Goal: Task Accomplishment & Management: Manage account settings

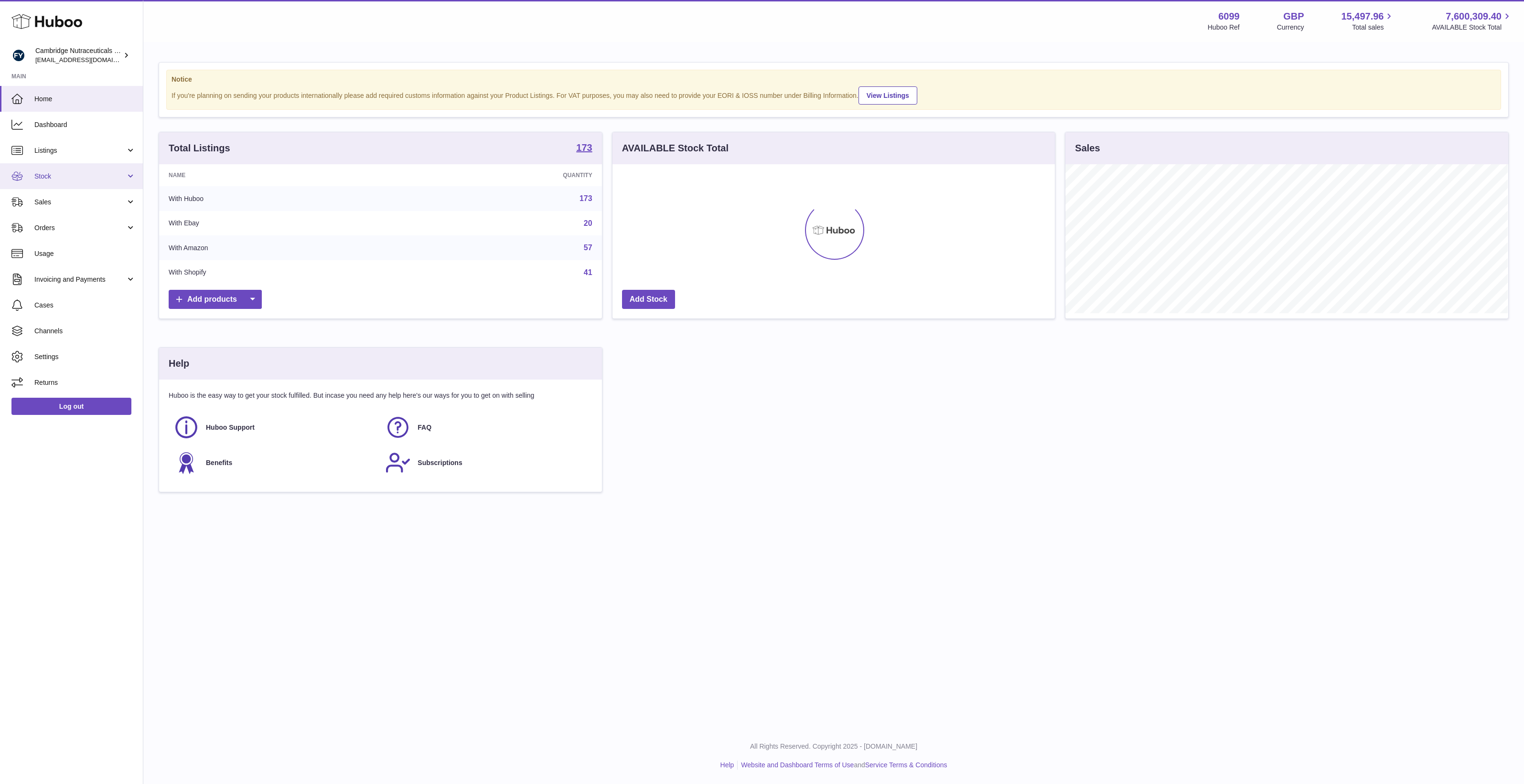
scroll to position [148, 443]
click at [70, 325] on link "Channels" at bounding box center [71, 331] width 143 height 26
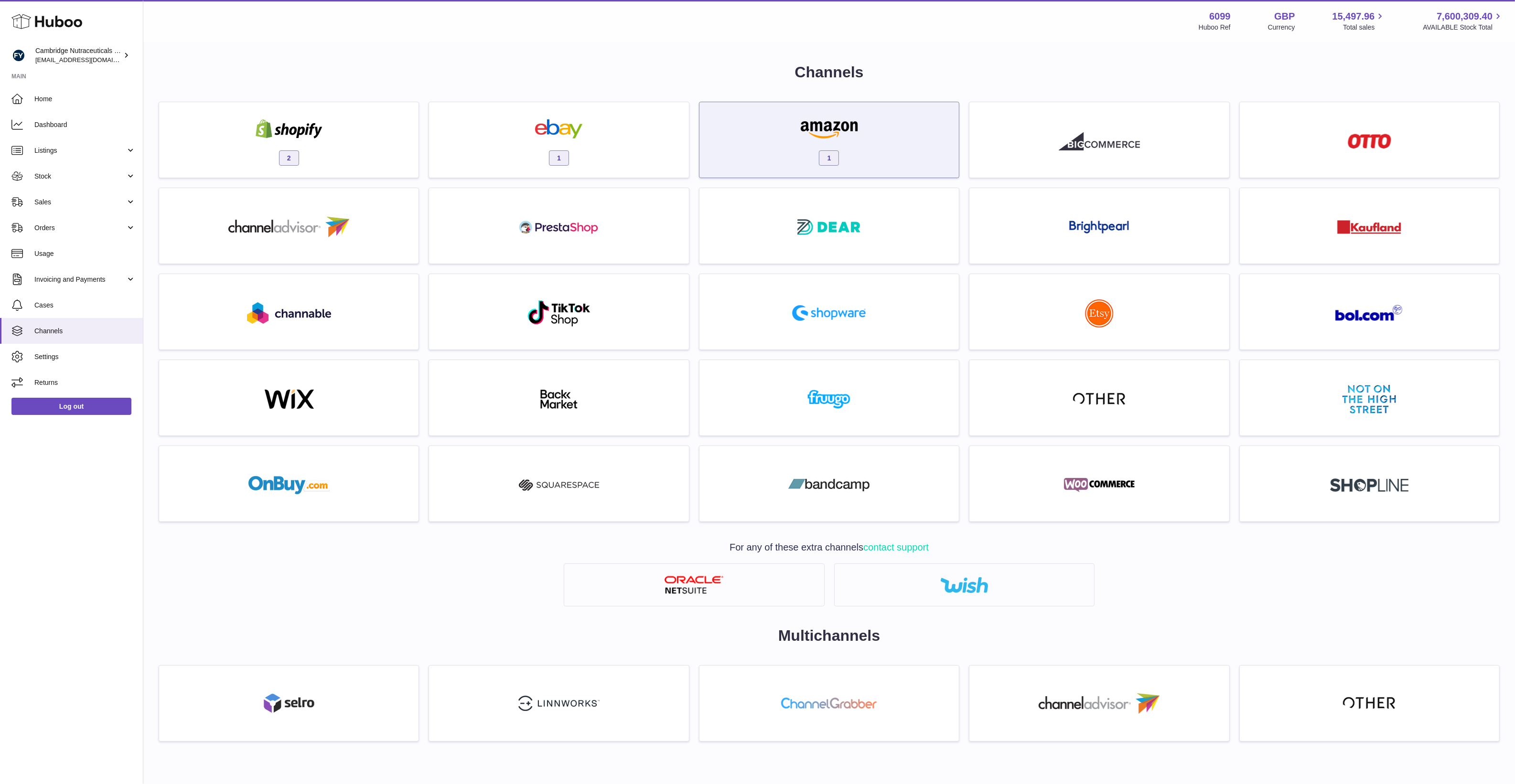
click at [878, 154] on div "1" at bounding box center [829, 142] width 250 height 61
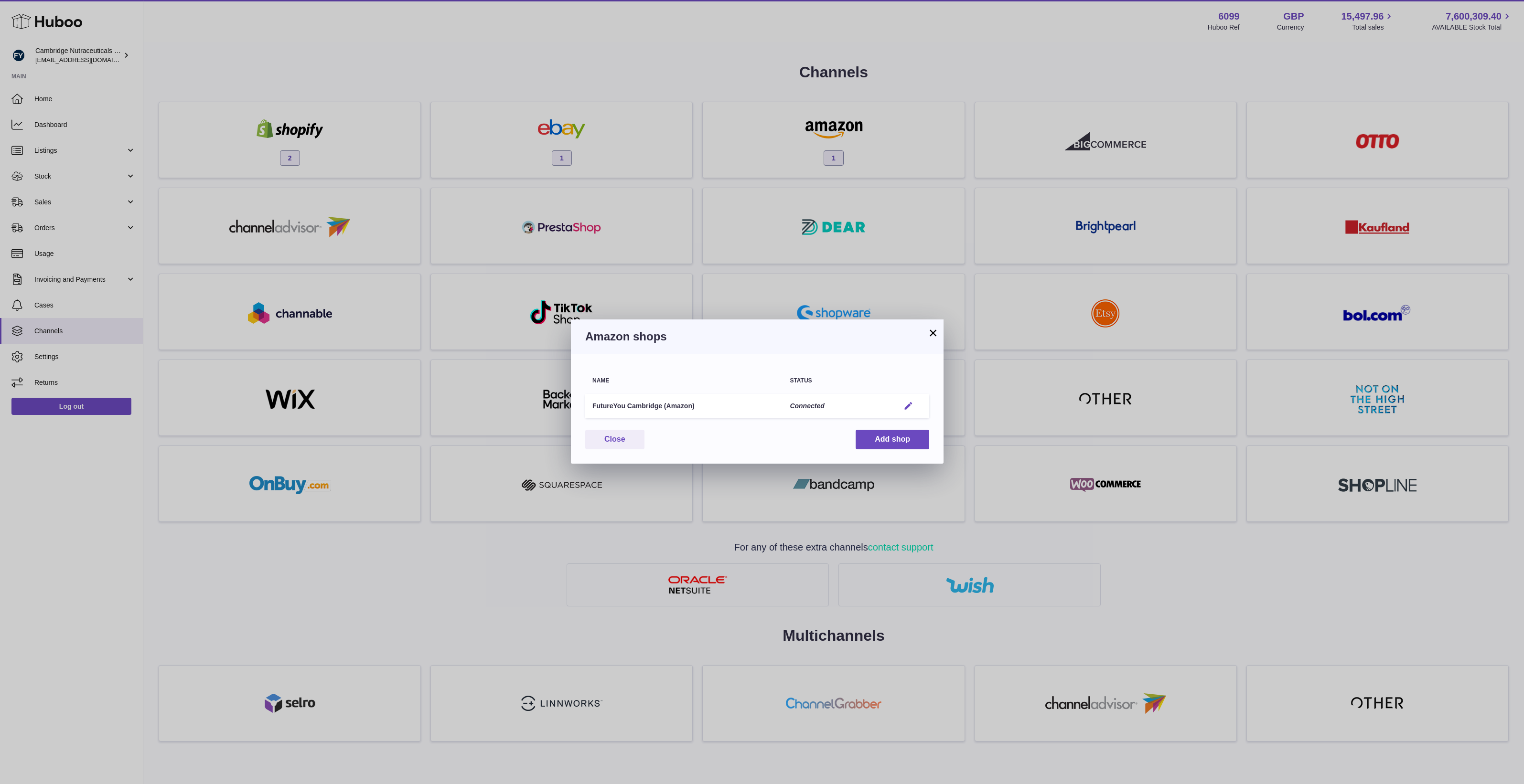
click at [911, 404] on em "button" at bounding box center [908, 406] width 10 height 10
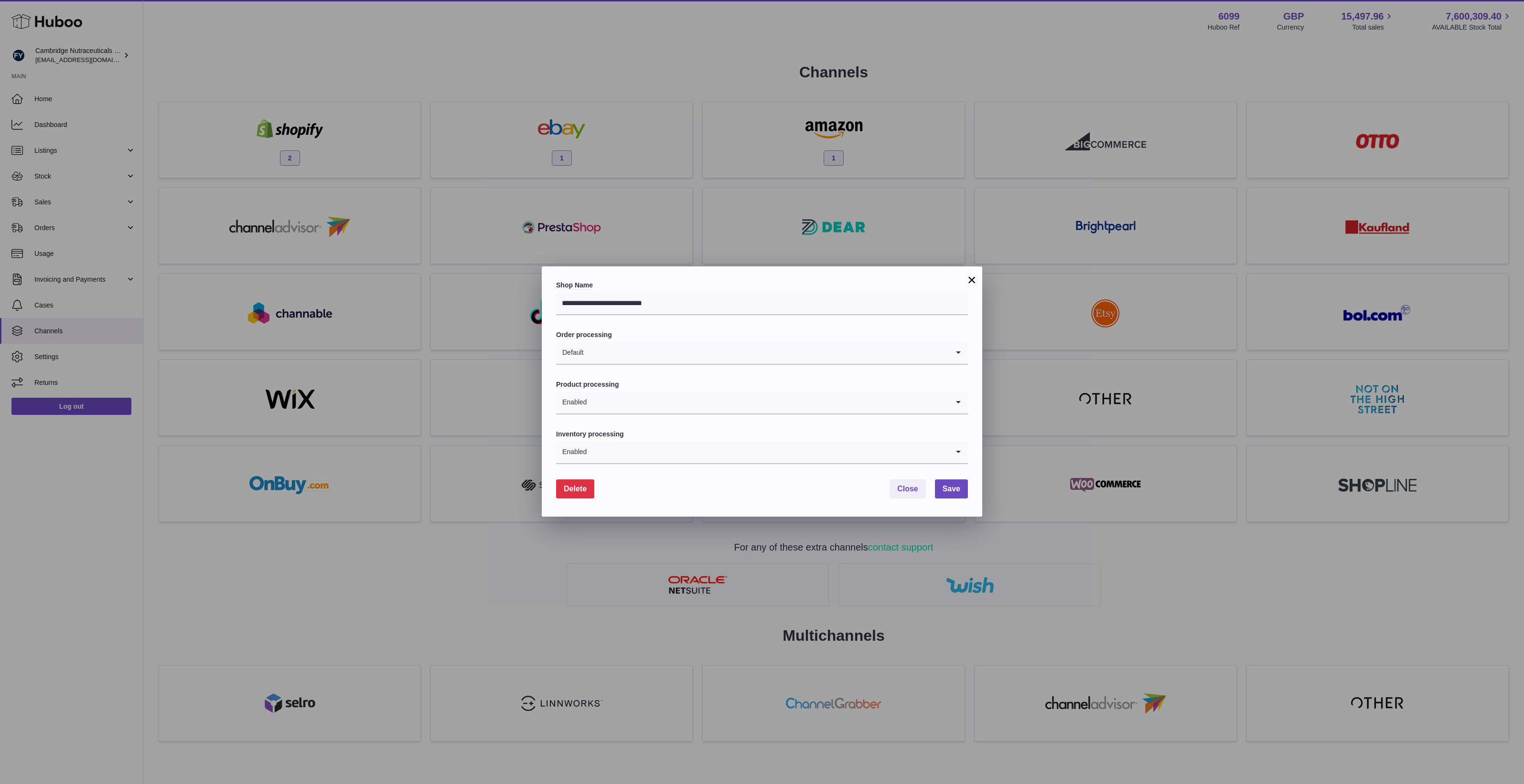
click at [975, 282] on button "×" at bounding box center [971, 280] width 11 height 11
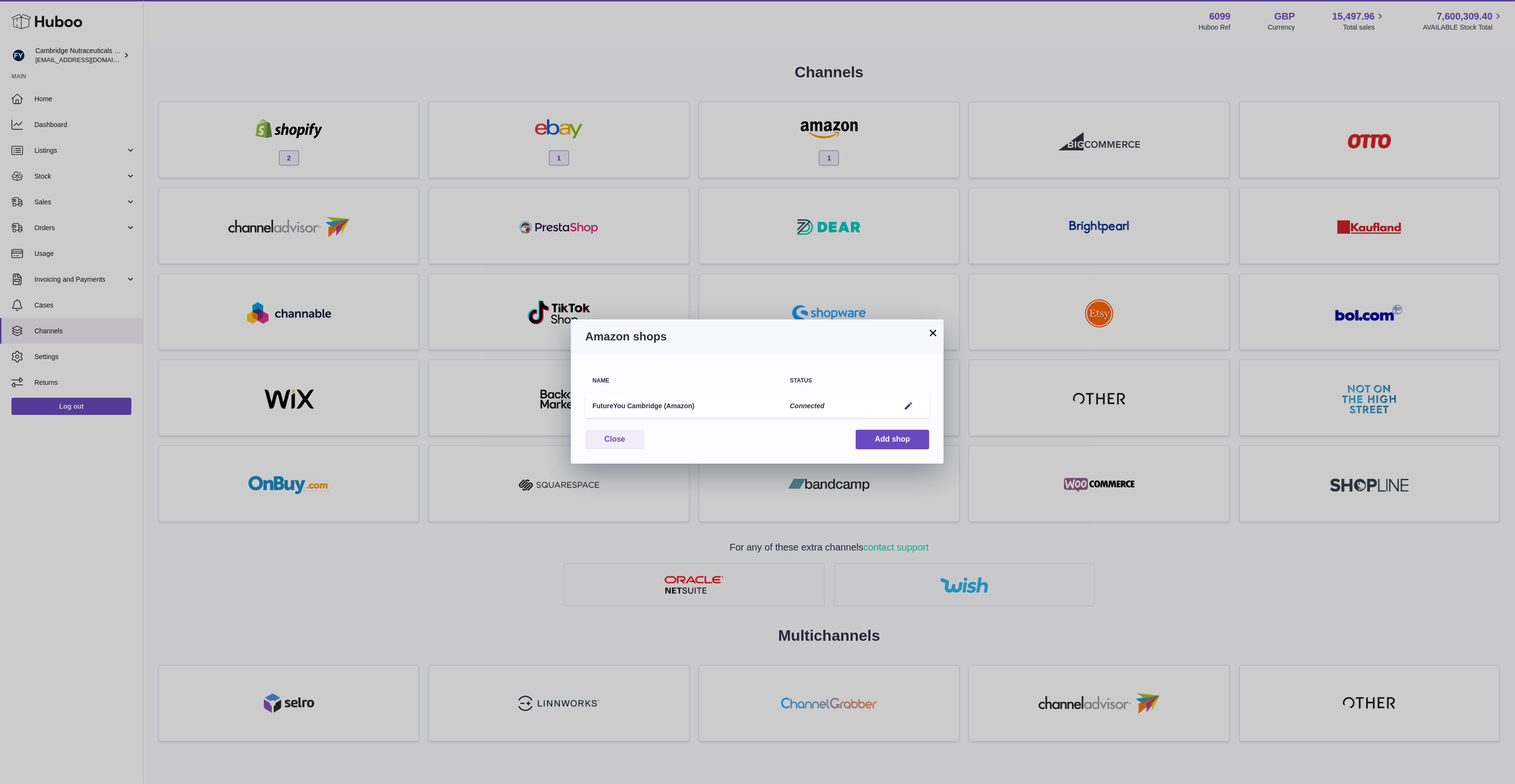
click at [932, 330] on button "×" at bounding box center [932, 332] width 11 height 11
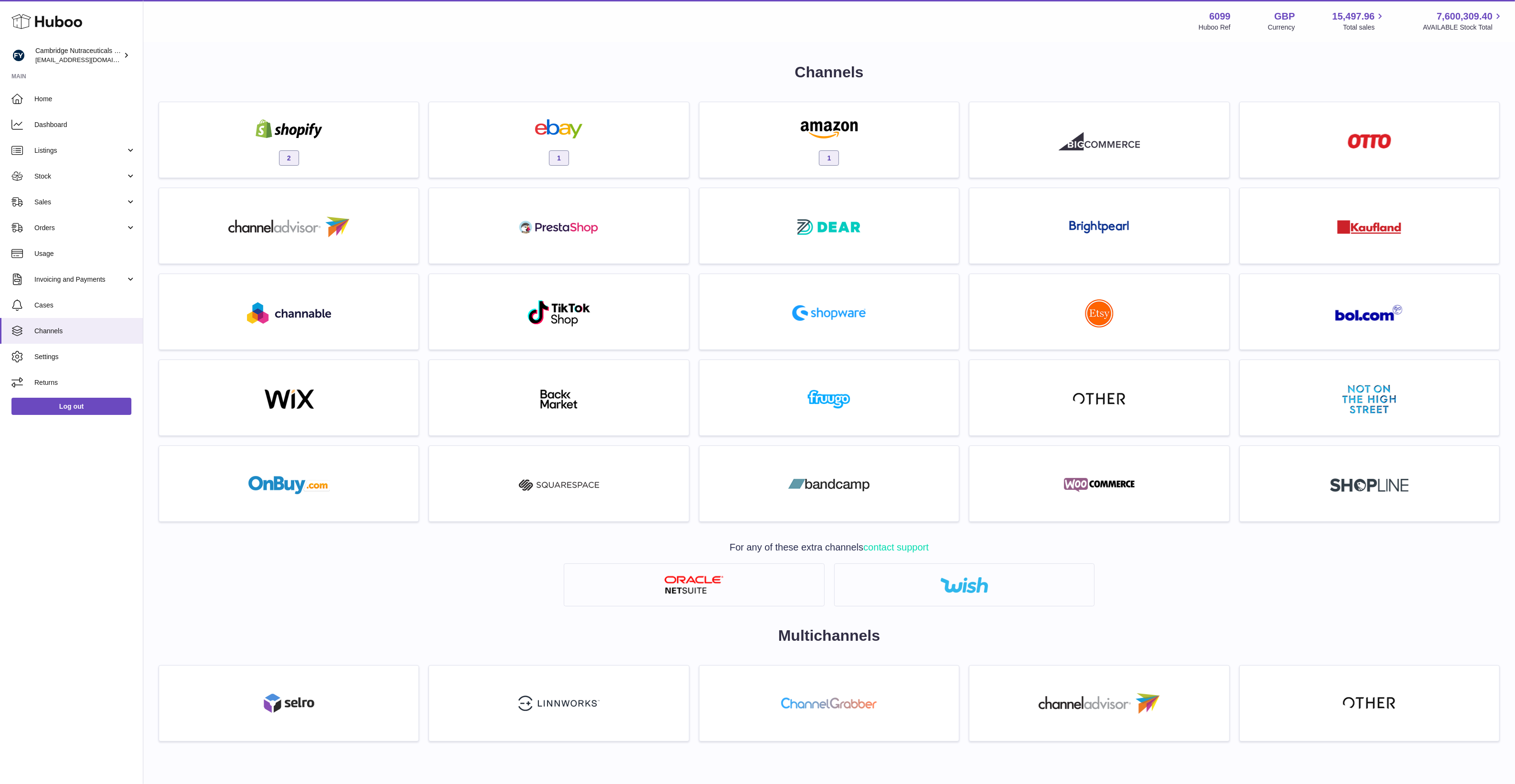
click at [670, 62] on h1 "Channels" at bounding box center [829, 72] width 1341 height 21
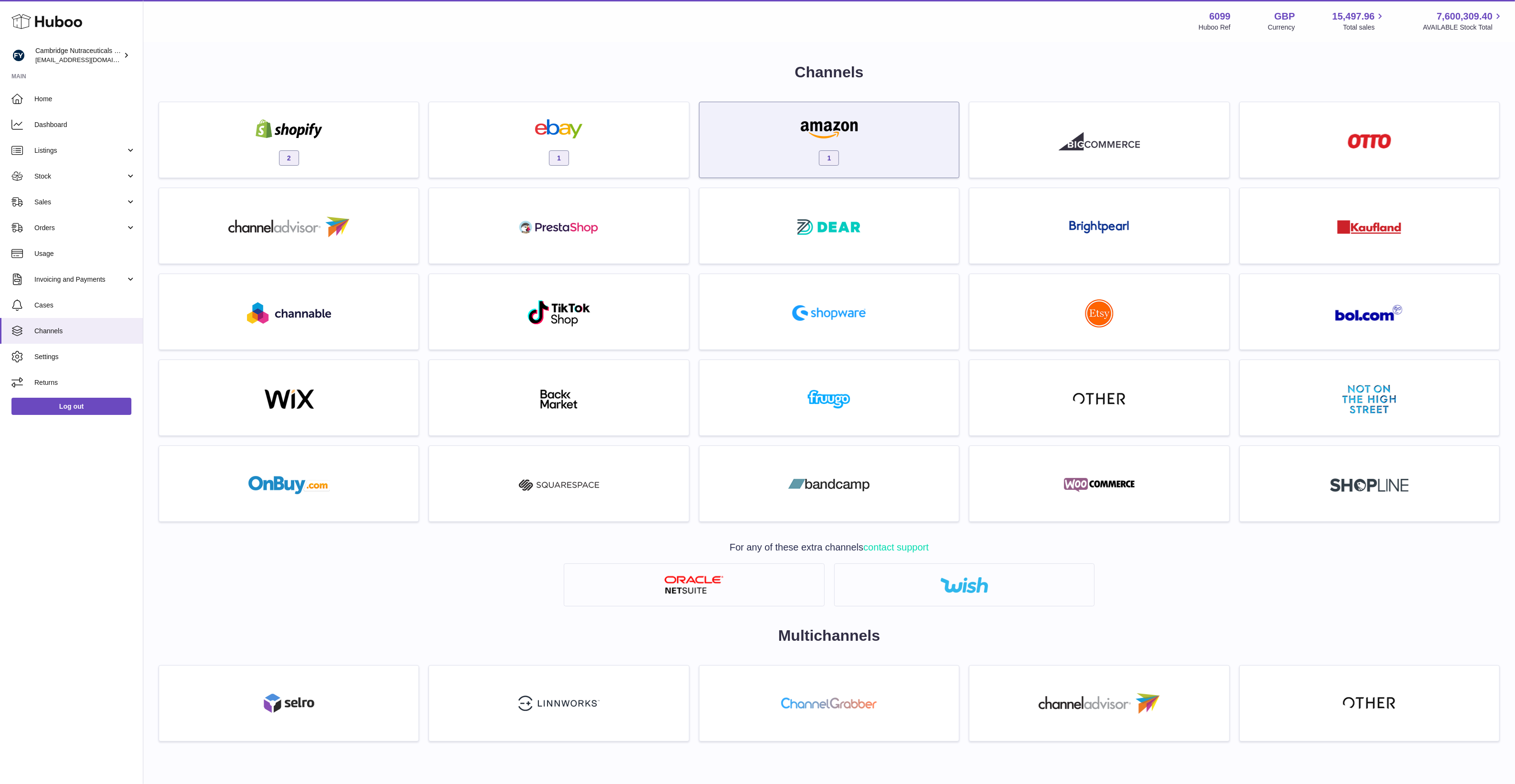
click at [786, 148] on div "1" at bounding box center [829, 142] width 250 height 61
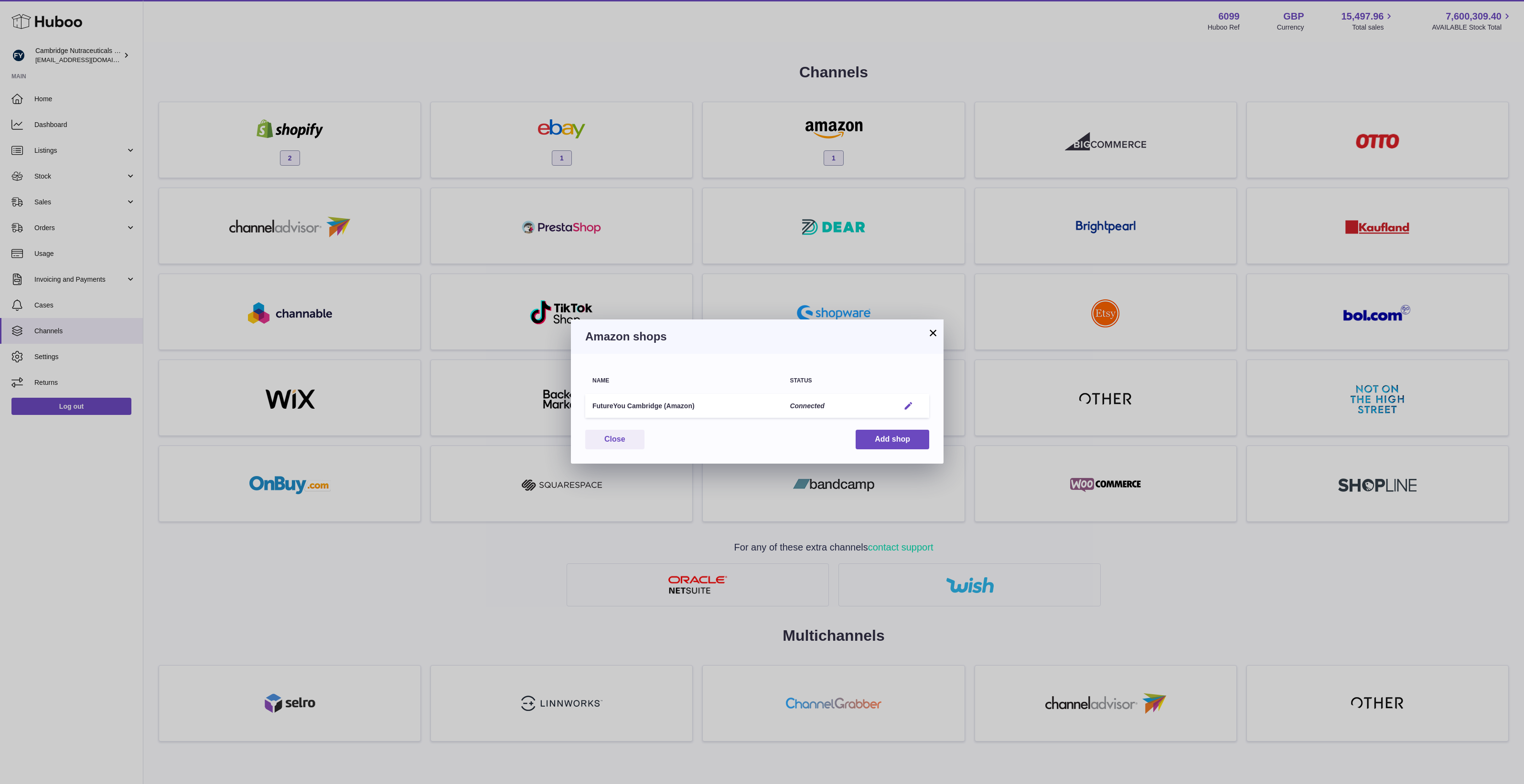
click at [906, 409] on em "button" at bounding box center [908, 406] width 10 height 10
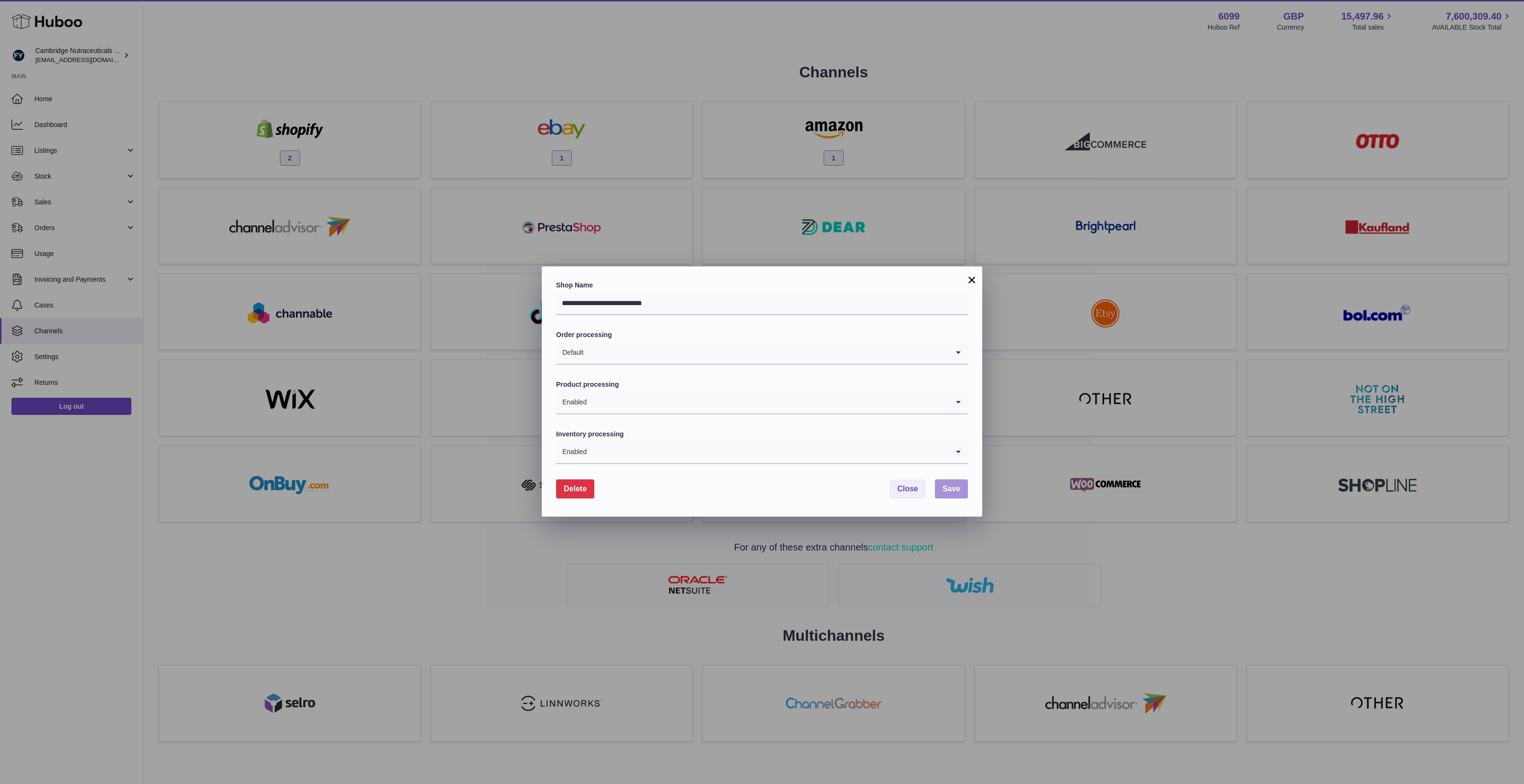
click at [958, 487] on span "Save" at bounding box center [951, 489] width 18 height 8
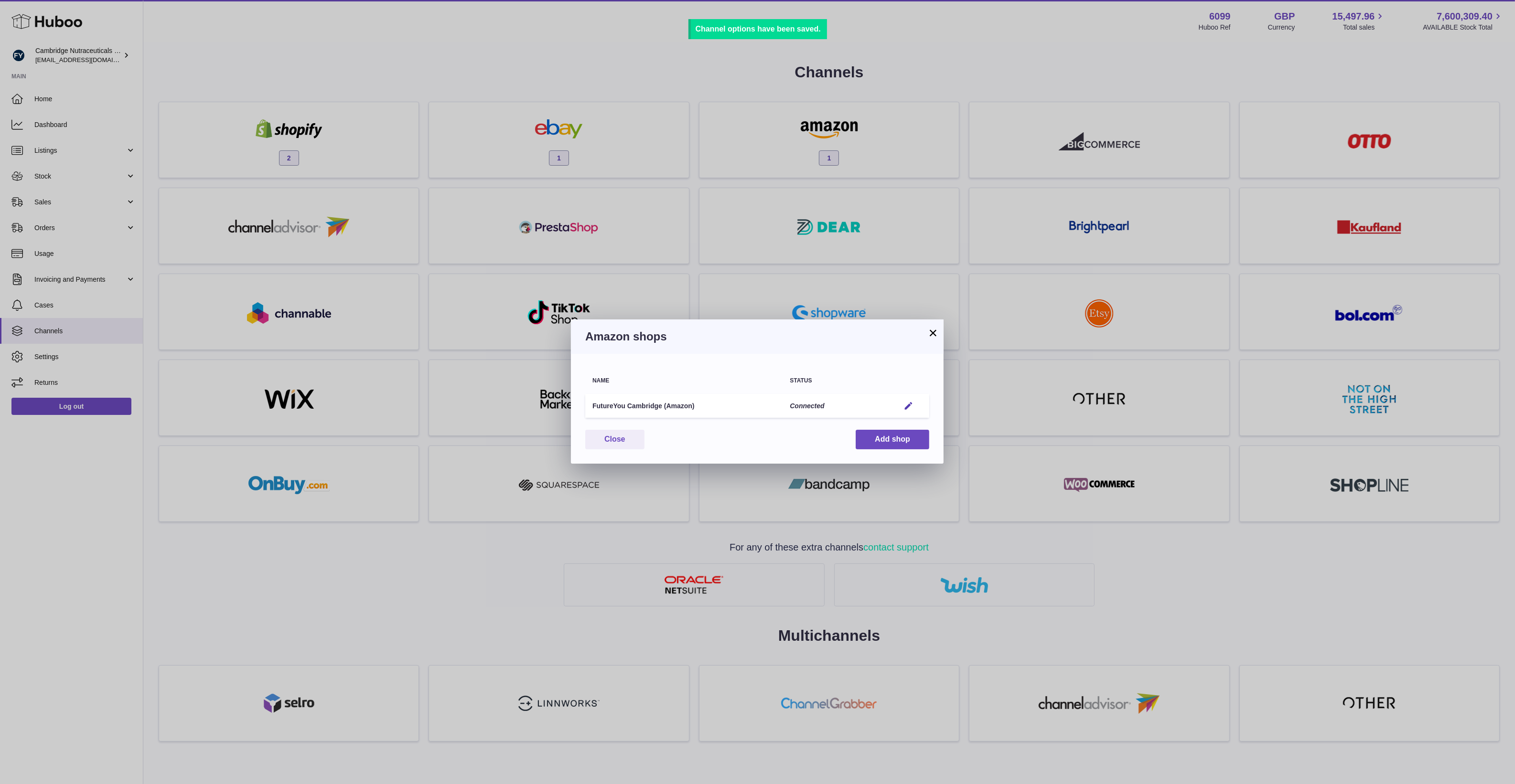
click at [928, 327] on button "×" at bounding box center [932, 332] width 11 height 11
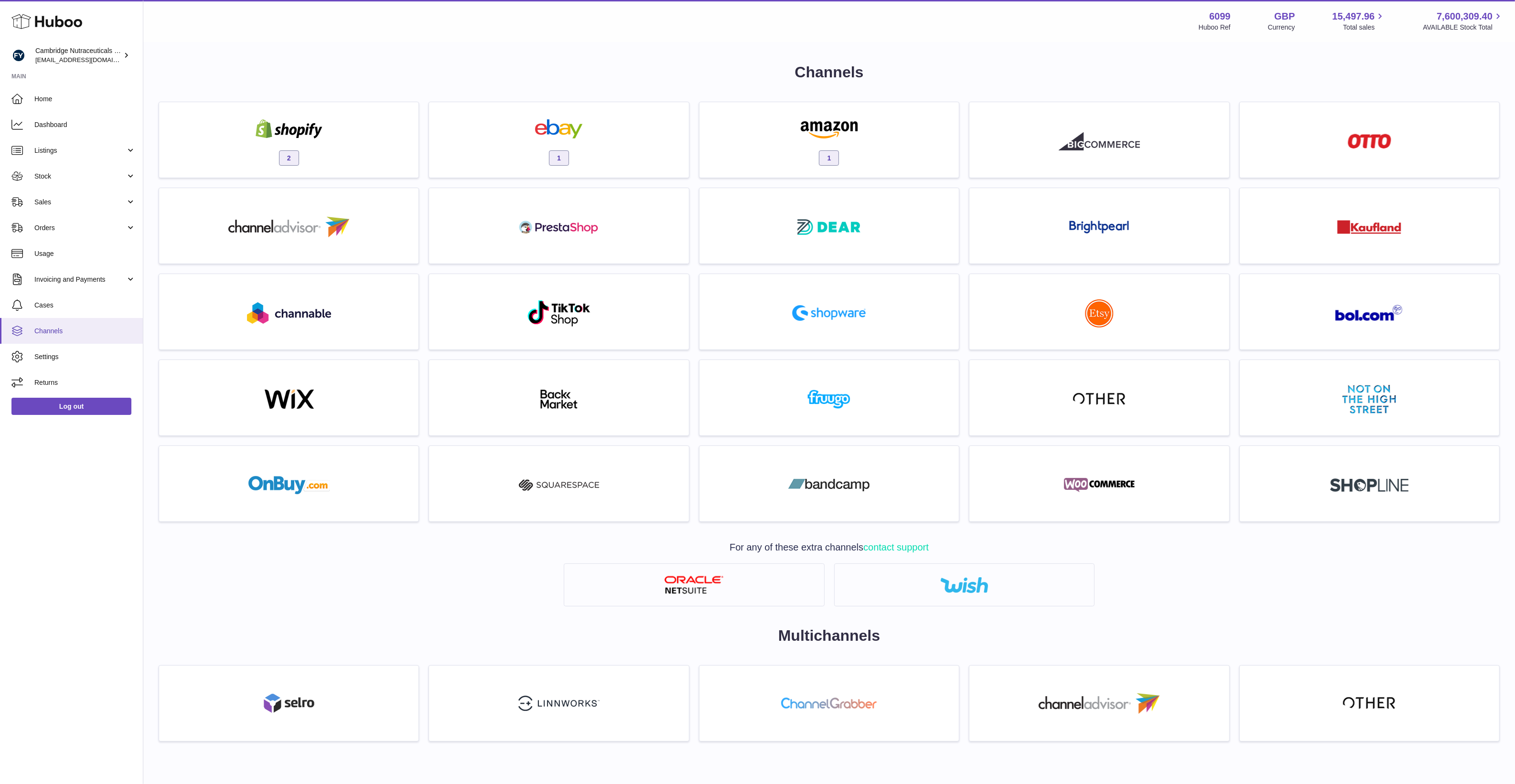
click at [86, 326] on span "Channels" at bounding box center [85, 331] width 101 height 9
click at [81, 152] on span "Listings" at bounding box center [80, 150] width 91 height 9
click at [92, 150] on span "Listings" at bounding box center [80, 150] width 91 height 9
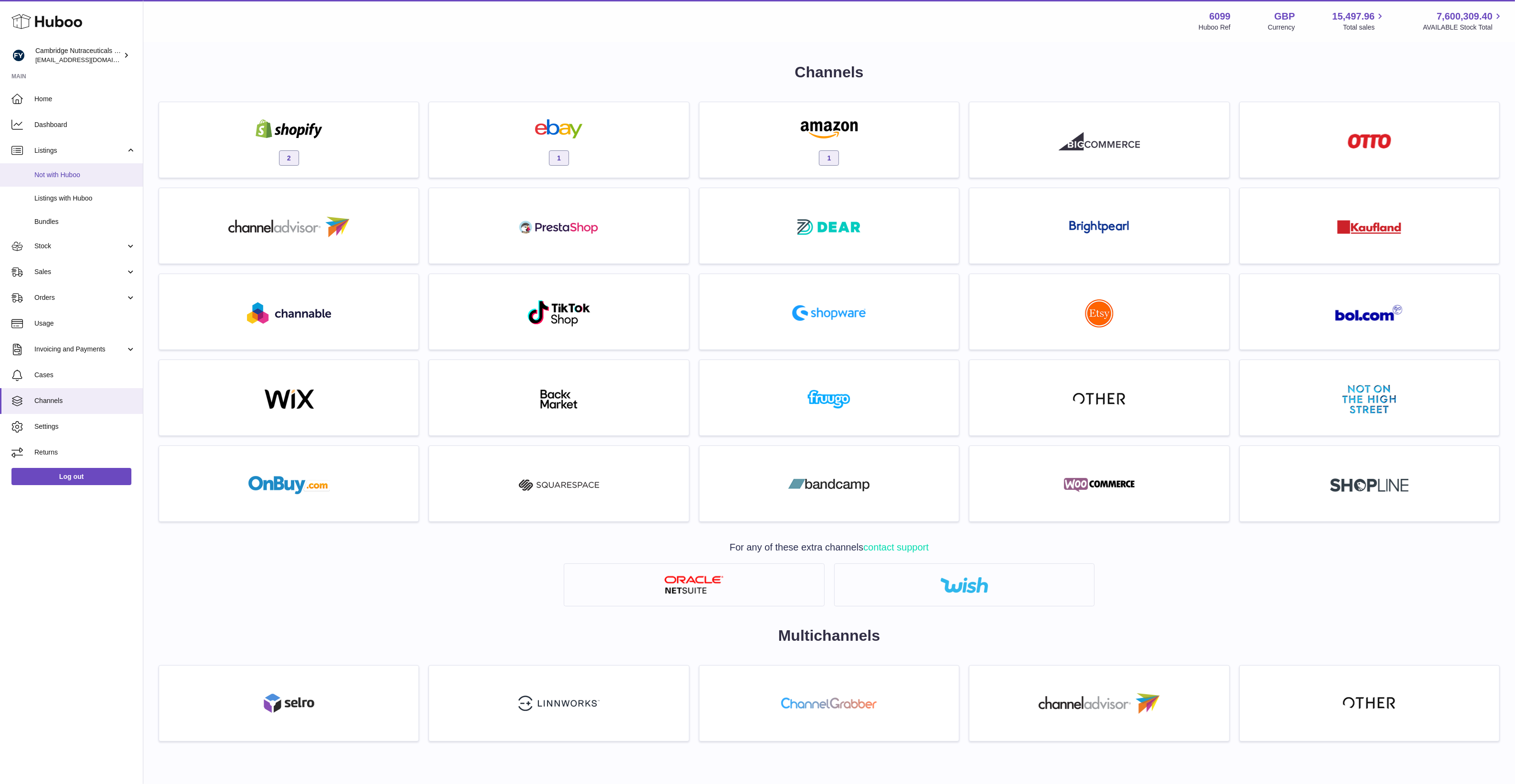
click at [89, 179] on span "Not with Huboo" at bounding box center [85, 174] width 101 height 9
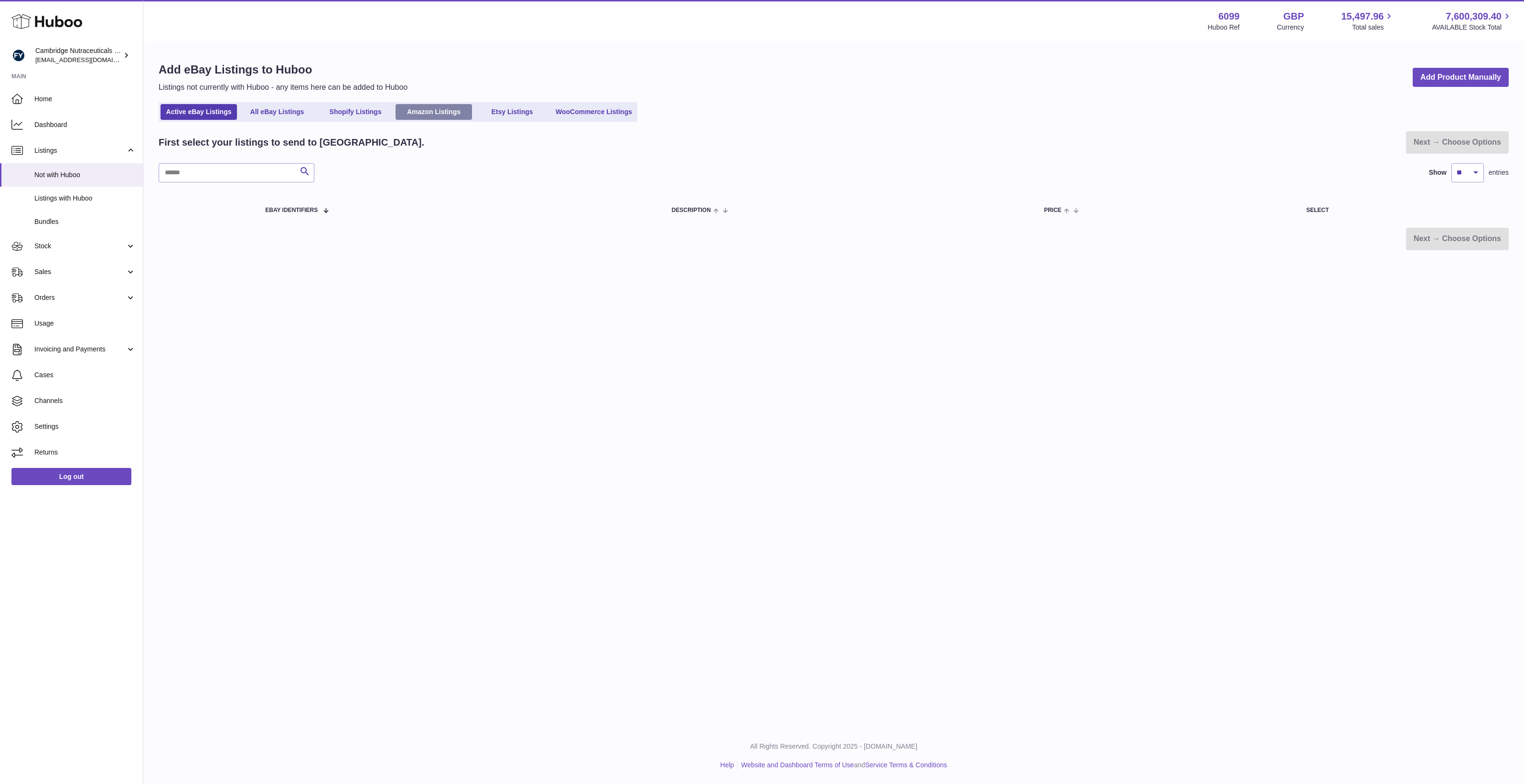
click at [436, 115] on link "Amazon Listings" at bounding box center [434, 112] width 76 height 16
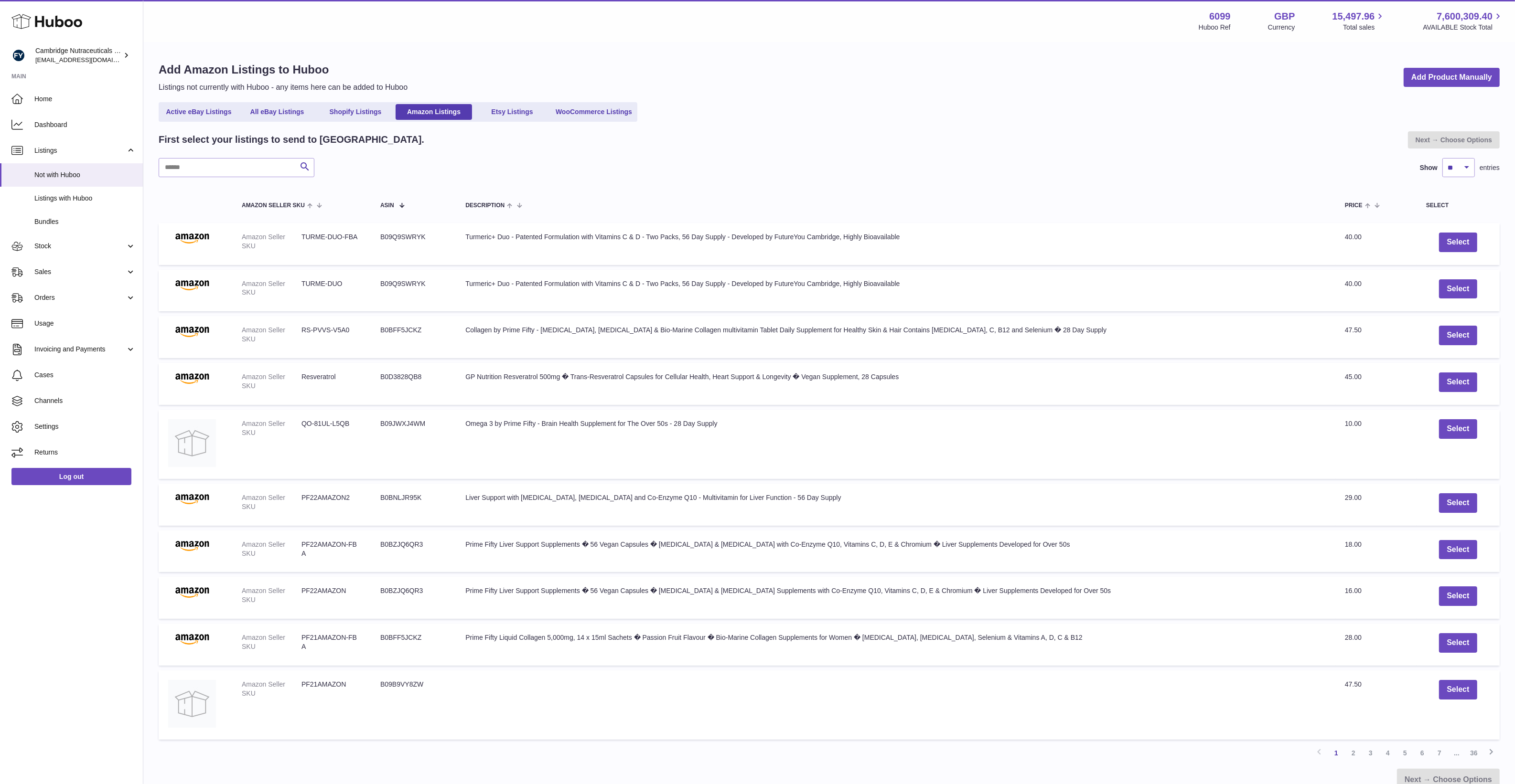
click at [192, 182] on div "First select your listings to send to Huboo. Next → Choose Options Search Show …" at bounding box center [829, 461] width 1341 height 660
click at [196, 178] on div "First select your listings to send to Huboo. Next → Choose Options Search Show …" at bounding box center [829, 461] width 1341 height 660
click at [203, 173] on input "text" at bounding box center [236, 167] width 156 height 19
paste input "**********"
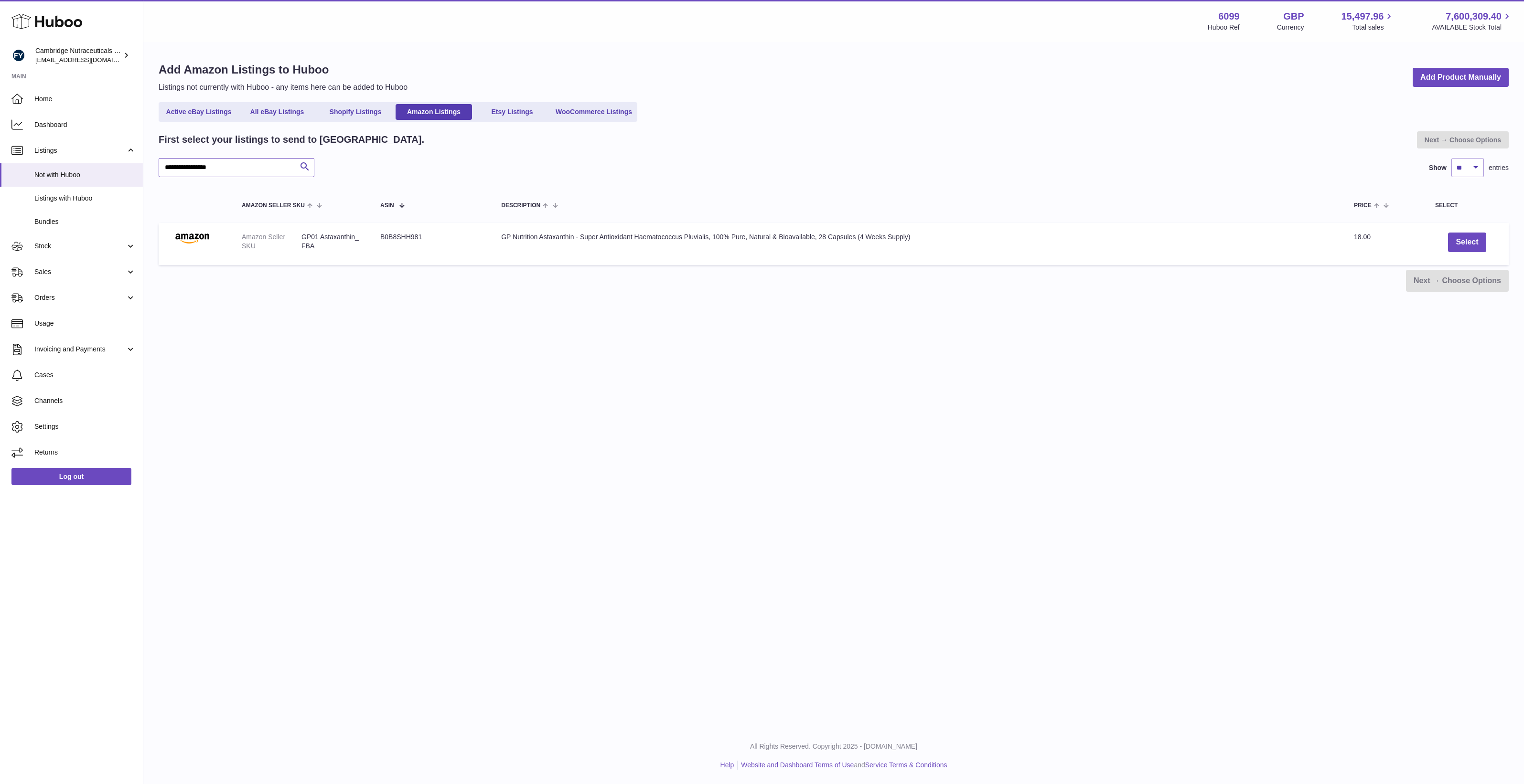
click at [173, 170] on input "**********" at bounding box center [236, 167] width 156 height 19
type input "**********"
click at [242, 165] on input "**********" at bounding box center [236, 167] width 156 height 19
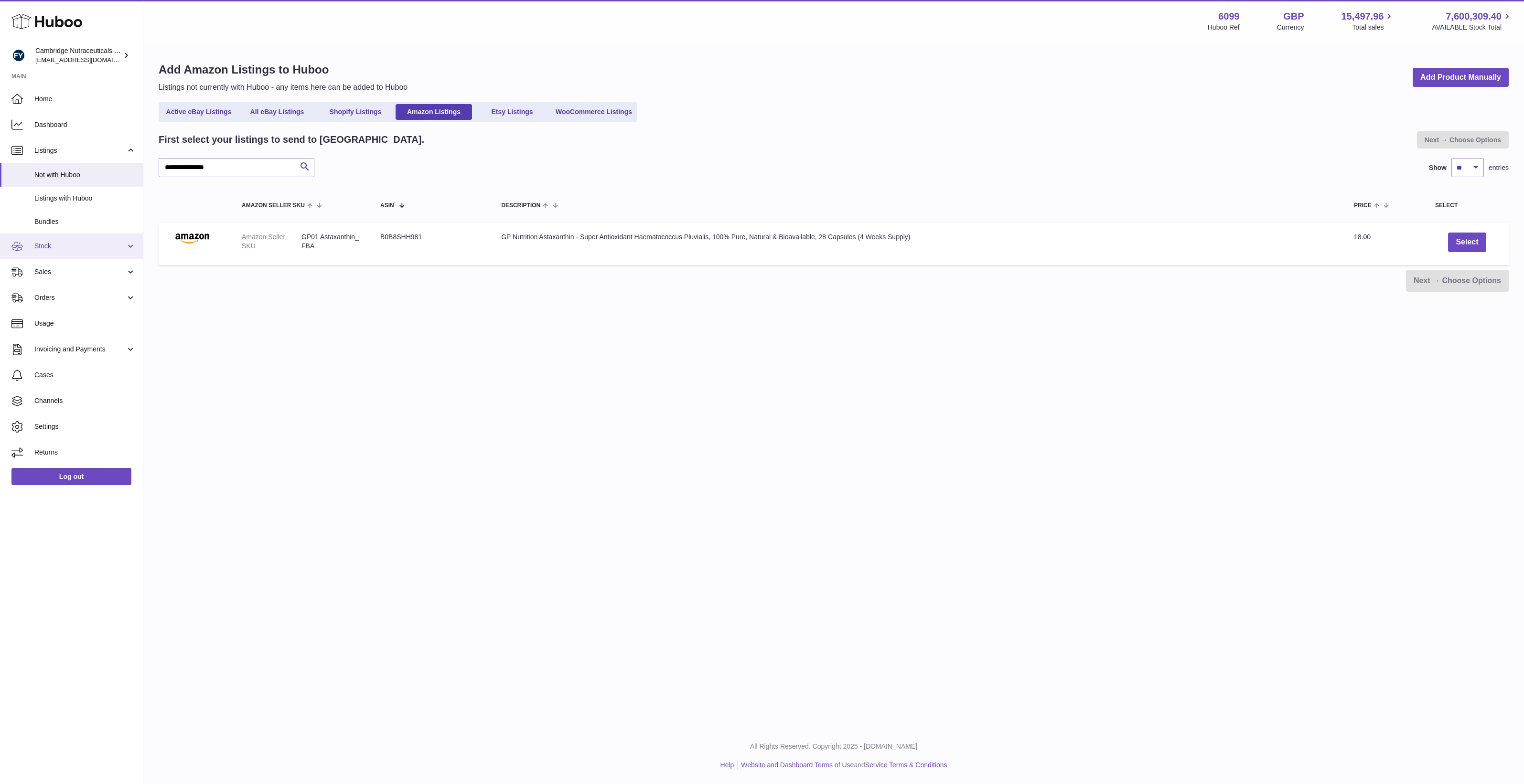
click at [82, 245] on span "Stock" at bounding box center [80, 246] width 91 height 9
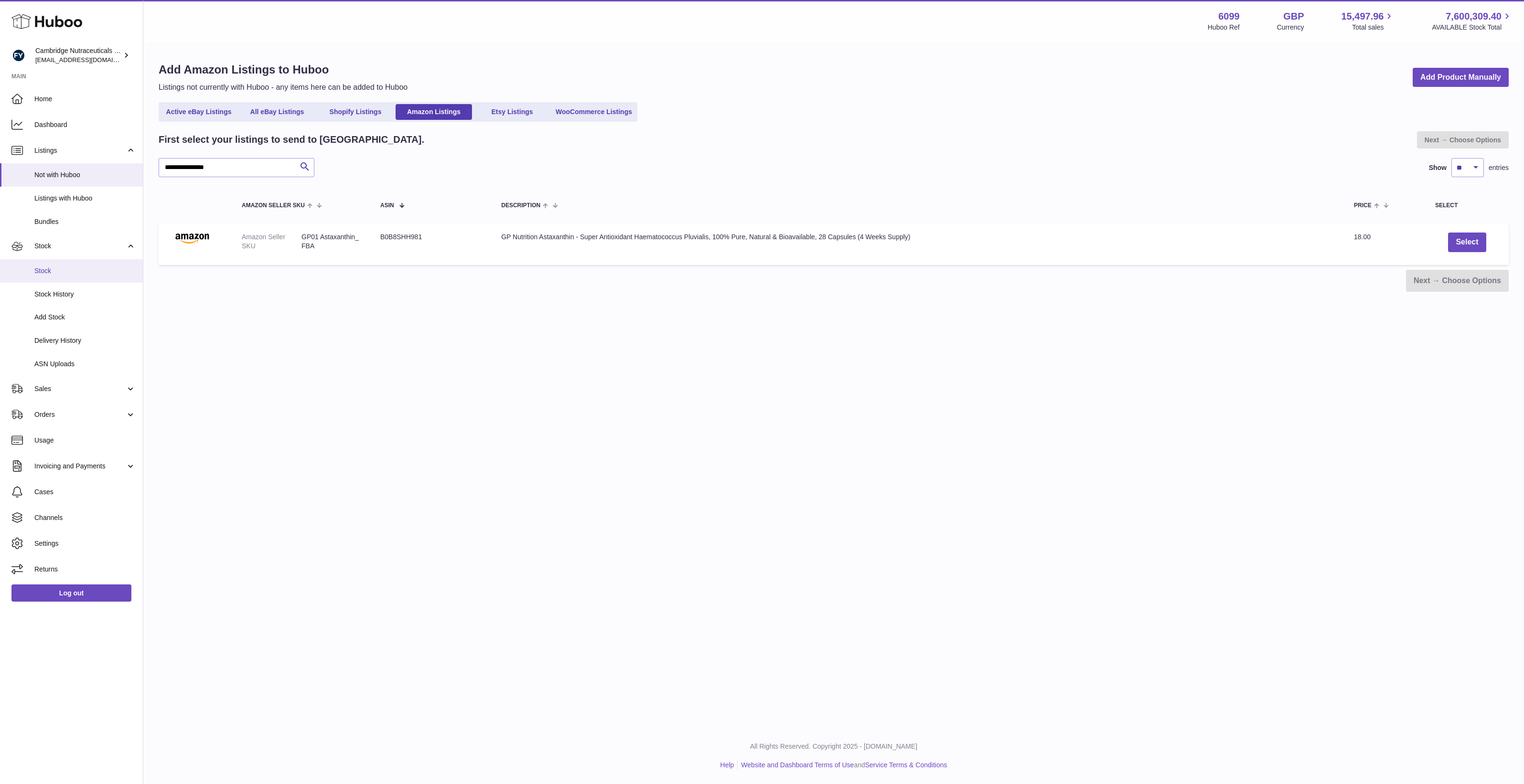
click at [91, 270] on span "Stock" at bounding box center [85, 271] width 101 height 9
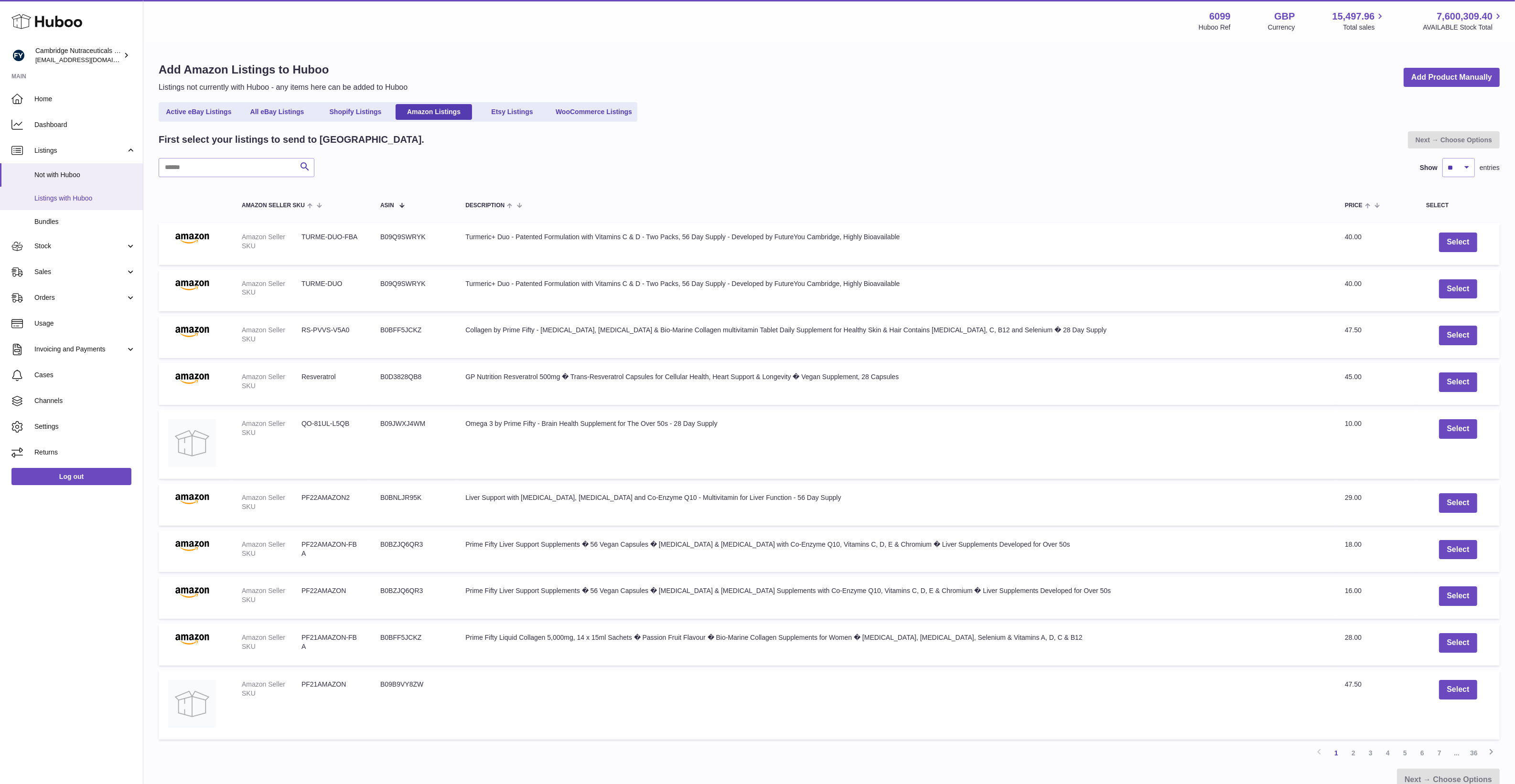
click at [77, 197] on span "Listings with Huboo" at bounding box center [85, 198] width 101 height 9
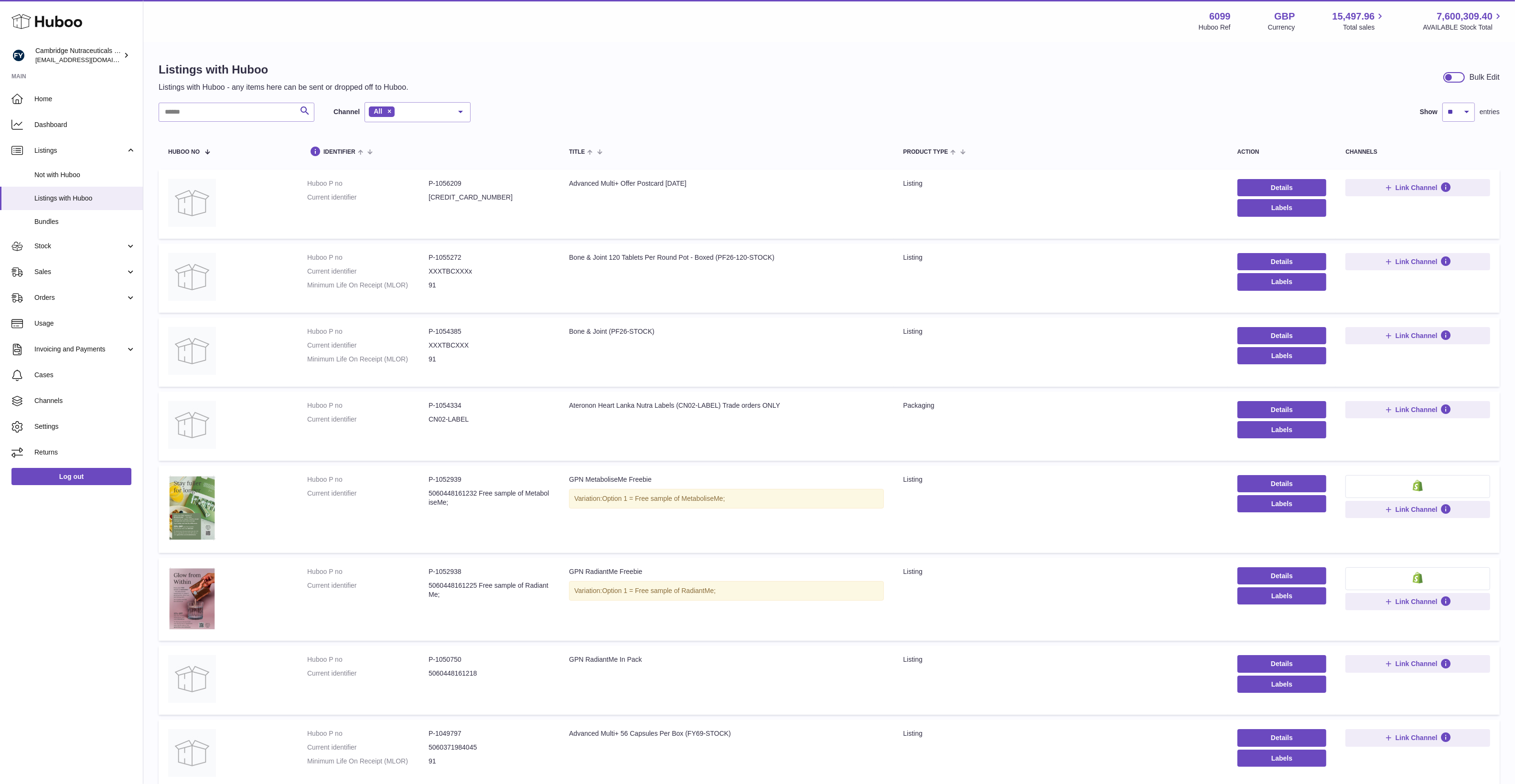
click at [225, 102] on div "Search Channel All All eBay Amazon Shopify Woocommerce Etsy No elements found. …" at bounding box center [314, 112] width 312 height 20
click at [227, 113] on input "text" at bounding box center [236, 112] width 156 height 19
paste input "******"
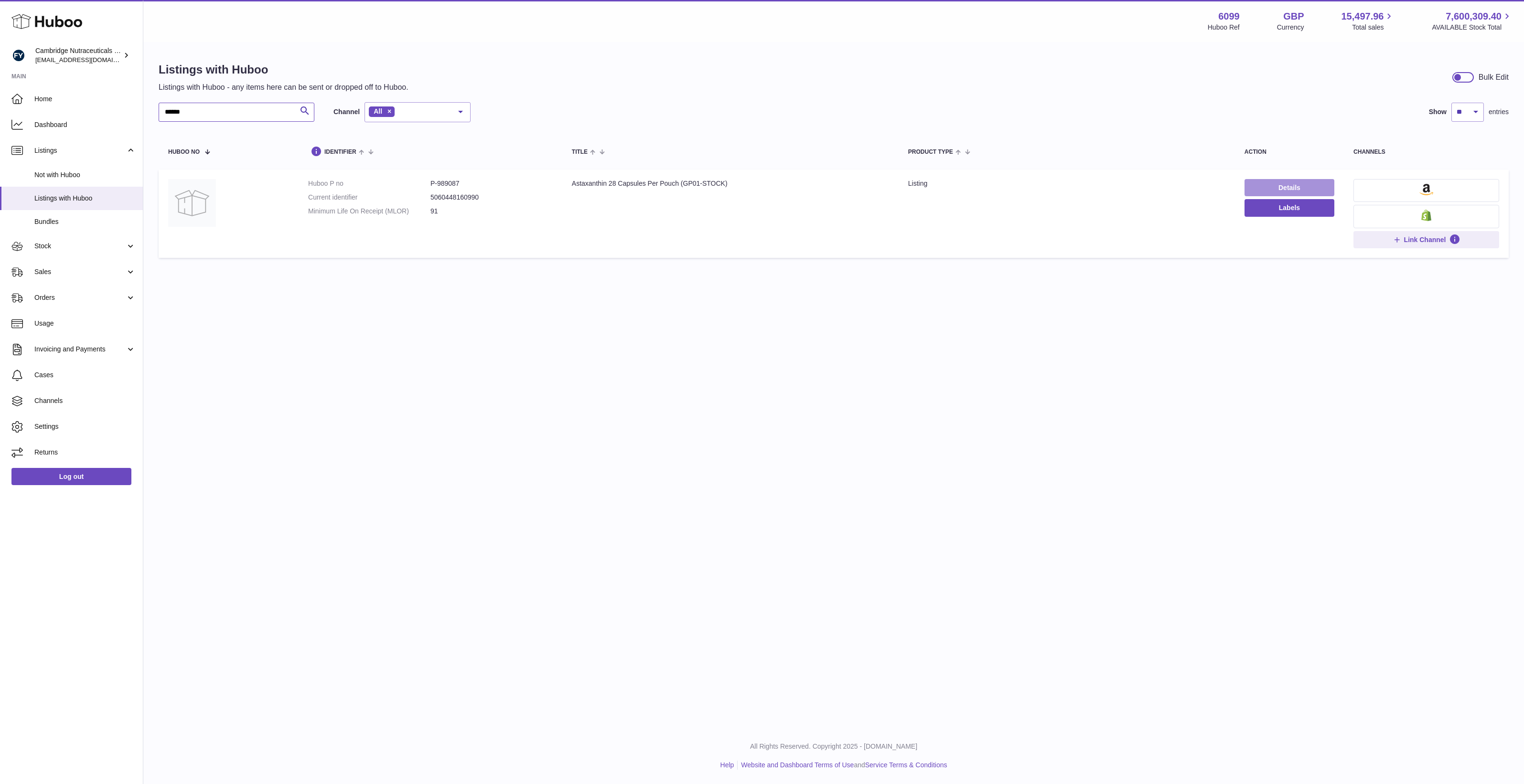
type input "******"
click at [1257, 190] on link "Details" at bounding box center [1290, 187] width 90 height 17
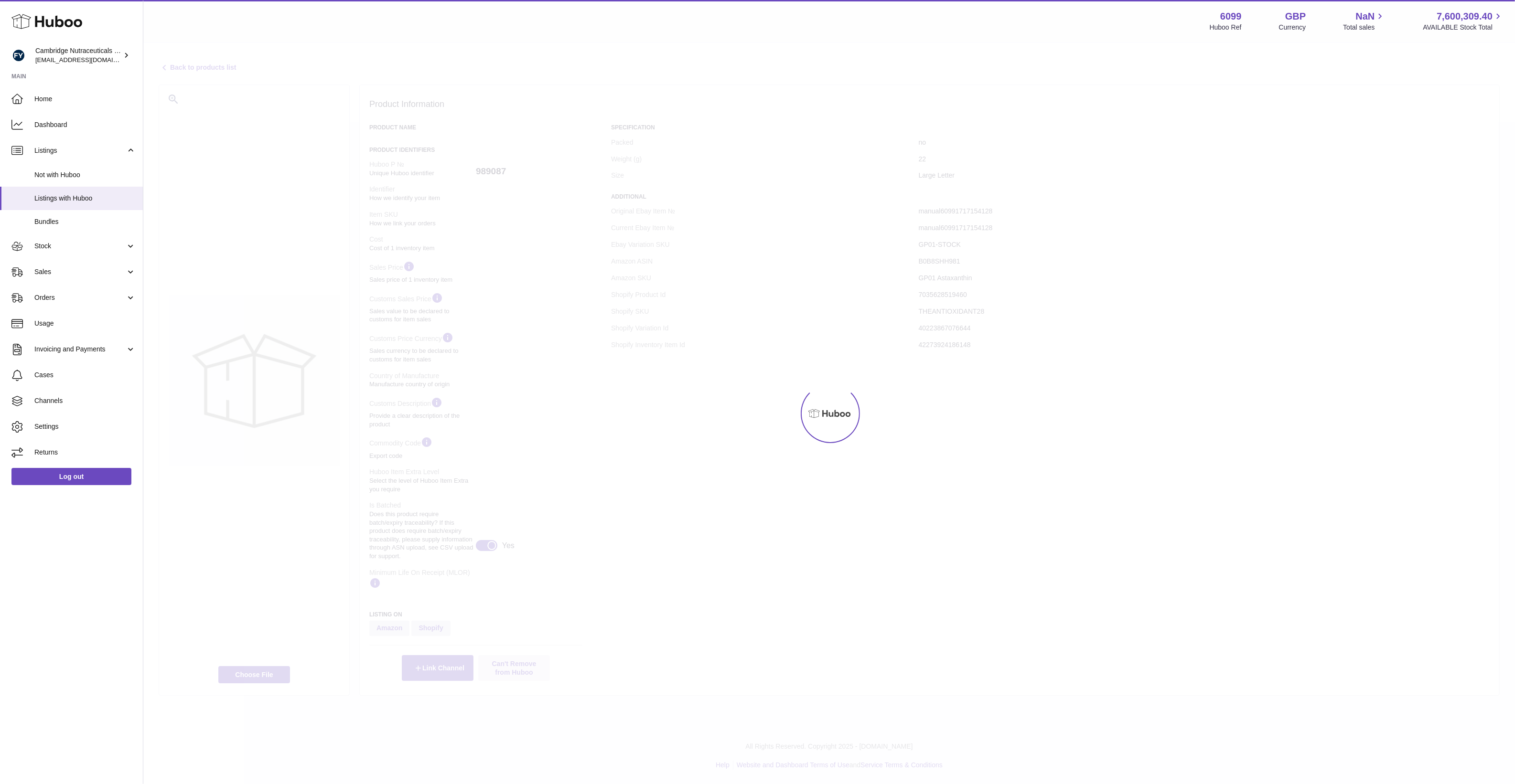
select select "***"
select select "****"
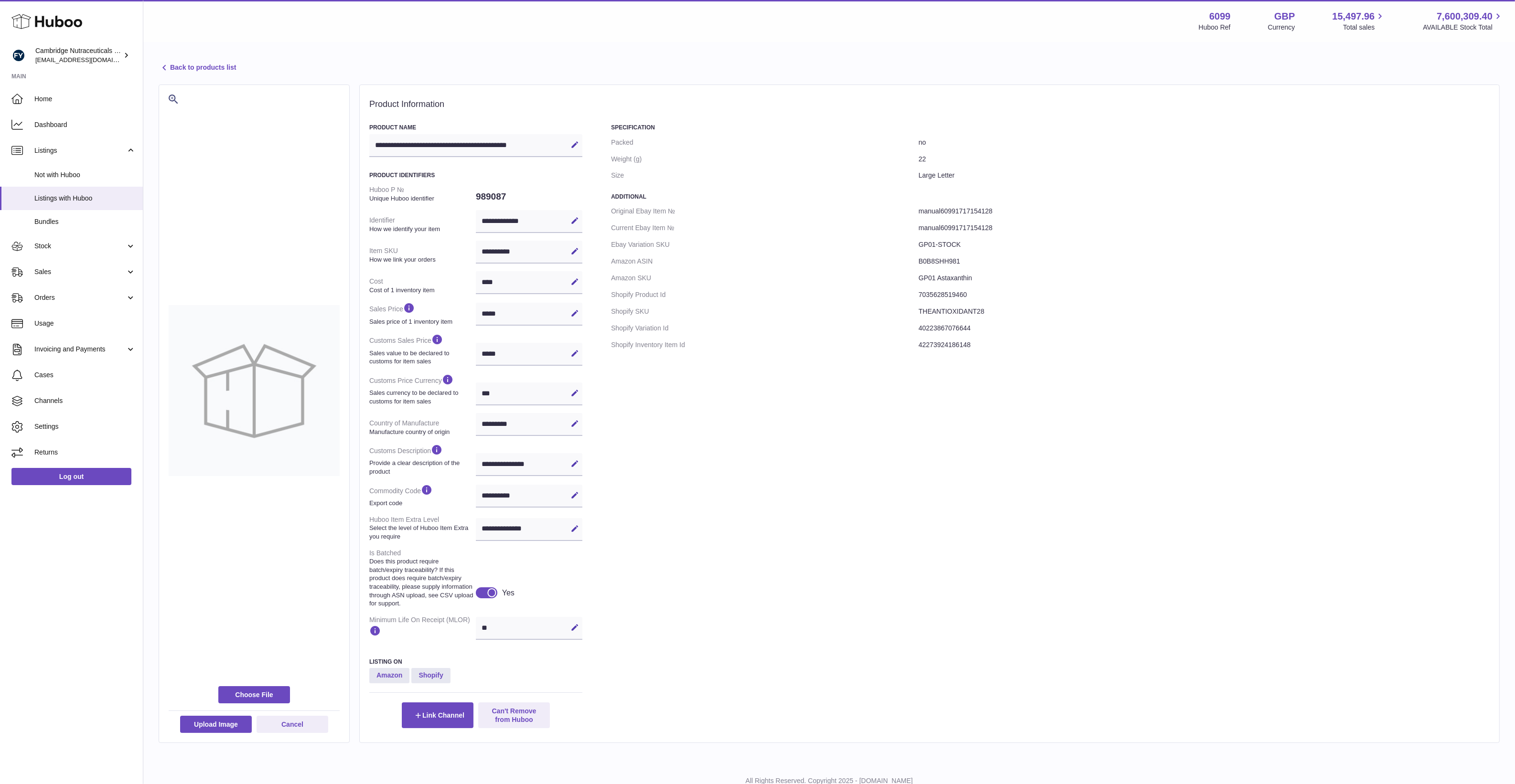
click at [721, 511] on div "Specification Packed no Weight (g) 22 Size Large Letter Additional Original Eba…" at bounding box center [1050, 426] width 878 height 604
click at [929, 276] on dd "GP01 Astaxanthin" at bounding box center [1204, 278] width 571 height 17
drag, startPoint x: 929, startPoint y: 276, endPoint x: 995, endPoint y: 303, distance: 71.3
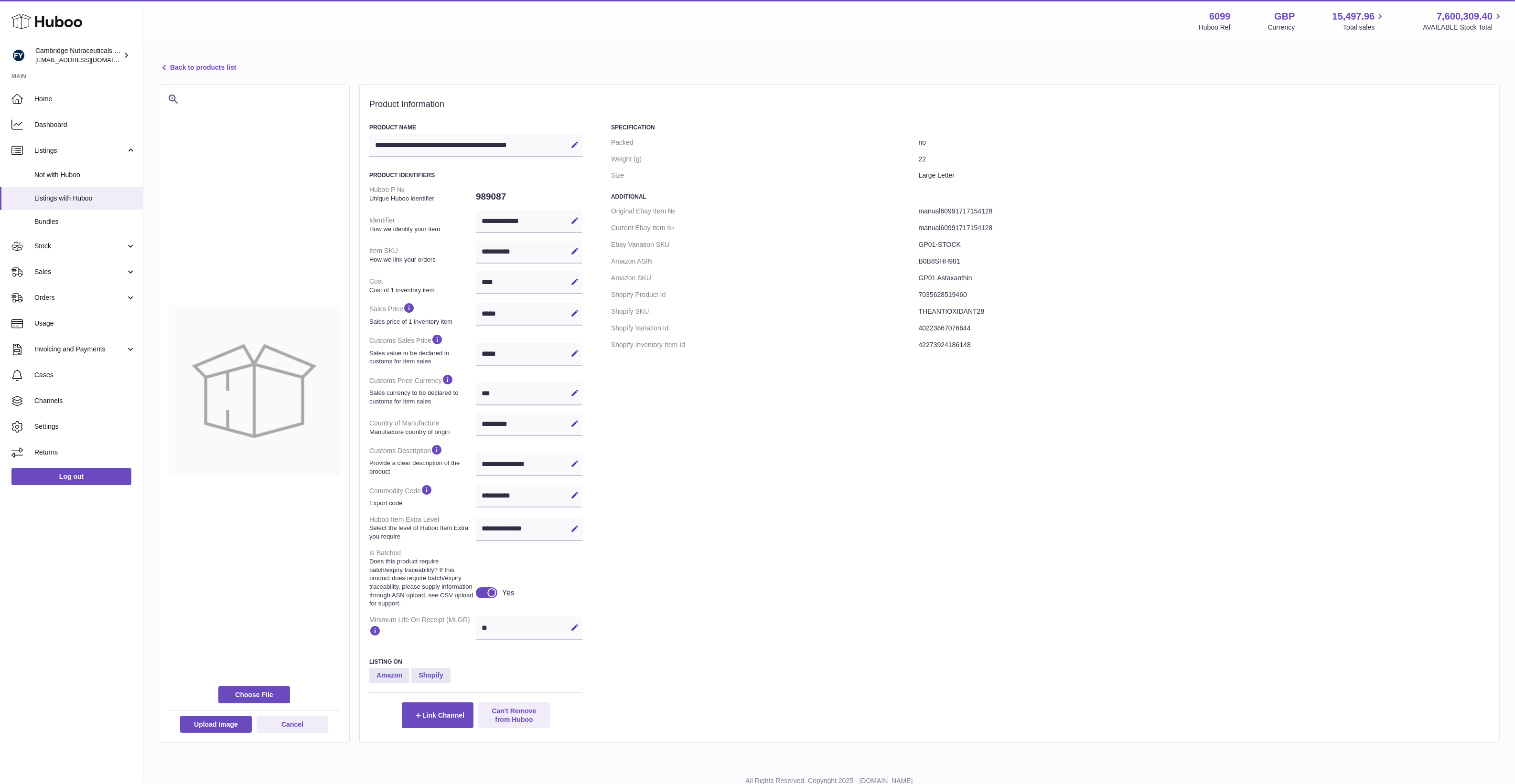
click at [996, 304] on dd "THEANTIOXIDANT28" at bounding box center [1204, 312] width 571 height 17
click at [967, 279] on dd "GP01 Astaxanthin" at bounding box center [1204, 278] width 571 height 17
click at [902, 283] on dt "Amazon SKU" at bounding box center [765, 278] width 308 height 17
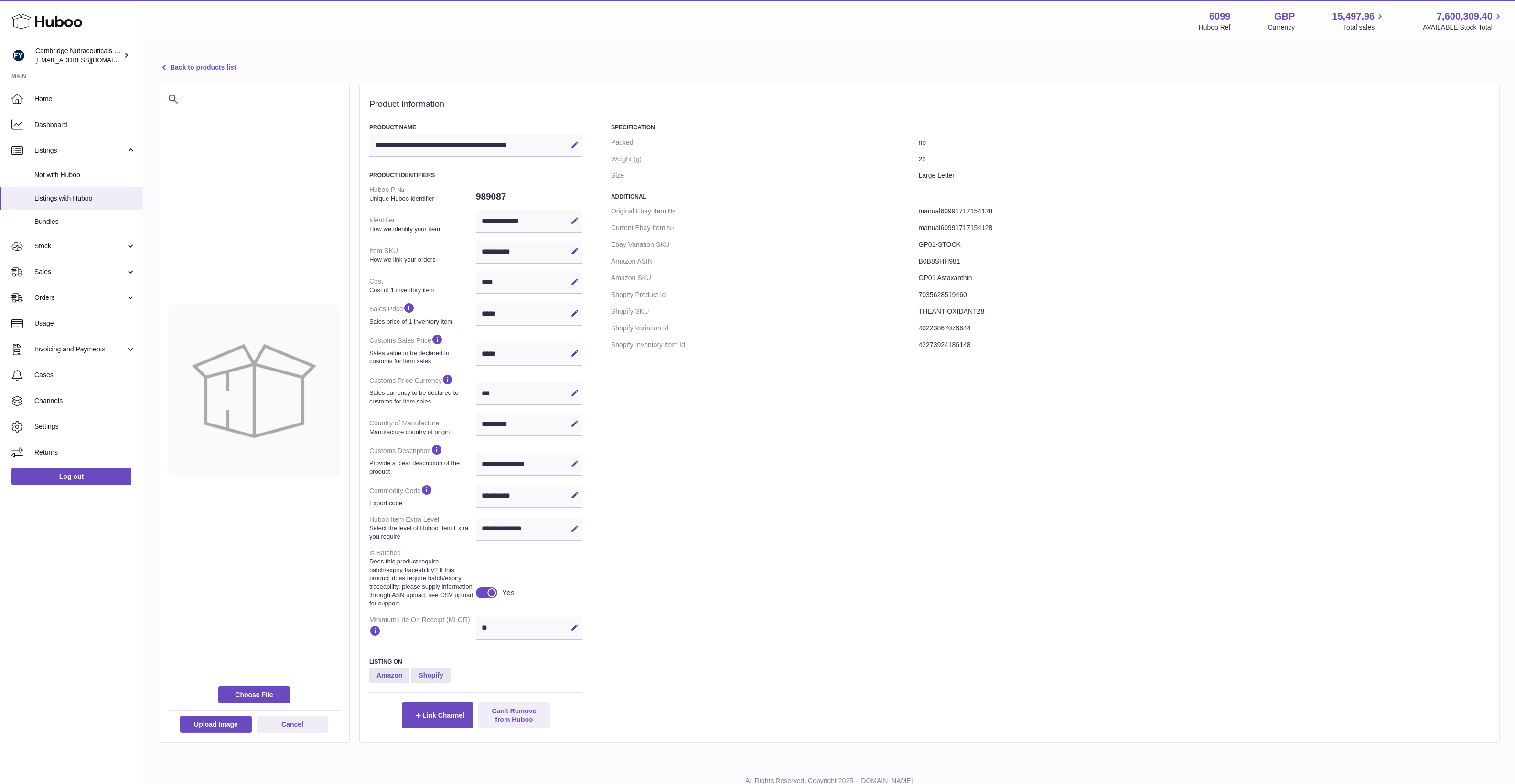
click at [939, 277] on dd "GP01 Astaxanthin" at bounding box center [1204, 278] width 571 height 17
drag, startPoint x: 939, startPoint y: 277, endPoint x: 952, endPoint y: 281, distance: 13.6
click at [952, 281] on dd "GP01 Astaxanthin" at bounding box center [1204, 278] width 571 height 17
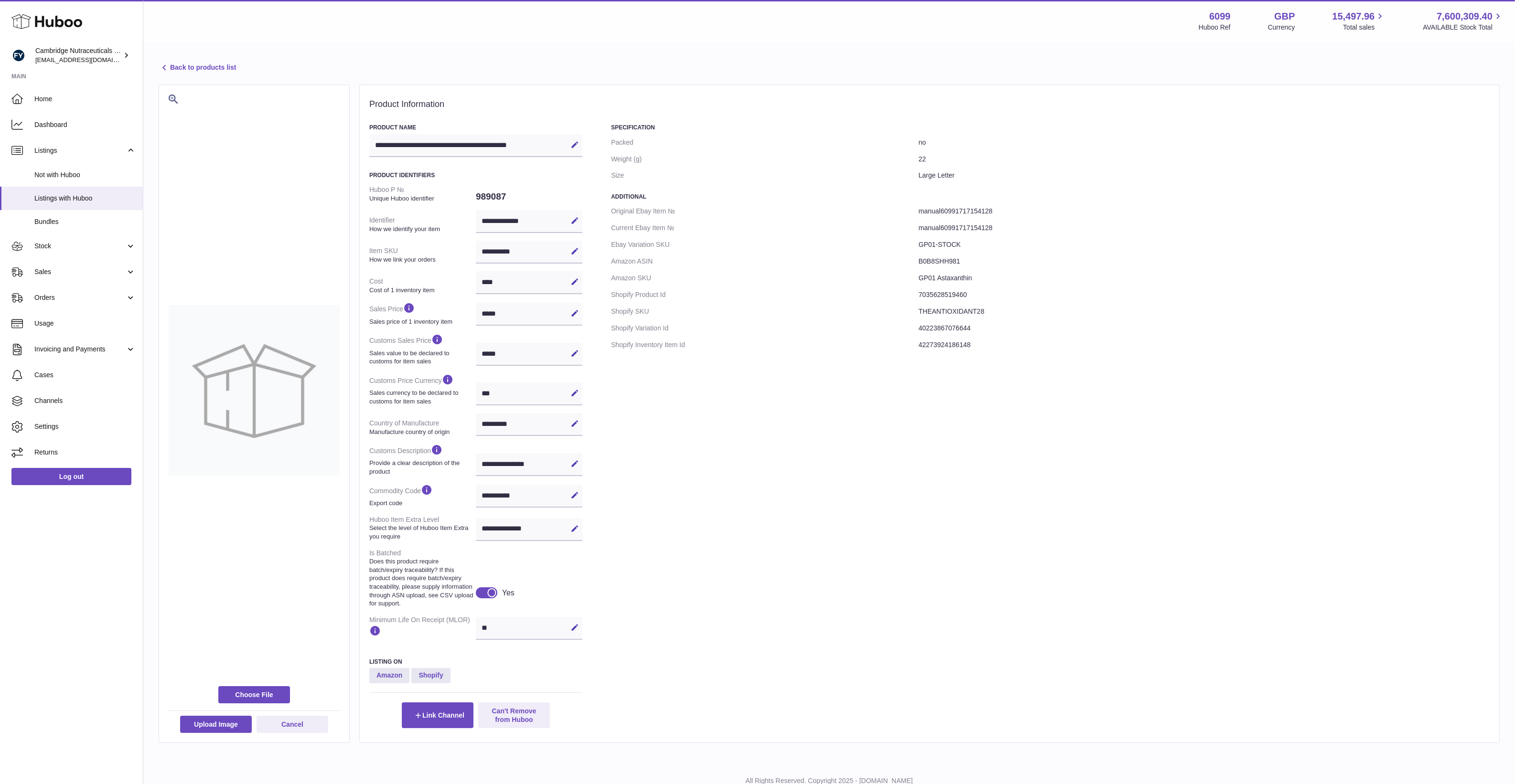
drag, startPoint x: 540, startPoint y: 252, endPoint x: 490, endPoint y: 252, distance: 50.0
click at [490, 252] on div "**********" at bounding box center [529, 252] width 106 height 23
drag, startPoint x: 490, startPoint y: 252, endPoint x: 967, endPoint y: 268, distance: 477.3
click at [966, 263] on dd "B0B8SHH981" at bounding box center [1204, 261] width 571 height 17
drag, startPoint x: 977, startPoint y: 281, endPoint x: 898, endPoint y: 280, distance: 79.0
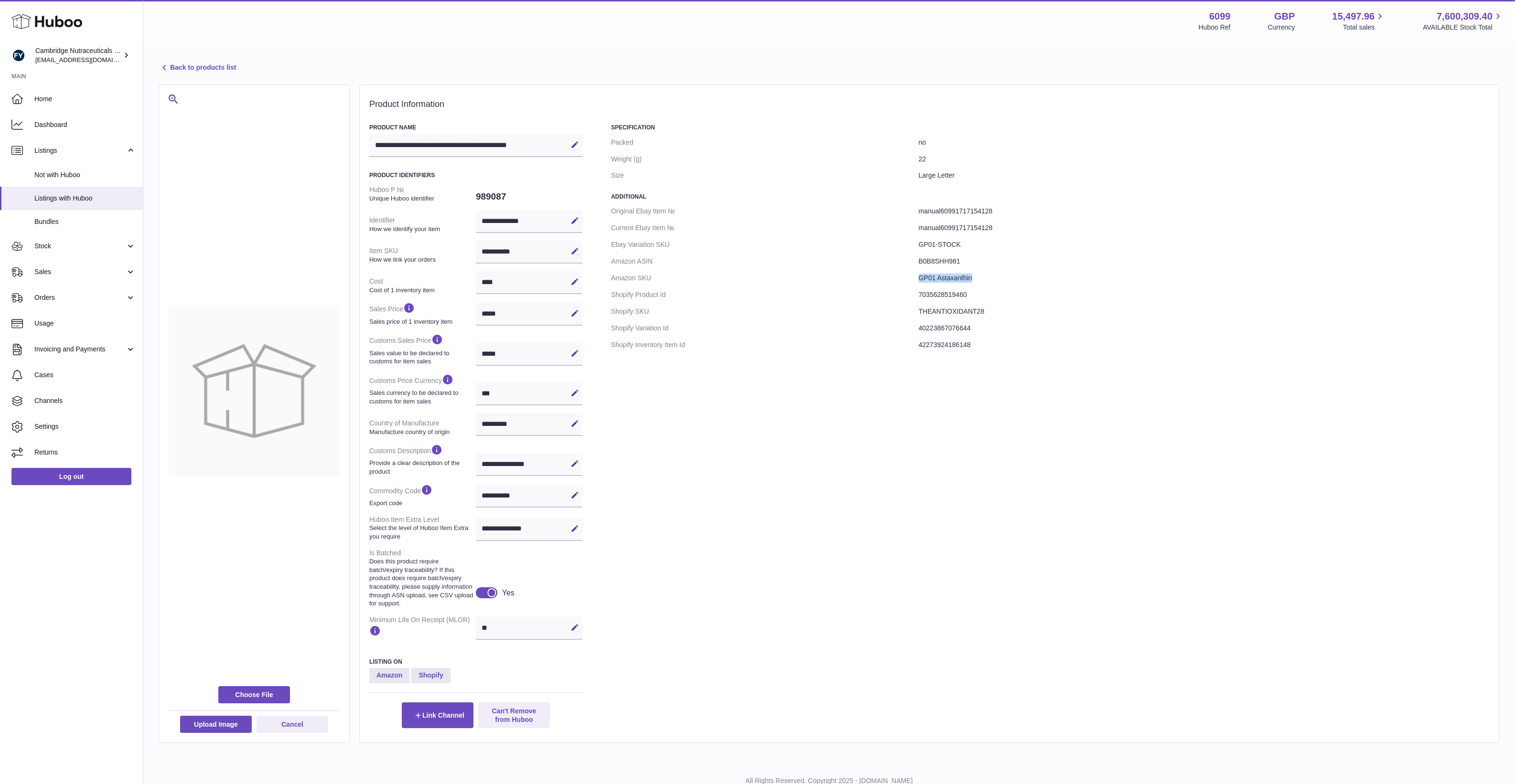
click at [898, 280] on dl "Original Ebay Item № manual60991717154128 Current Ebay Item № manual60991717154…" at bounding box center [1050, 278] width 878 height 150
copy dl "GP01 Astaxanthin"
click at [932, 290] on dd "7035628519460" at bounding box center [1204, 295] width 571 height 17
click at [932, 288] on dd "7035628519460" at bounding box center [1204, 295] width 571 height 17
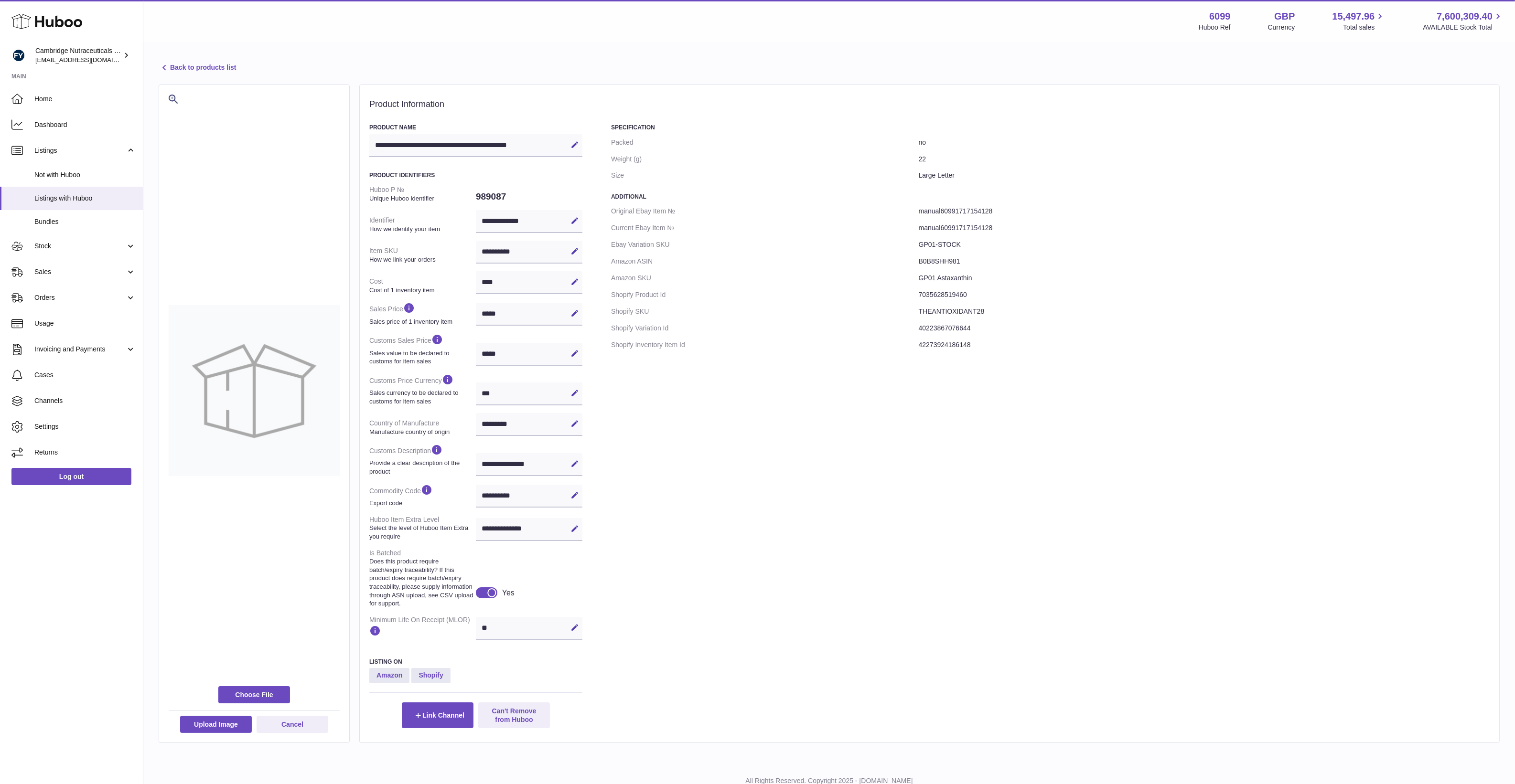
click at [926, 277] on dd "GP01 Astaxanthin" at bounding box center [1204, 278] width 571 height 17
drag, startPoint x: 926, startPoint y: 277, endPoint x: 925, endPoint y: 272, distance: 5.1
click at [925, 272] on dd "GP01 Astaxanthin" at bounding box center [1204, 278] width 571 height 17
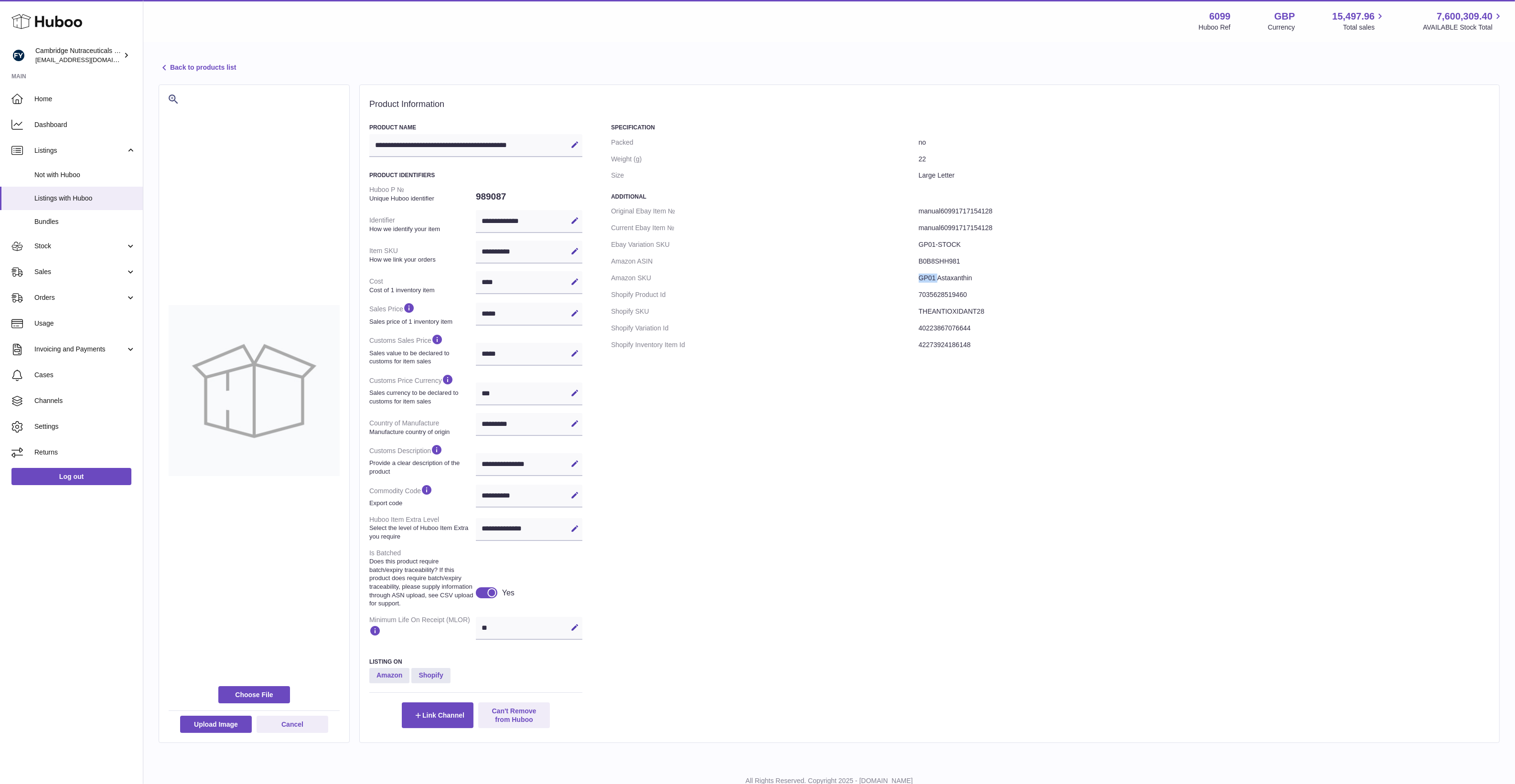
drag, startPoint x: 925, startPoint y: 272, endPoint x: 949, endPoint y: 278, distance: 24.7
click at [949, 278] on dd "GP01 Astaxanthin" at bounding box center [1204, 278] width 571 height 17
click at [849, 440] on div "Specification Packed no Weight (g) 22 Size Large Letter Additional Original Eba…" at bounding box center [1050, 426] width 878 height 604
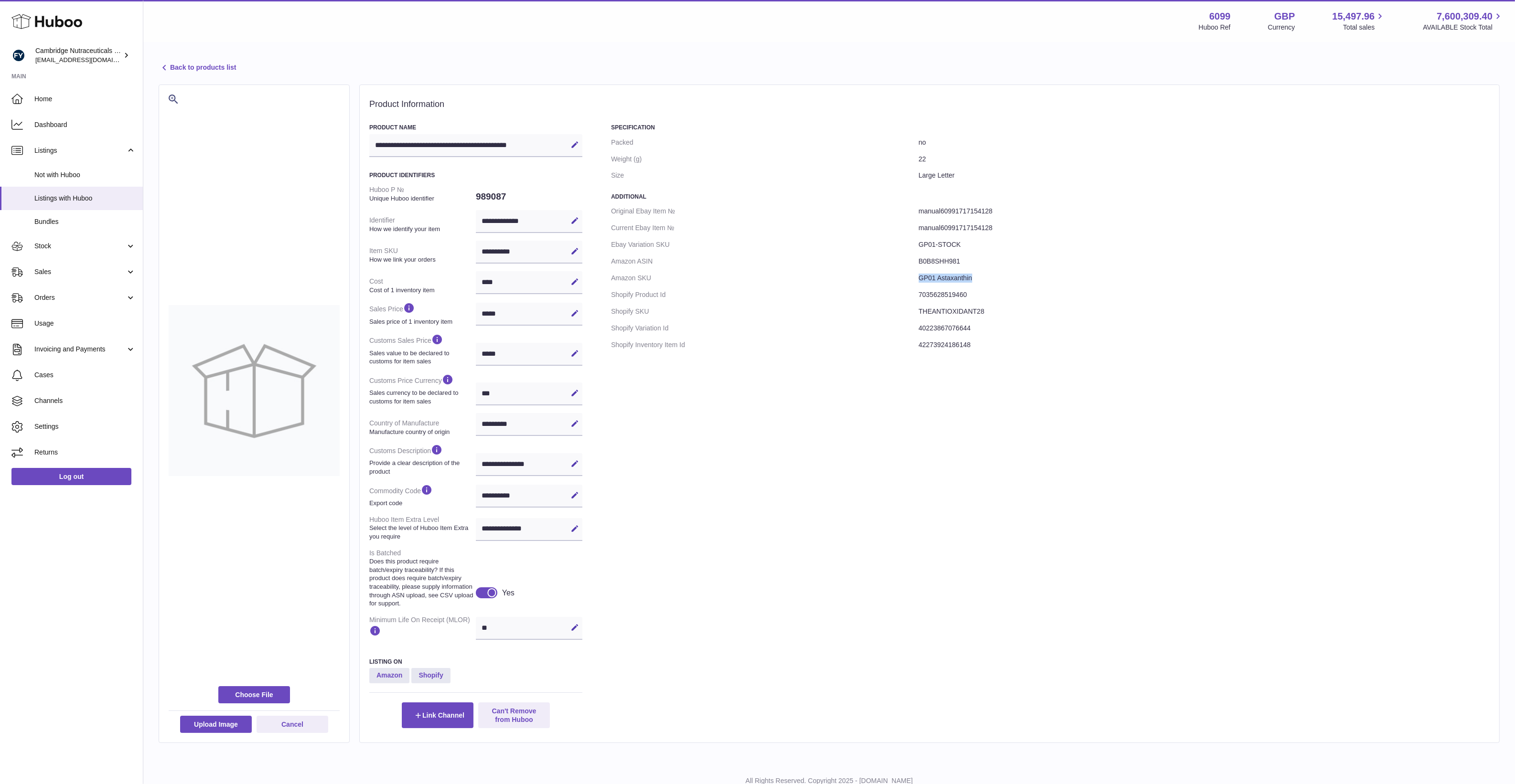
drag, startPoint x: 984, startPoint y: 279, endPoint x: 913, endPoint y: 284, distance: 71.2
click at [913, 284] on dl "Original Ebay Item № manual60991717154128 Current Ebay Item № manual60991717154…" at bounding box center [1050, 278] width 878 height 150
drag, startPoint x: 913, startPoint y: 284, endPoint x: 1032, endPoint y: 300, distance: 120.1
click at [1032, 300] on dd "7035628519460" at bounding box center [1204, 295] width 571 height 17
click at [928, 273] on dd "GP01 Astaxanthin" at bounding box center [1204, 278] width 571 height 17
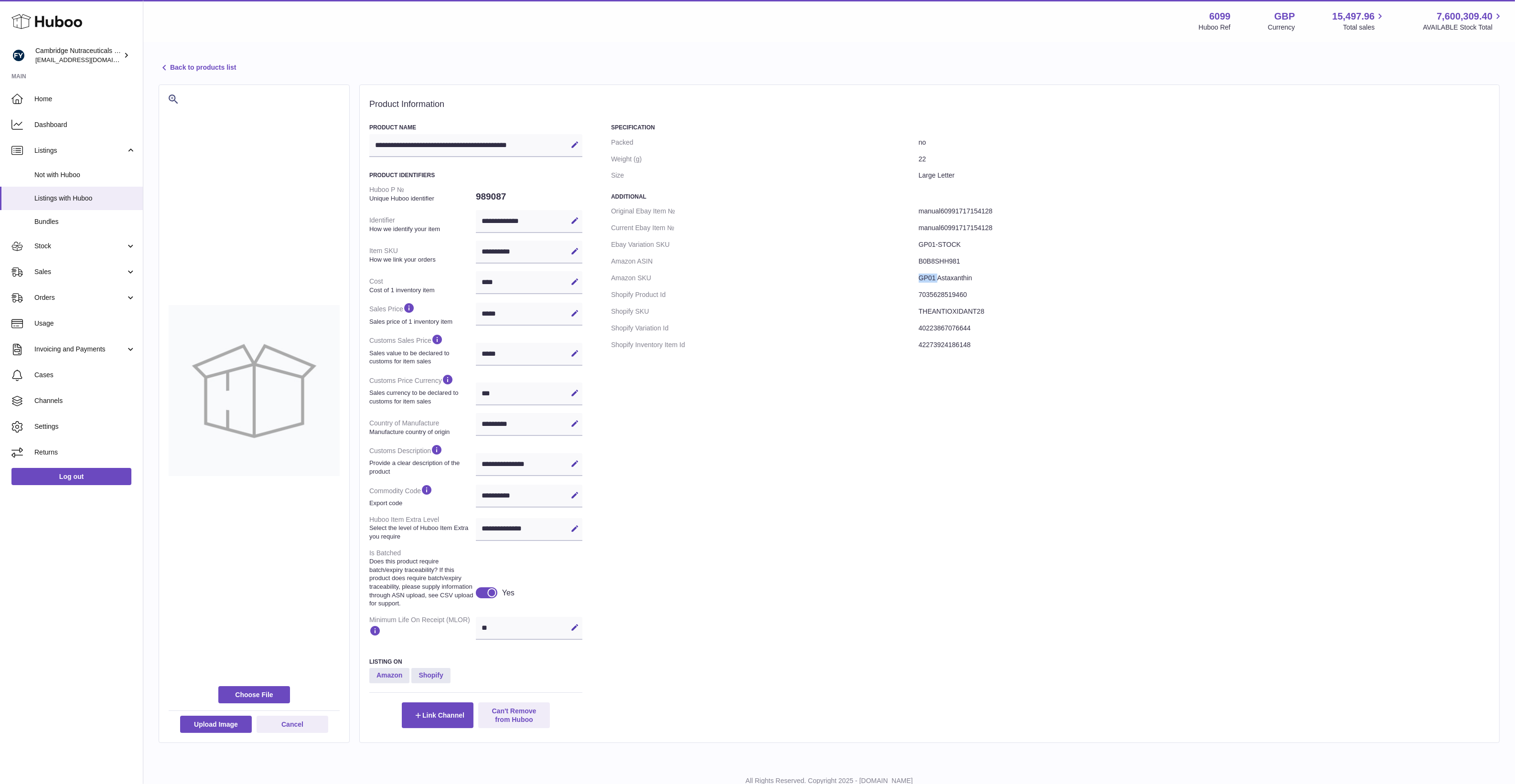
click at [928, 273] on dd "GP01 Astaxanthin" at bounding box center [1204, 278] width 571 height 17
drag, startPoint x: 928, startPoint y: 273, endPoint x: 865, endPoint y: 262, distance: 64.0
click at [865, 262] on dt "Amazon ASIN" at bounding box center [765, 261] width 308 height 17
click at [927, 254] on dd "B0B8SHH981" at bounding box center [1204, 261] width 571 height 17
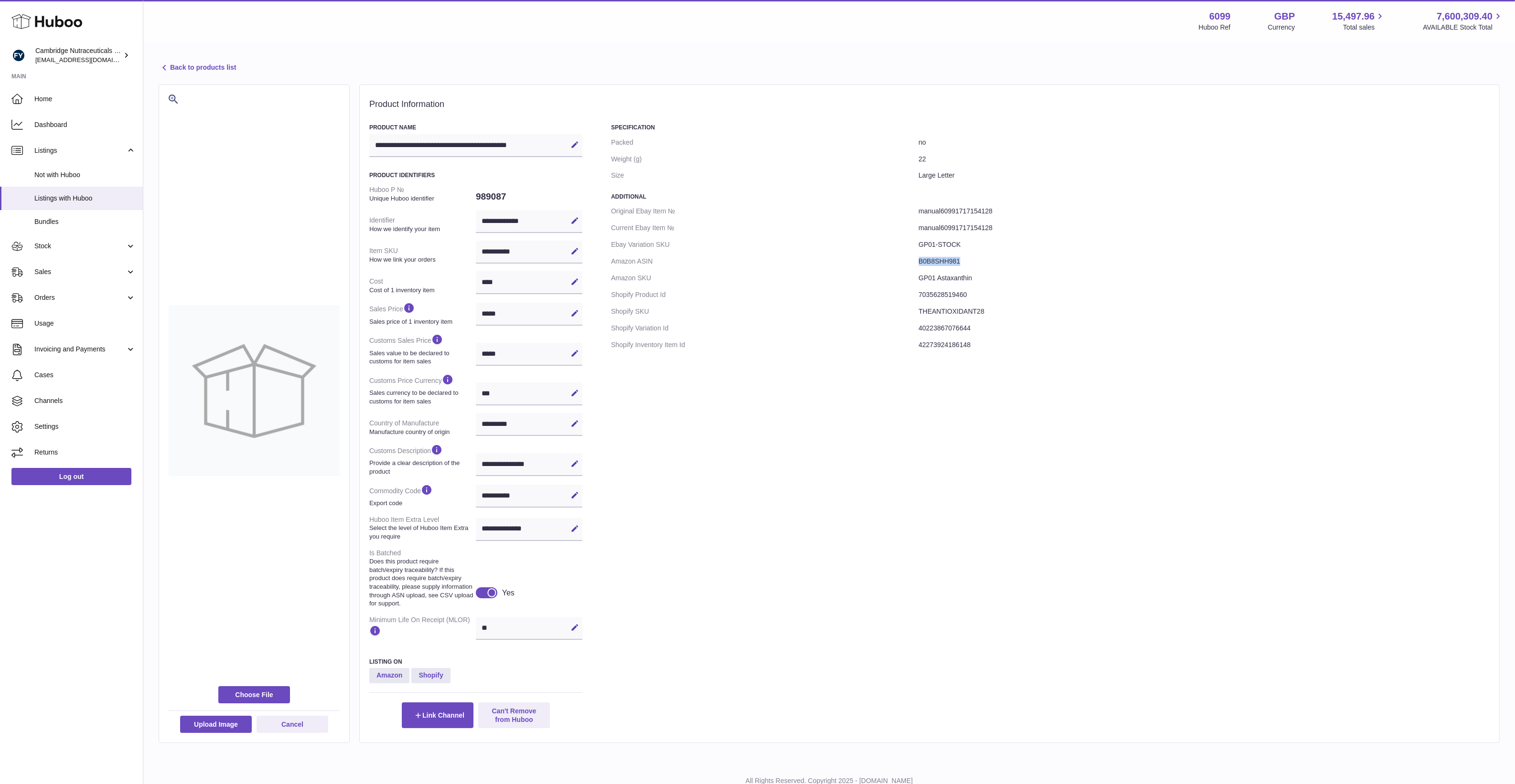
click at [927, 254] on dd "B0B8SHH981" at bounding box center [1204, 261] width 571 height 17
copy dd "B0B8SHH981"
click at [994, 278] on dd "GP01 Astaxanthin" at bounding box center [1204, 278] width 571 height 17
click at [949, 278] on dd "GP01 Astaxanthin" at bounding box center [1204, 278] width 571 height 17
click at [935, 264] on dd "B0B8SHH981" at bounding box center [1204, 261] width 571 height 17
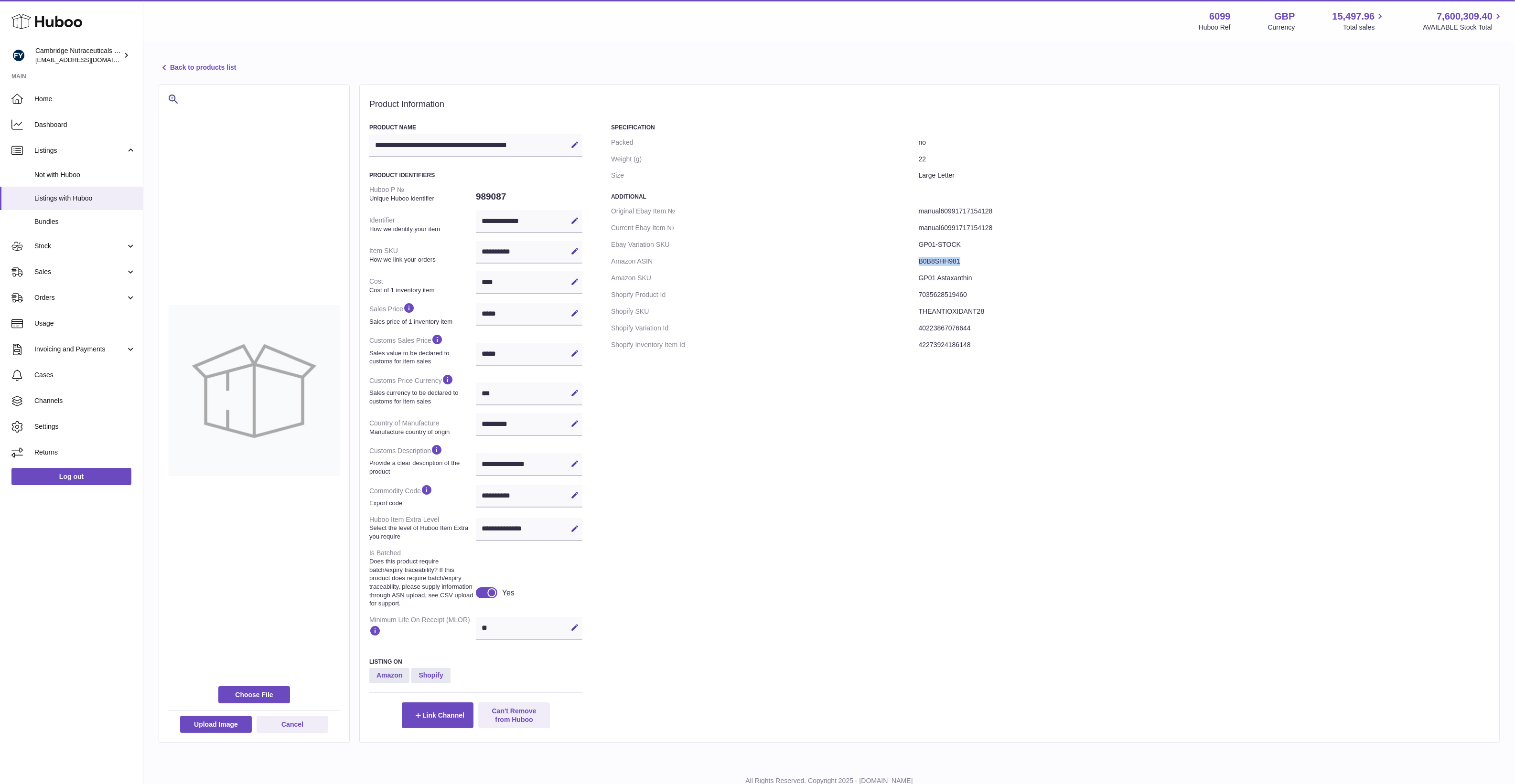
click at [935, 264] on dd "B0B8SHH981" at bounding box center [1204, 261] width 571 height 17
drag, startPoint x: 557, startPoint y: 455, endPoint x: 453, endPoint y: 414, distance: 111.8
click at [557, 455] on div "**********" at bounding box center [529, 464] width 106 height 23
click at [486, 196] on dd "989087" at bounding box center [529, 197] width 106 height 20
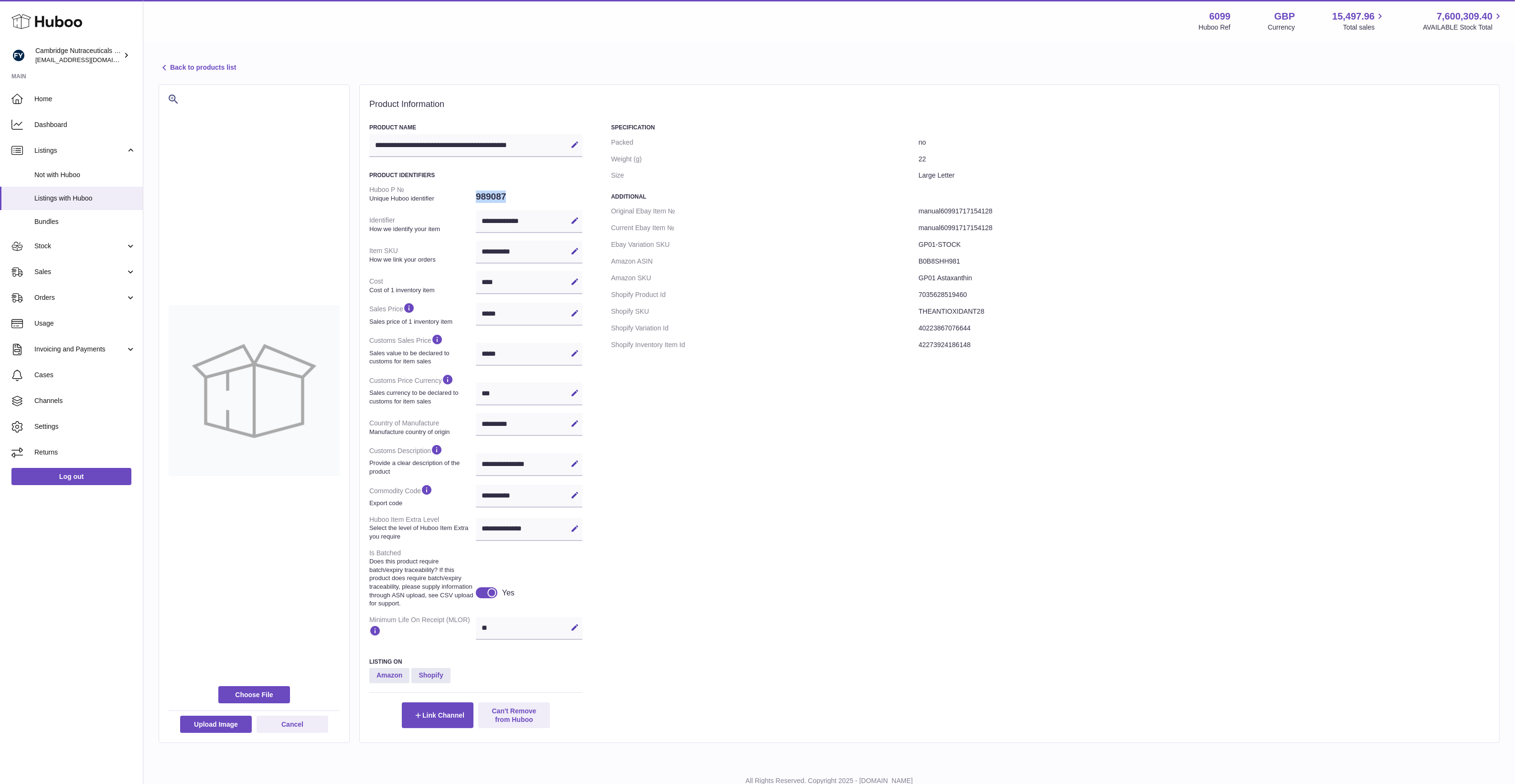
click at [486, 196] on dd "989087" at bounding box center [529, 197] width 106 height 20
copy dd "989087"
click at [905, 409] on div "Specification Packed no Weight (g) 22 Size Large Letter Additional Original Eba…" at bounding box center [1050, 426] width 878 height 604
click at [938, 244] on dd "GP01-STOCK" at bounding box center [1204, 245] width 571 height 17
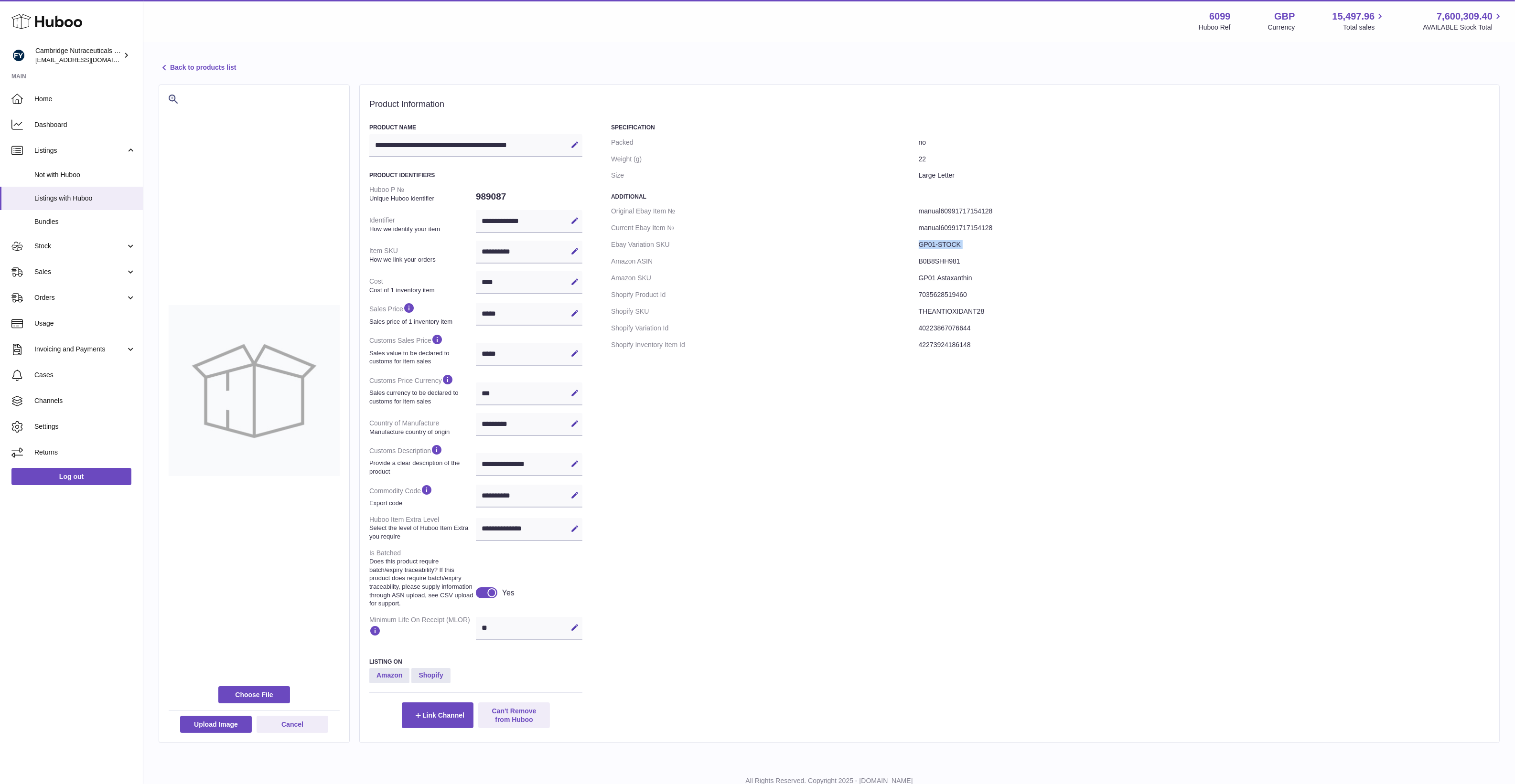
click at [938, 244] on dd "GP01-STOCK" at bounding box center [1204, 245] width 571 height 17
drag, startPoint x: 938, startPoint y: 244, endPoint x: 934, endPoint y: 314, distance: 70.1
click at [934, 314] on dd "THEANTIOXIDANT28" at bounding box center [1204, 312] width 571 height 17
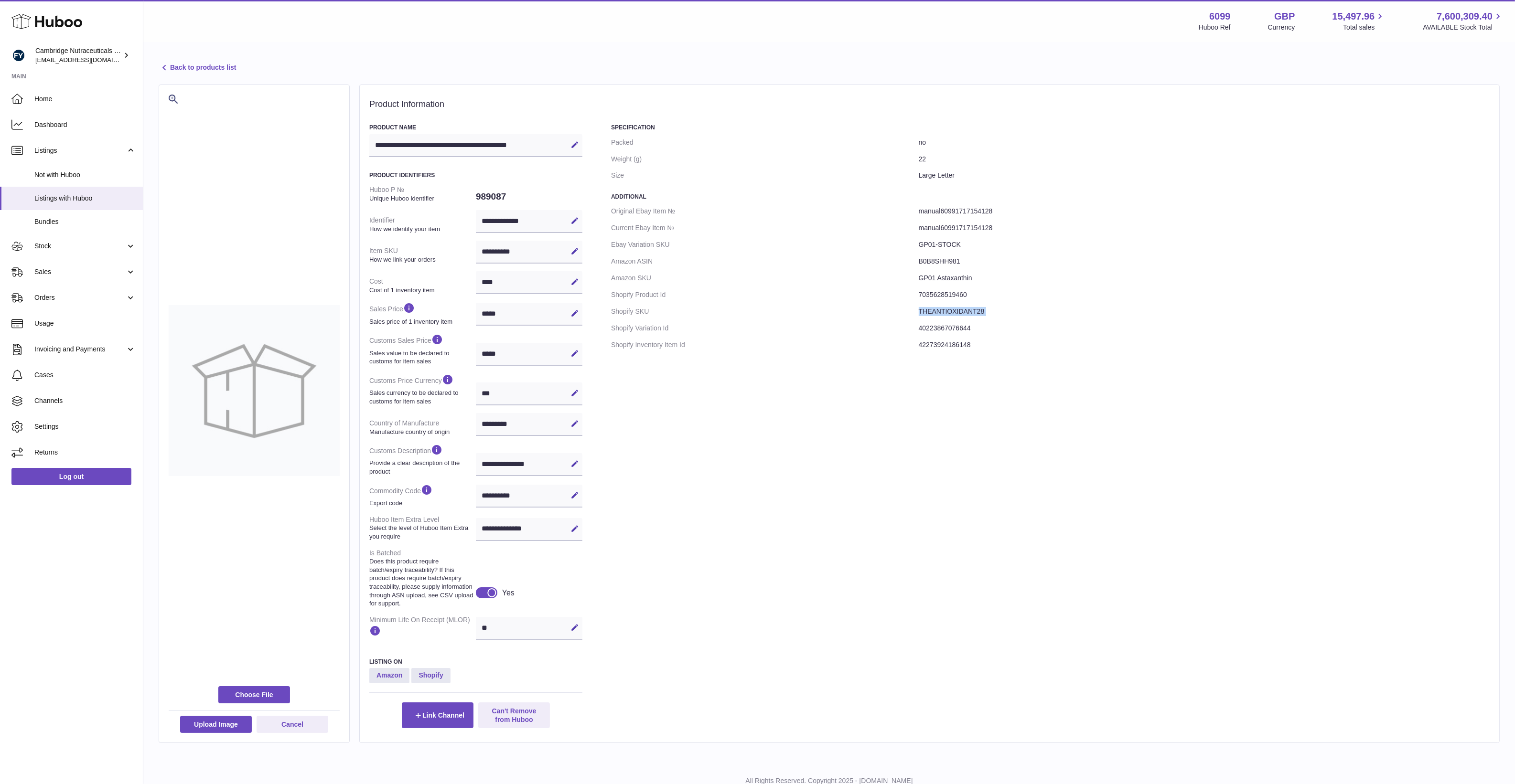
click at [934, 314] on dd "THEANTIOXIDANT28" at bounding box center [1204, 312] width 571 height 17
copy dd "THEANTIOXIDANT28"
click at [677, 535] on div "Specification Packed no Weight (g) 22 Size Large Letter Additional Original Eba…" at bounding box center [1050, 426] width 878 height 604
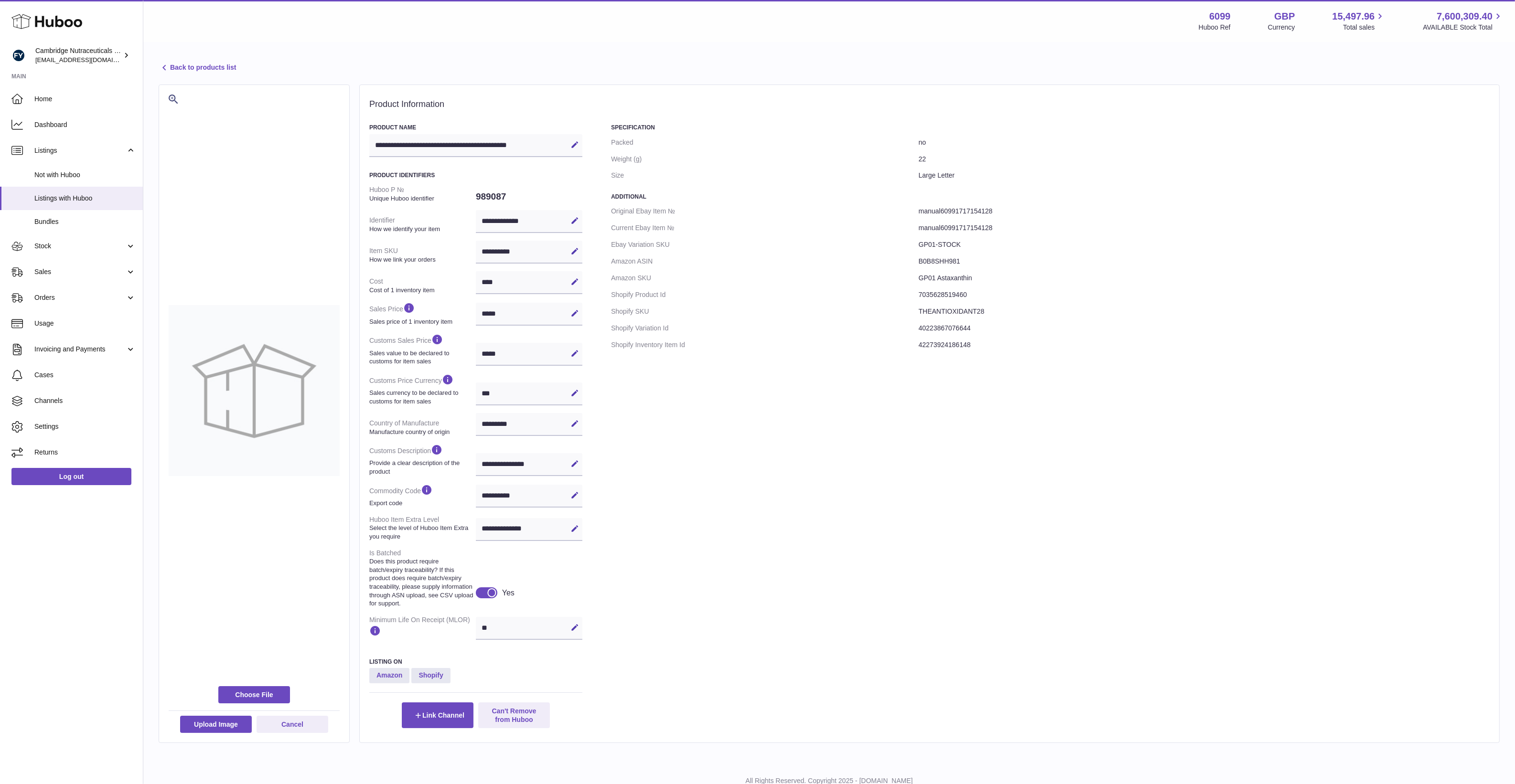
click at [962, 284] on dd "GP01 Astaxanthin" at bounding box center [1204, 278] width 571 height 17
copy dl "GP01 Astaxanthin"
click at [711, 597] on div "Specification Packed no Weight (g) 22 Size Large Letter Additional Original Eba…" at bounding box center [1050, 426] width 878 height 604
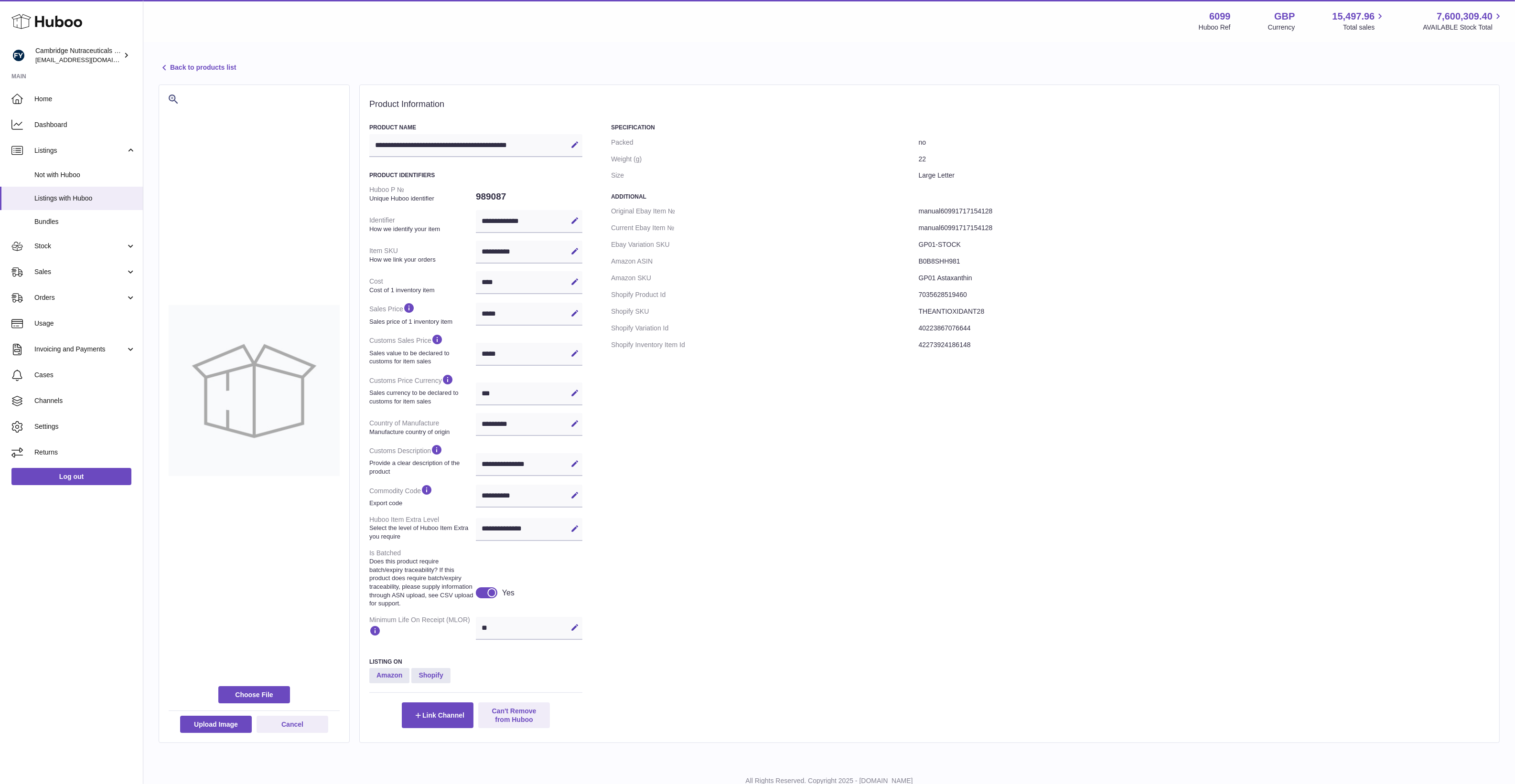
click at [690, 571] on div "Specification Packed no Weight (g) 22 Size Large Letter Additional Original Eba…" at bounding box center [1050, 426] width 878 height 604
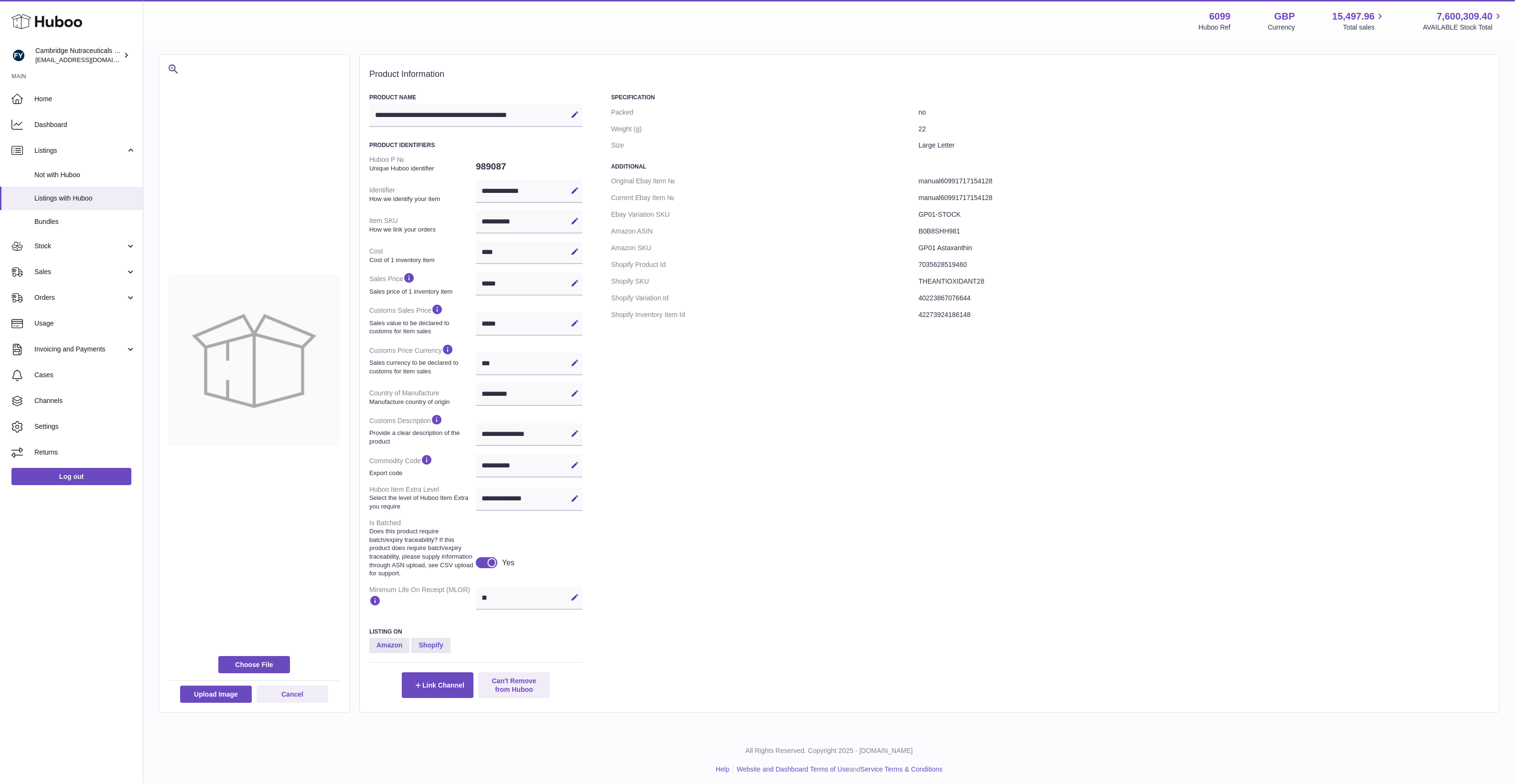
scroll to position [43, 0]
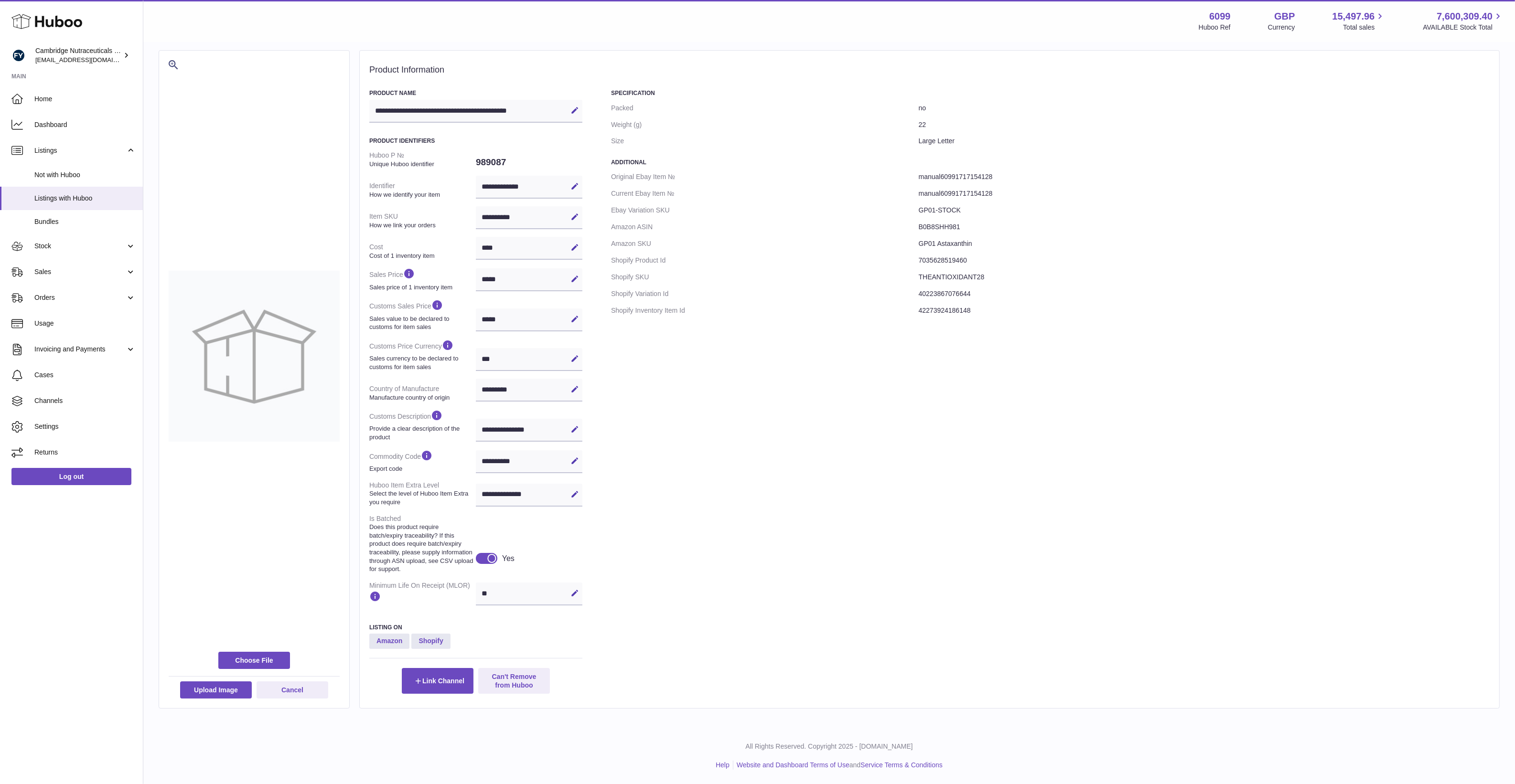
click at [734, 661] on div "Specification Packed no Weight (g) 22 Size Large Letter Additional Original Eba…" at bounding box center [1050, 391] width 878 height 604
click at [381, 642] on strong "Amazon" at bounding box center [389, 642] width 40 height 15
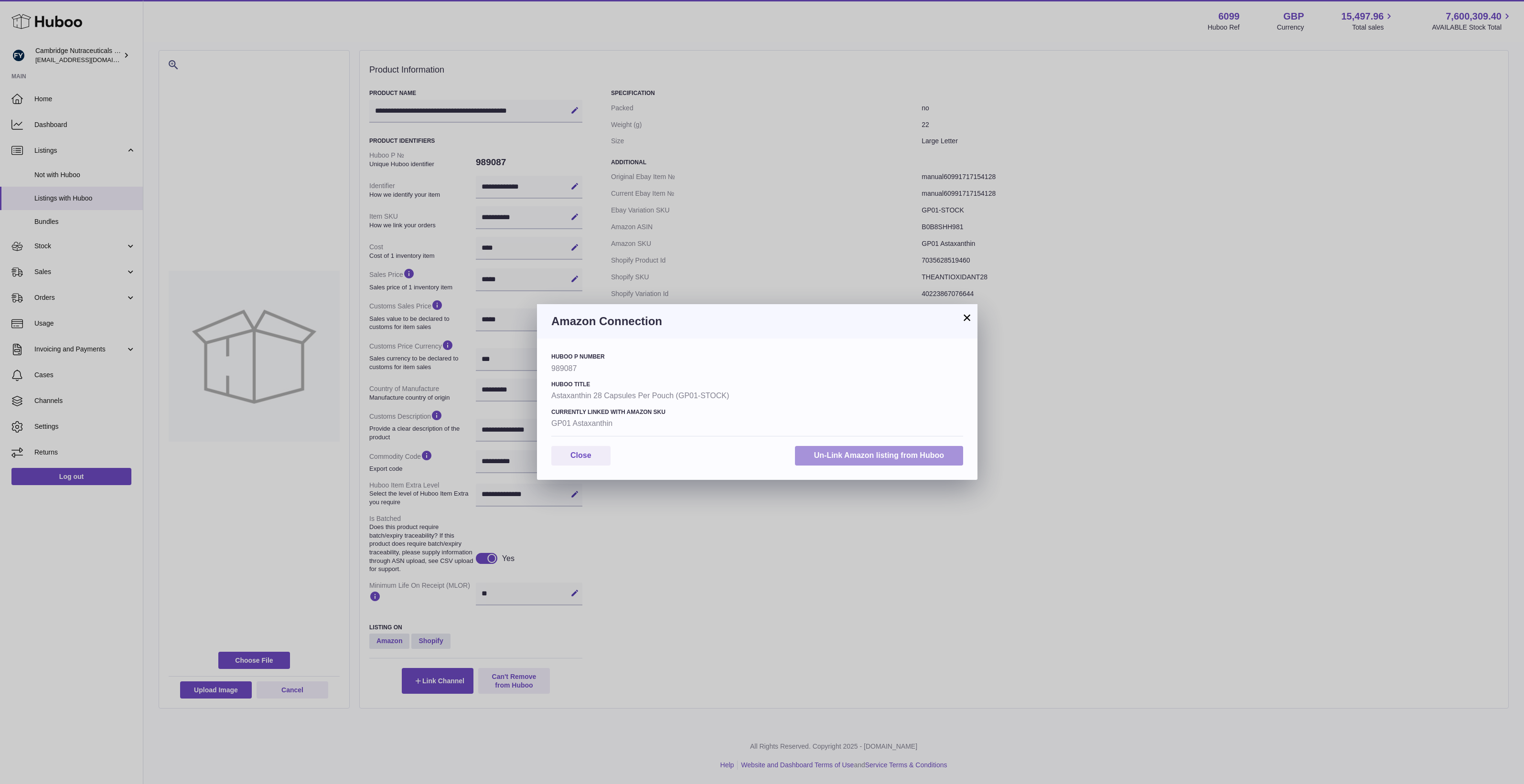
click at [871, 453] on button "Un-Link Amazon listing from Huboo" at bounding box center [879, 455] width 168 height 20
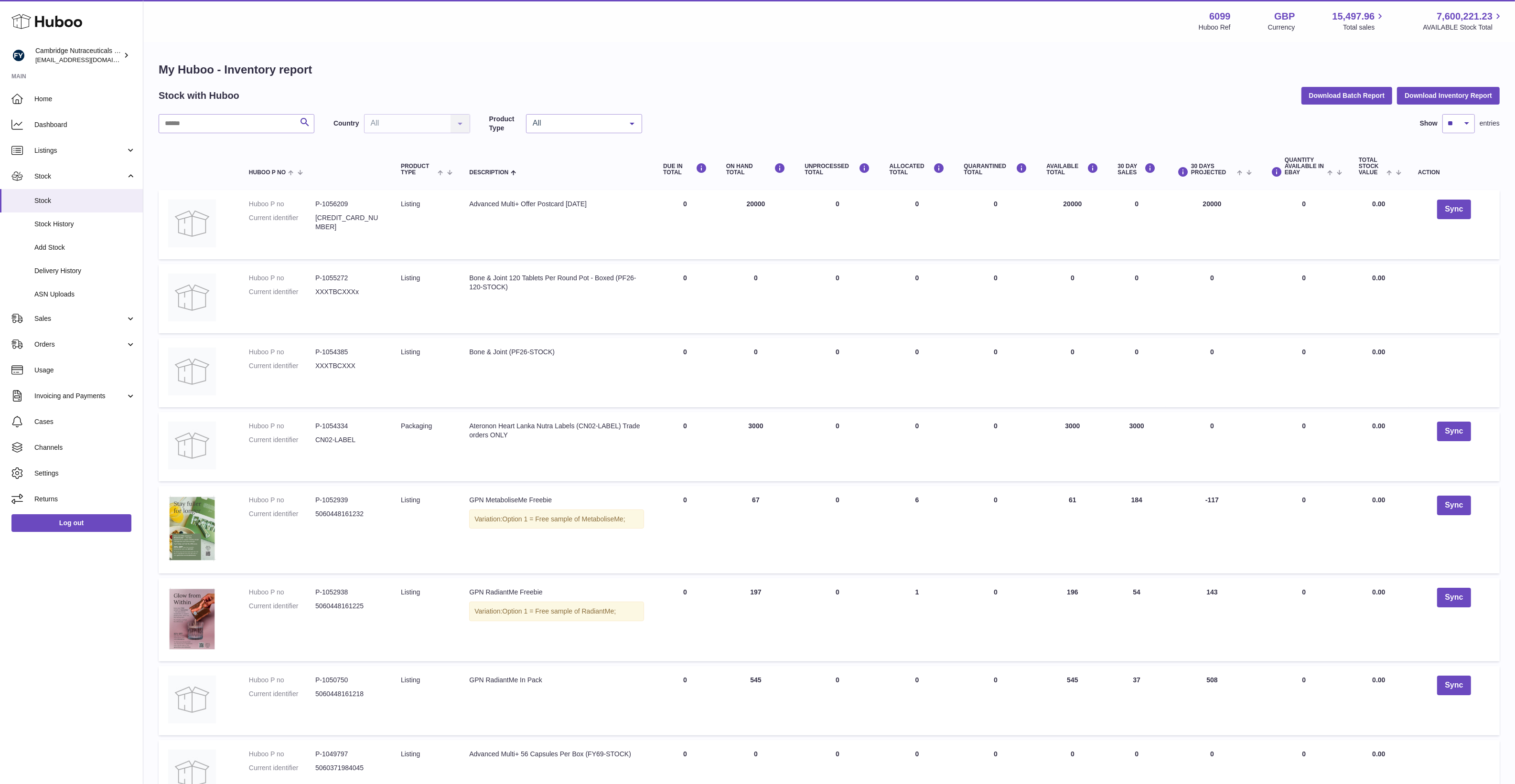
click at [435, 250] on td "Product Type listing" at bounding box center [425, 224] width 68 height 69
click at [68, 319] on span "Sales" at bounding box center [80, 318] width 91 height 9
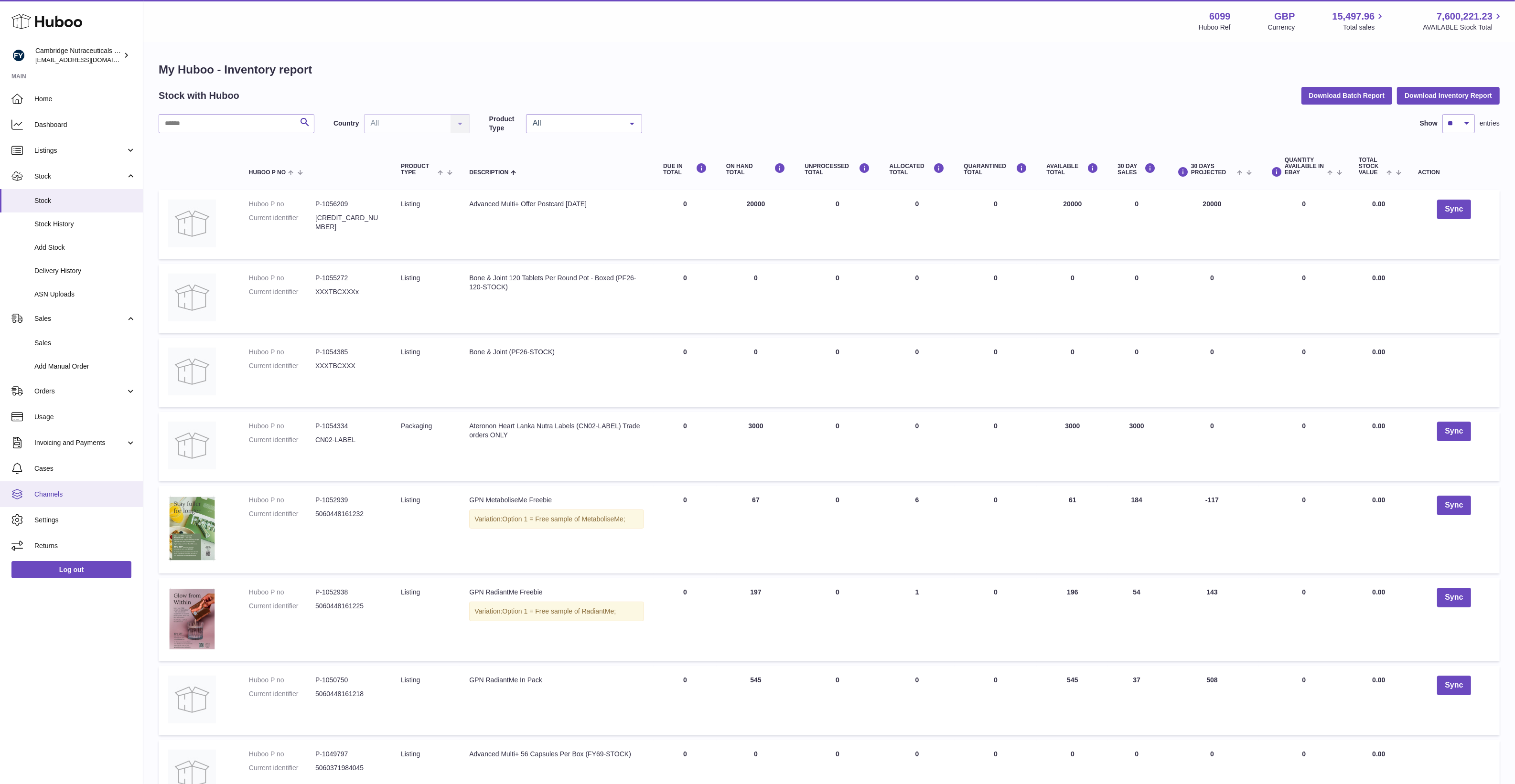
click at [63, 487] on link "Channels" at bounding box center [71, 494] width 143 height 26
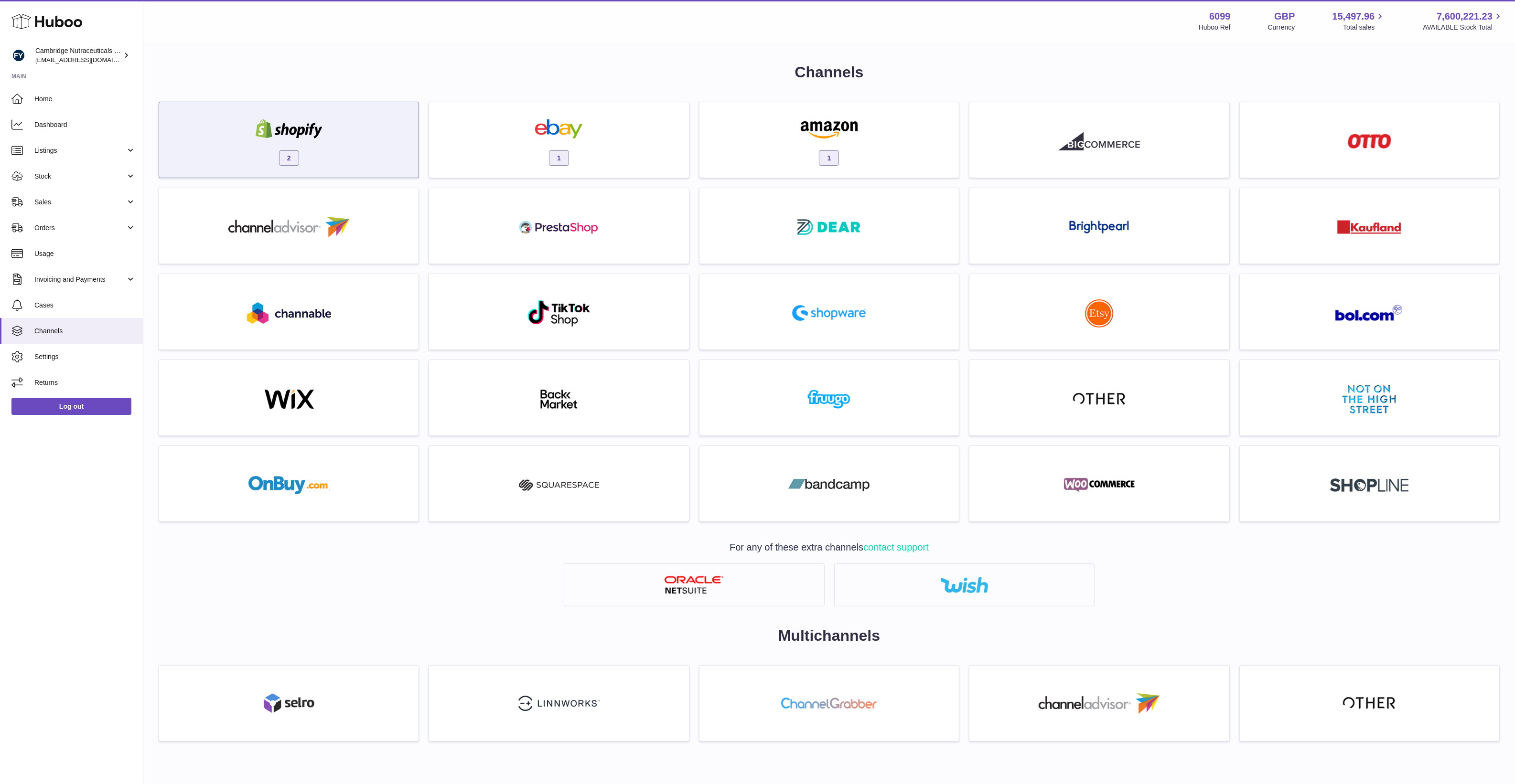
click at [342, 161] on div "2" at bounding box center [289, 142] width 250 height 61
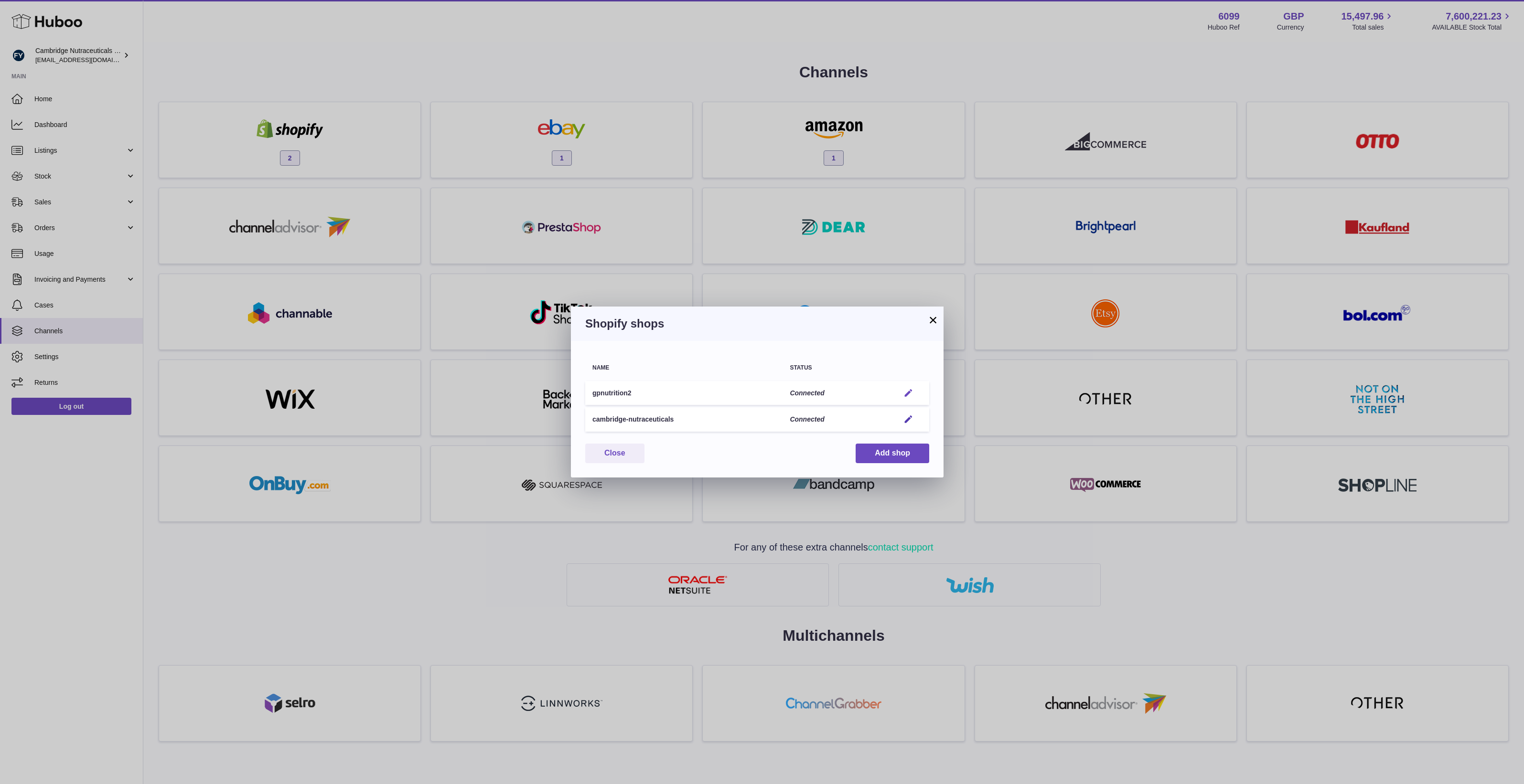
click at [913, 391] on button "Edit" at bounding box center [909, 393] width 18 height 10
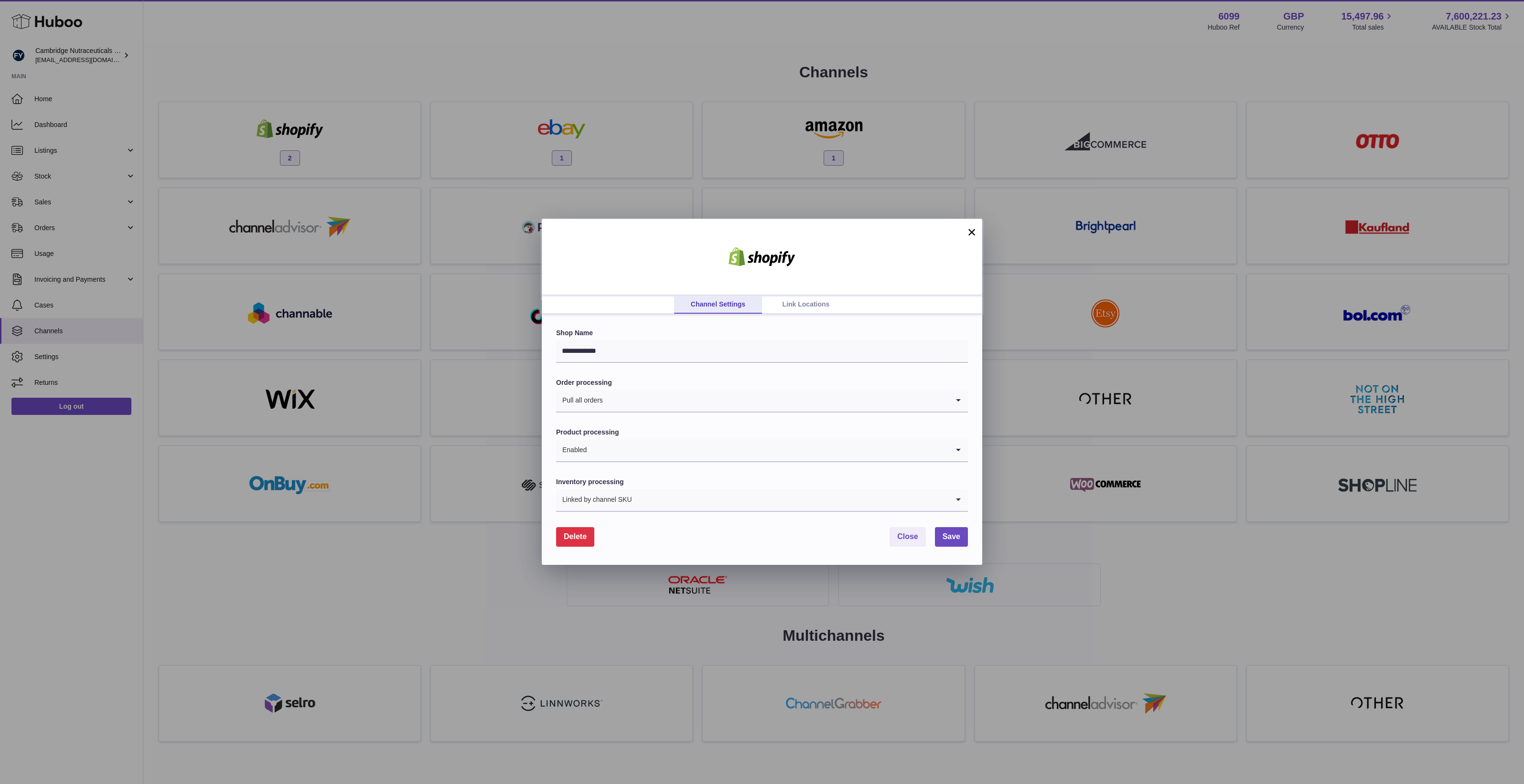
click at [968, 229] on button "×" at bounding box center [971, 232] width 11 height 11
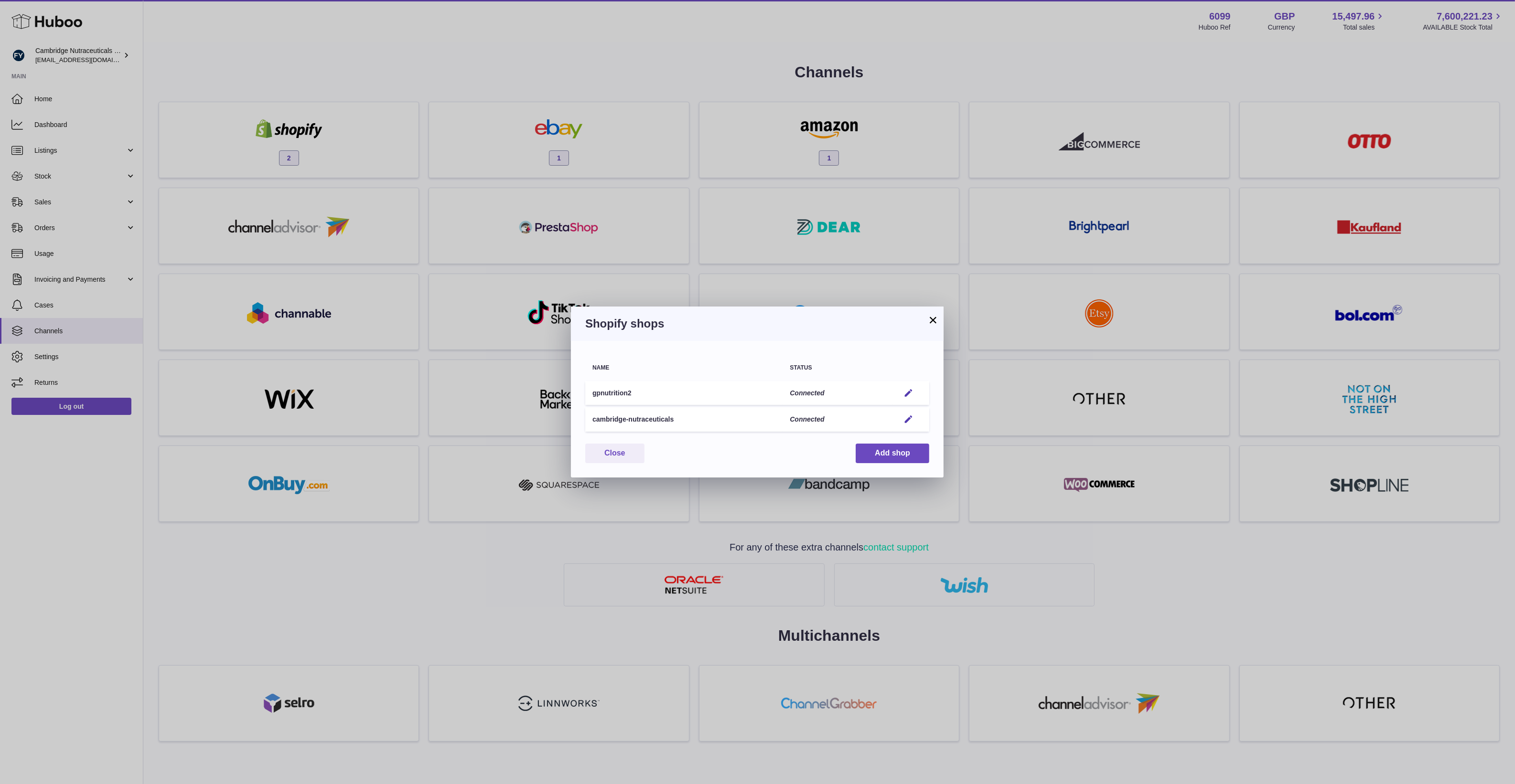
drag, startPoint x: 642, startPoint y: 396, endPoint x: 590, endPoint y: 395, distance: 52.0
click at [590, 395] on td "gpnutrition2" at bounding box center [684, 393] width 198 height 24
click at [166, 73] on div "× Shopify shops Name Status gpnutrition2 Connected Edit cambridge-nutraceutical…" at bounding box center [757, 392] width 1515 height 784
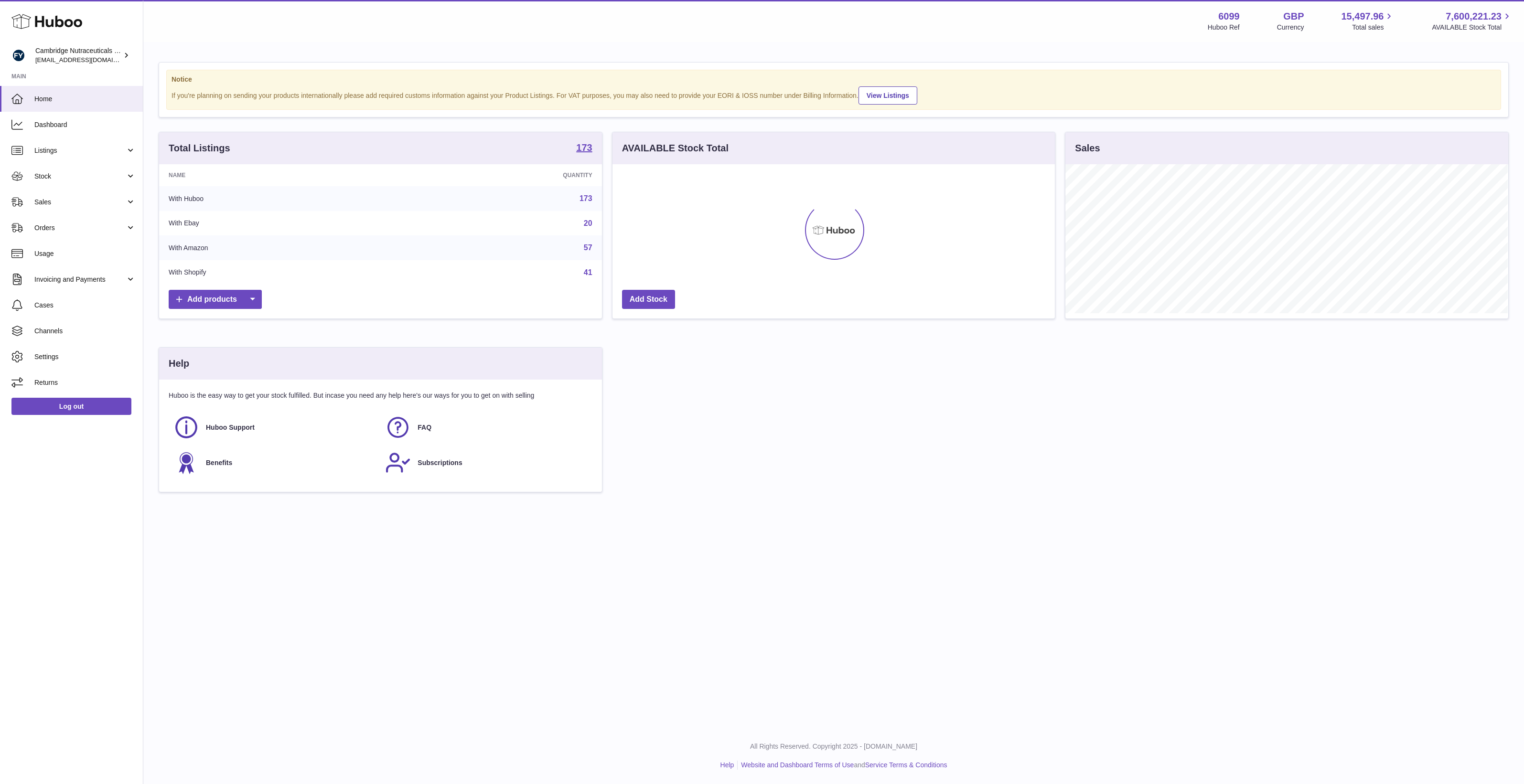
scroll to position [148, 443]
click at [64, 149] on span "Listings" at bounding box center [80, 150] width 91 height 9
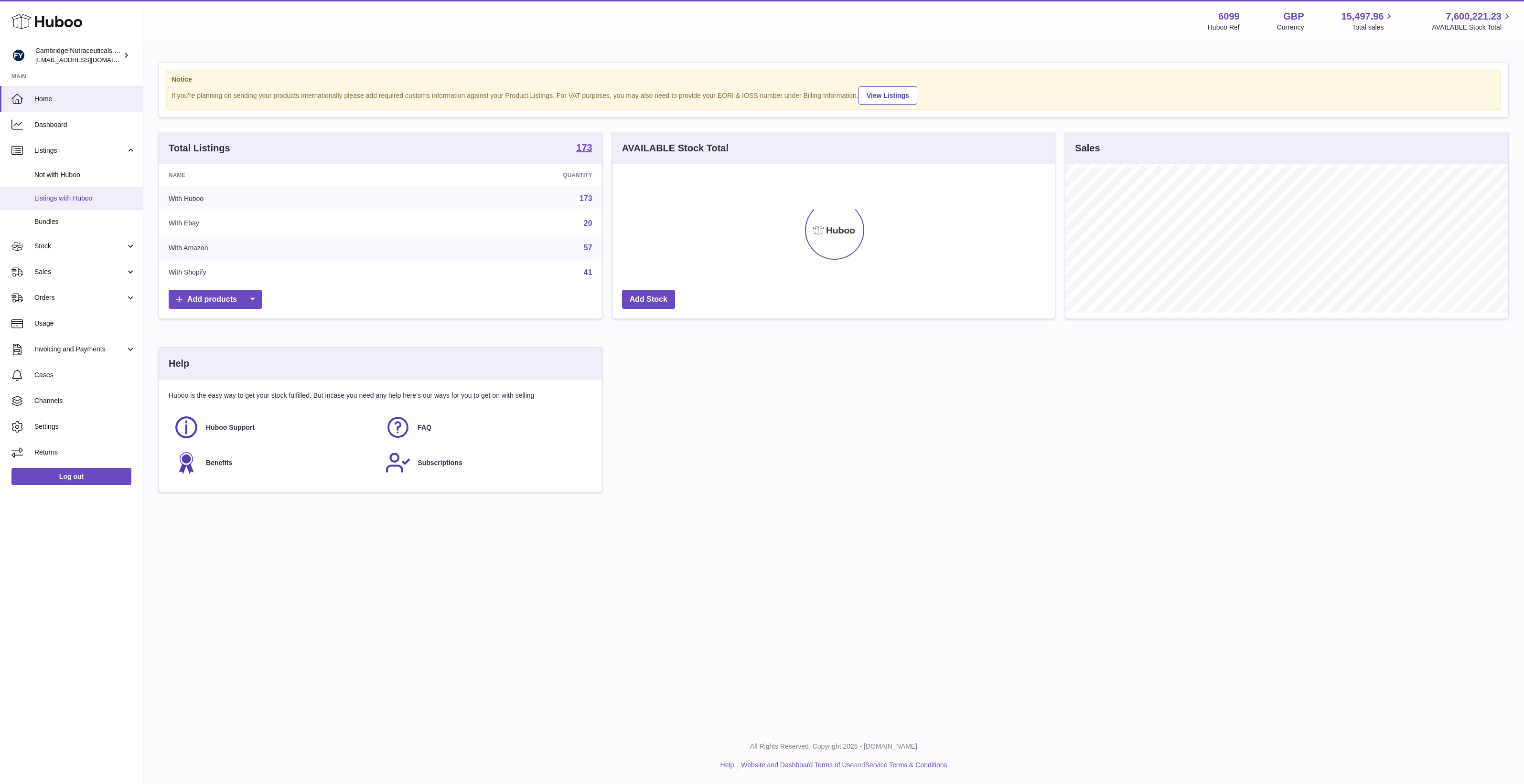
click at [73, 199] on span "Listings with Huboo" at bounding box center [85, 198] width 101 height 9
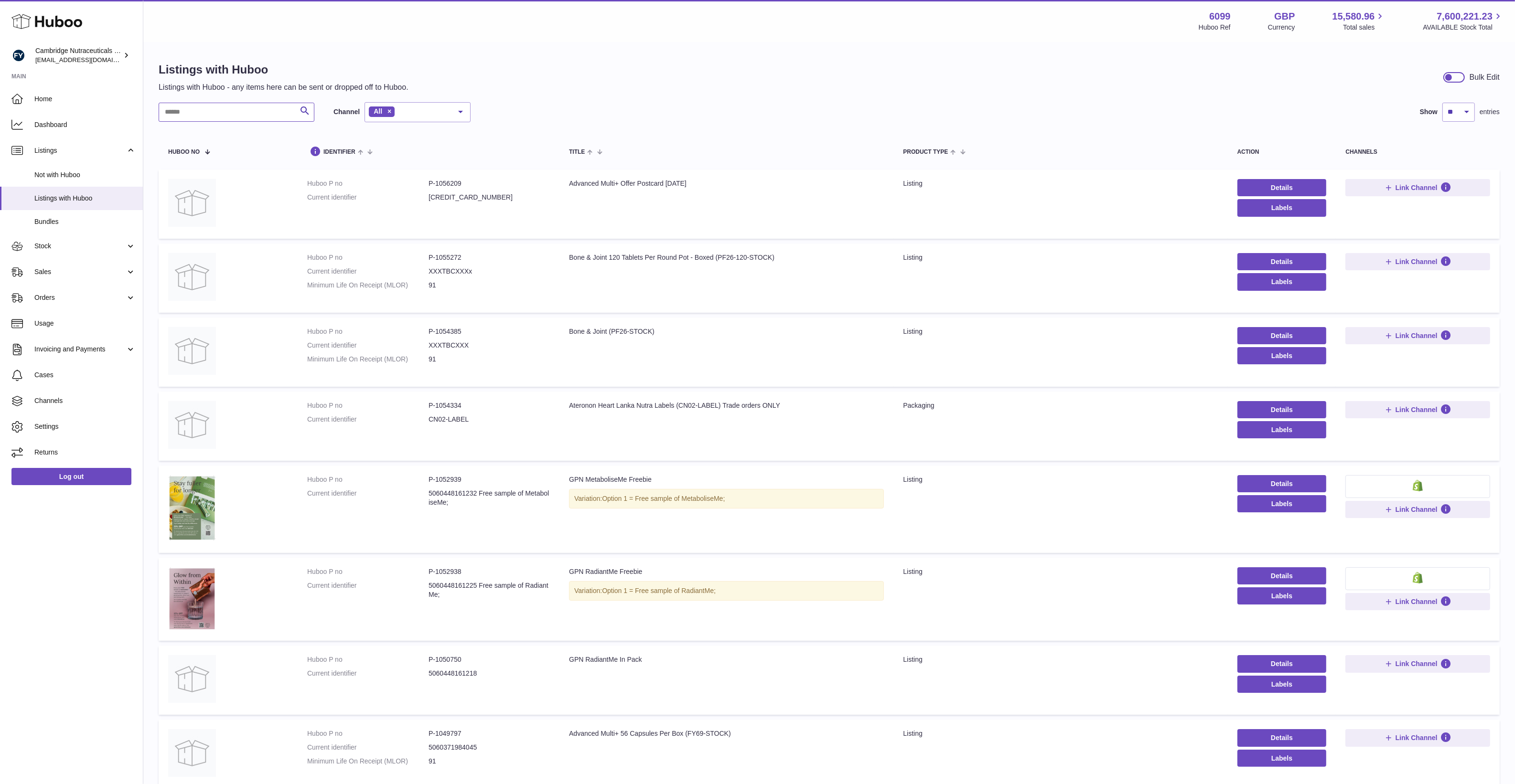
click at [237, 113] on input "text" at bounding box center [236, 112] width 156 height 19
paste input "******"
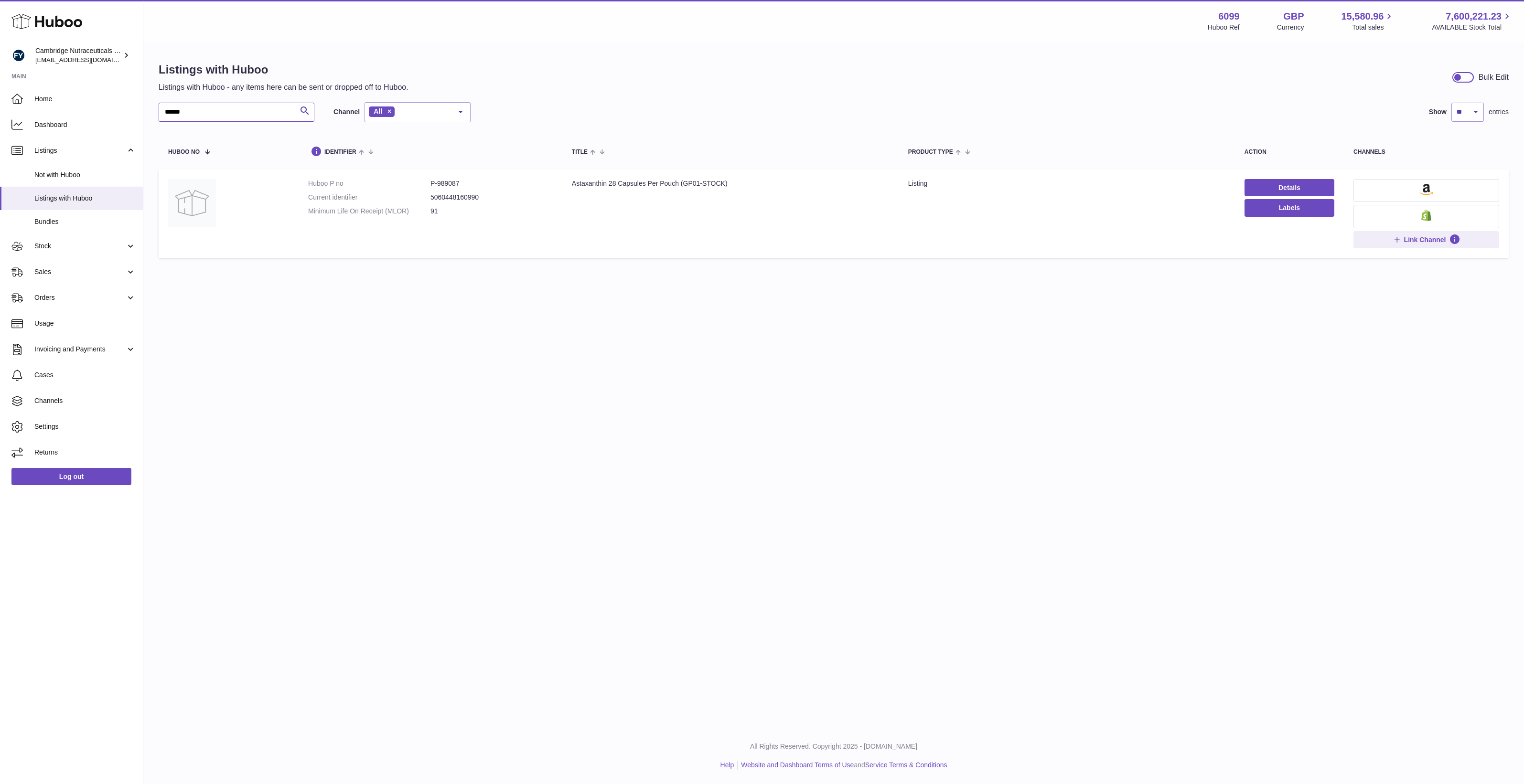
type input "******"
click at [1415, 187] on button at bounding box center [1426, 190] width 146 height 23
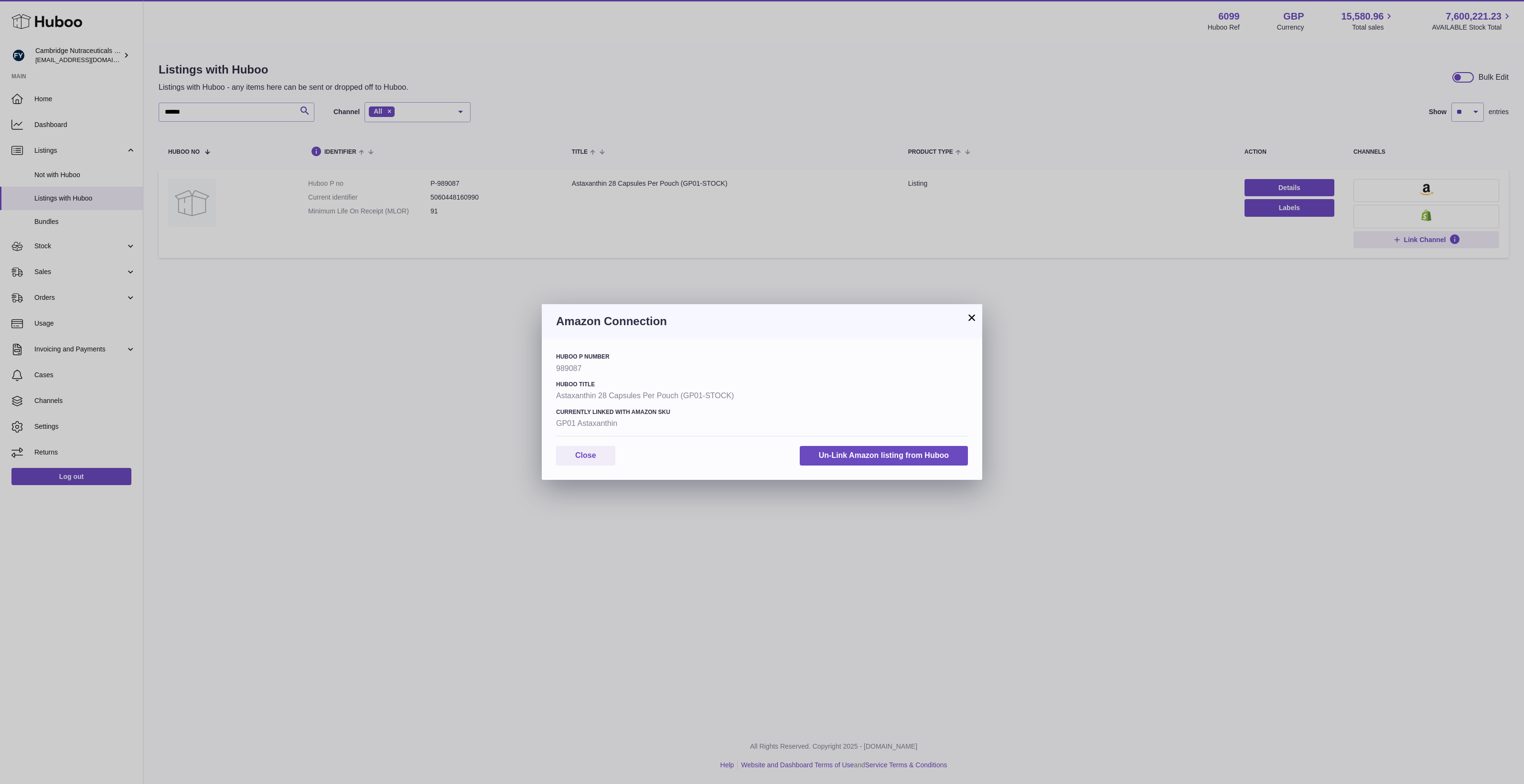
click at [977, 316] on div "Amazon Connection" at bounding box center [762, 321] width 441 height 34
click at [971, 314] on button "×" at bounding box center [971, 317] width 11 height 11
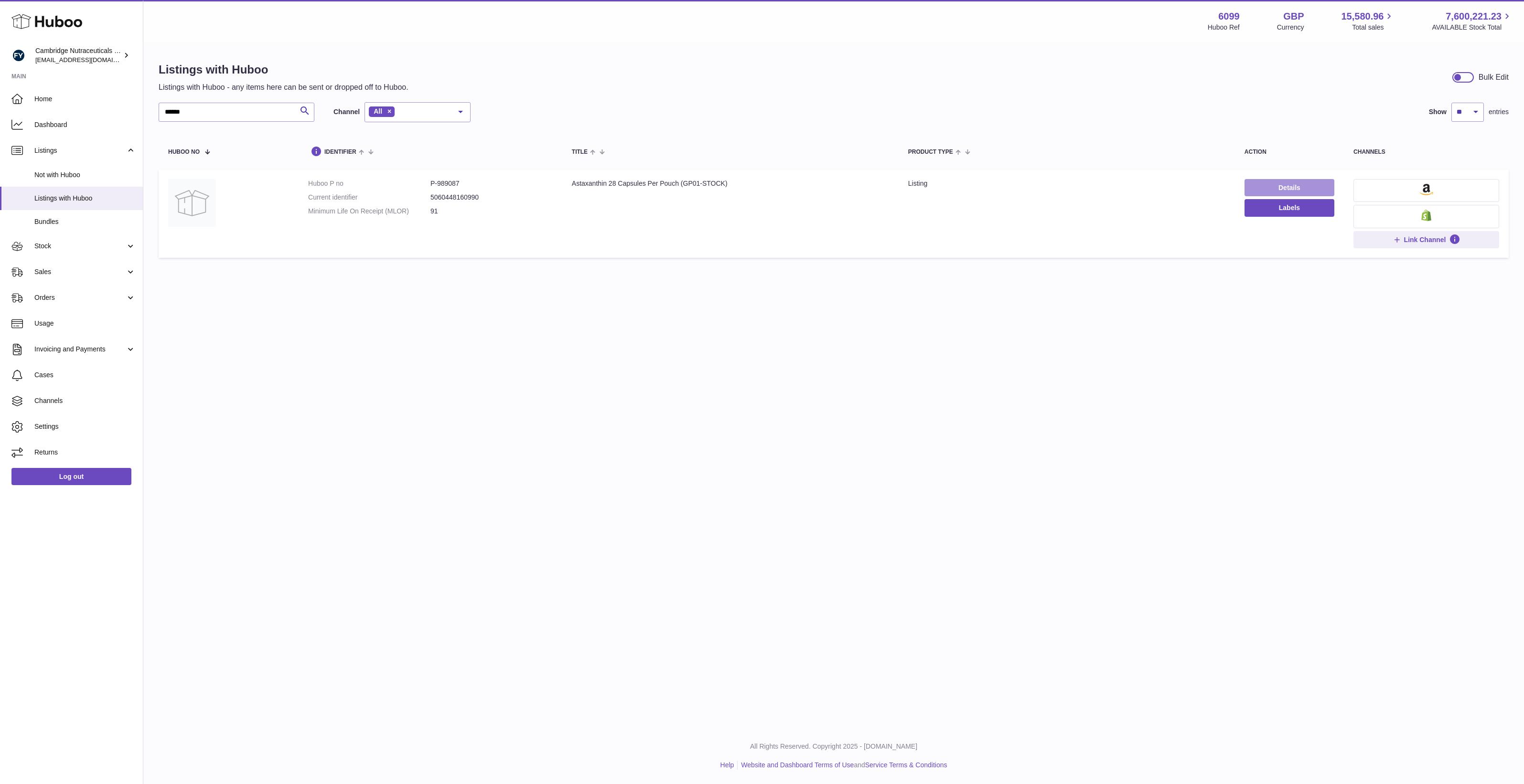
click at [1267, 182] on link "Details" at bounding box center [1290, 187] width 90 height 17
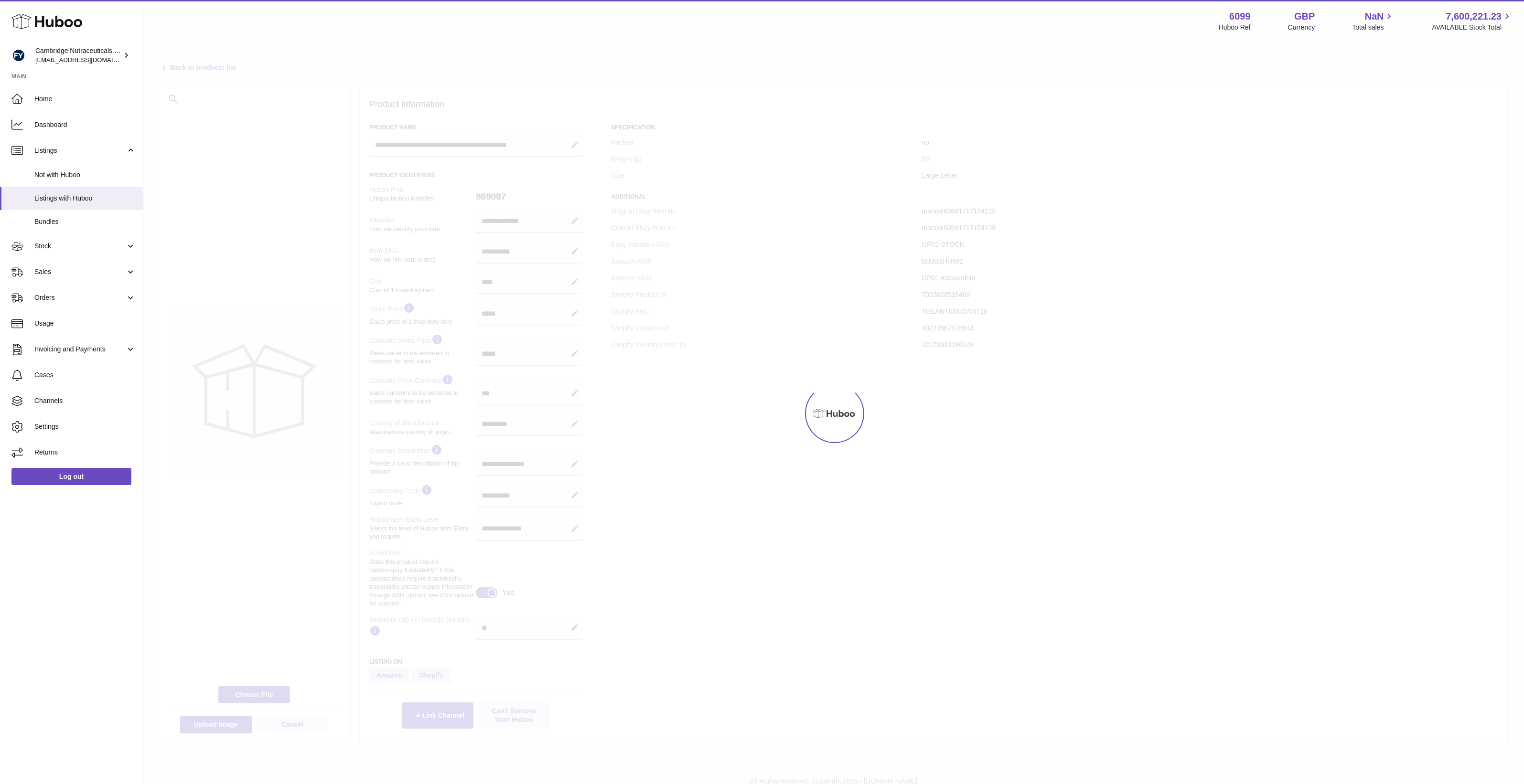
select select "***"
select select "****"
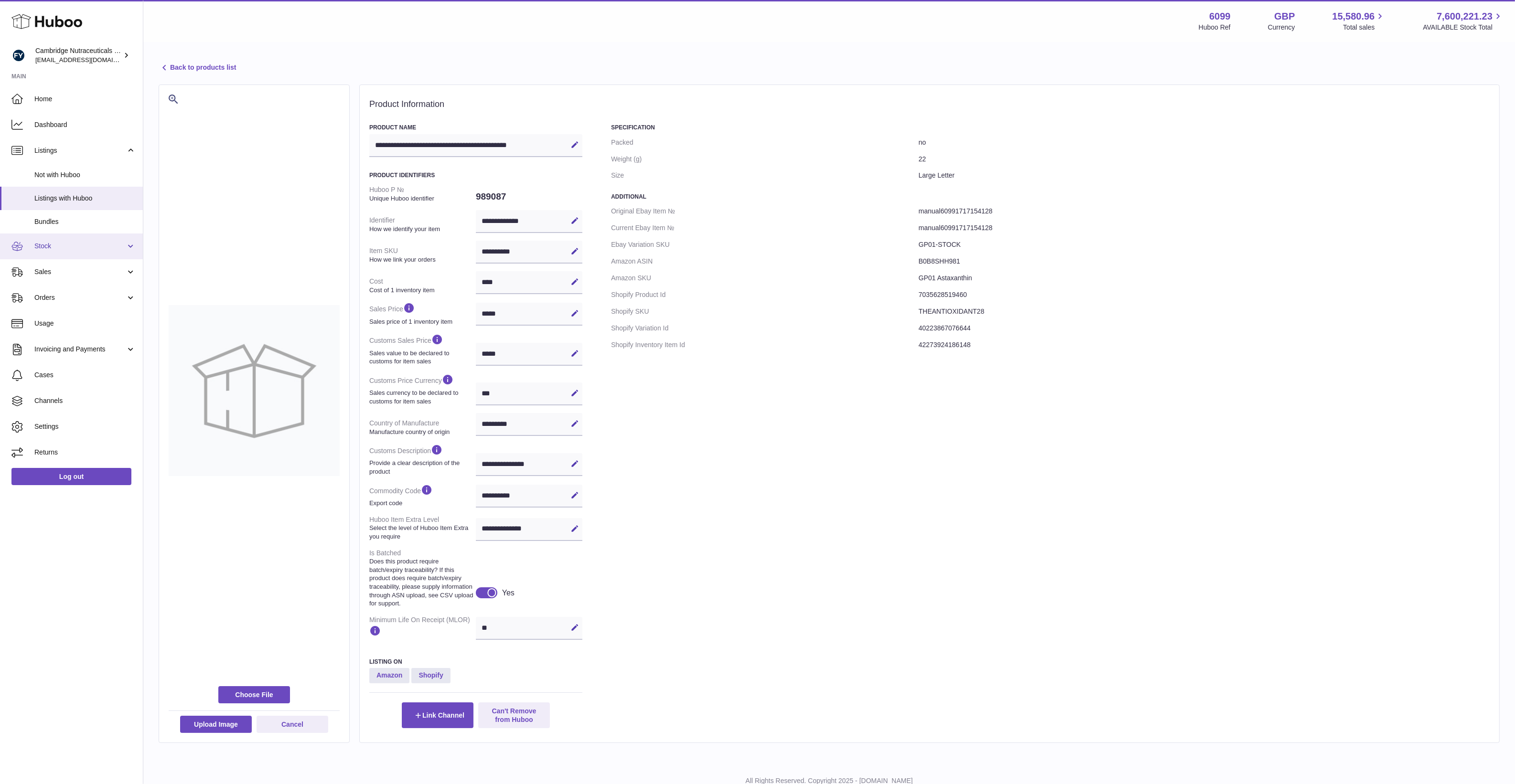
click at [56, 245] on span "Stock" at bounding box center [80, 246] width 91 height 9
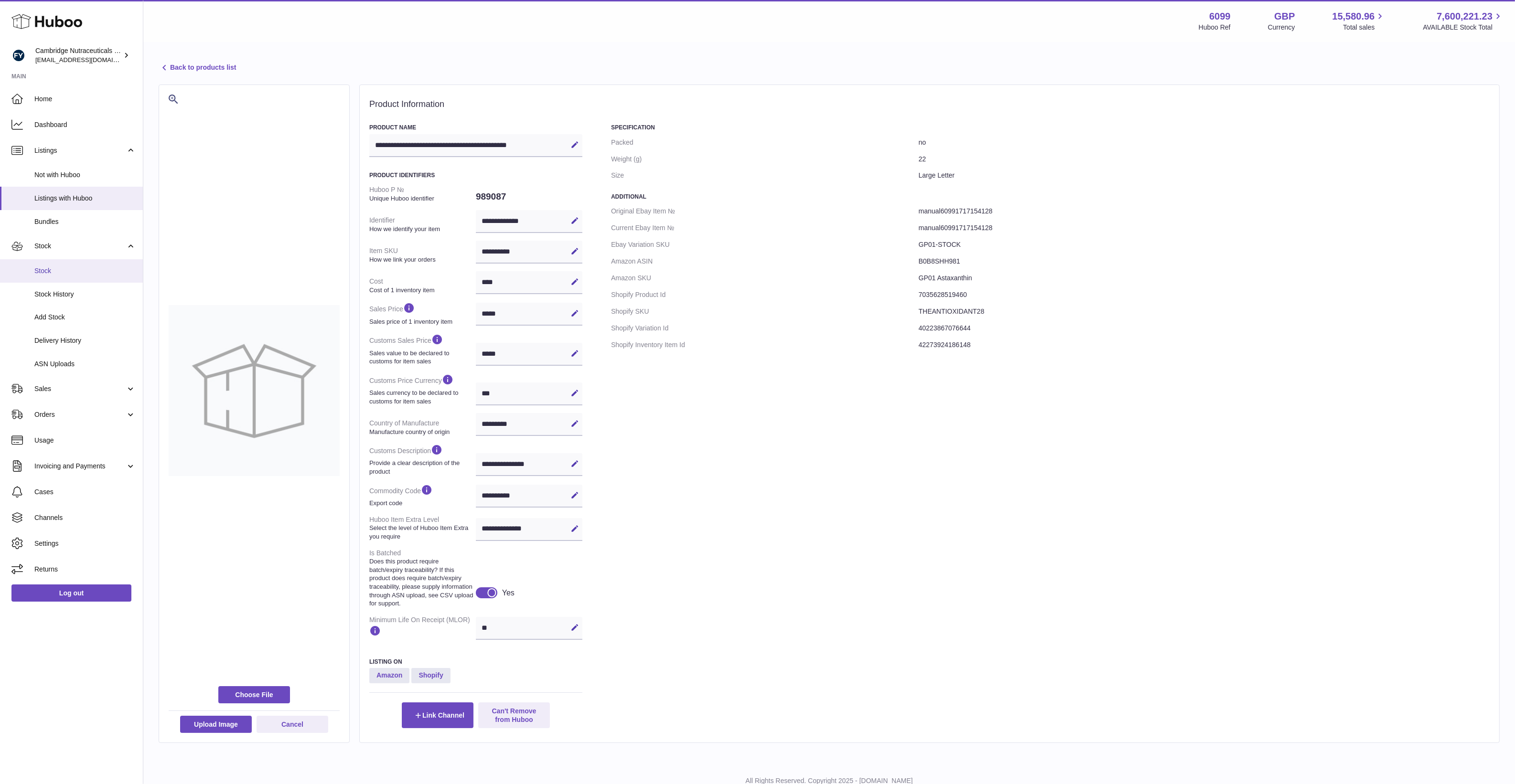
click at [56, 267] on span "Stock" at bounding box center [85, 271] width 101 height 9
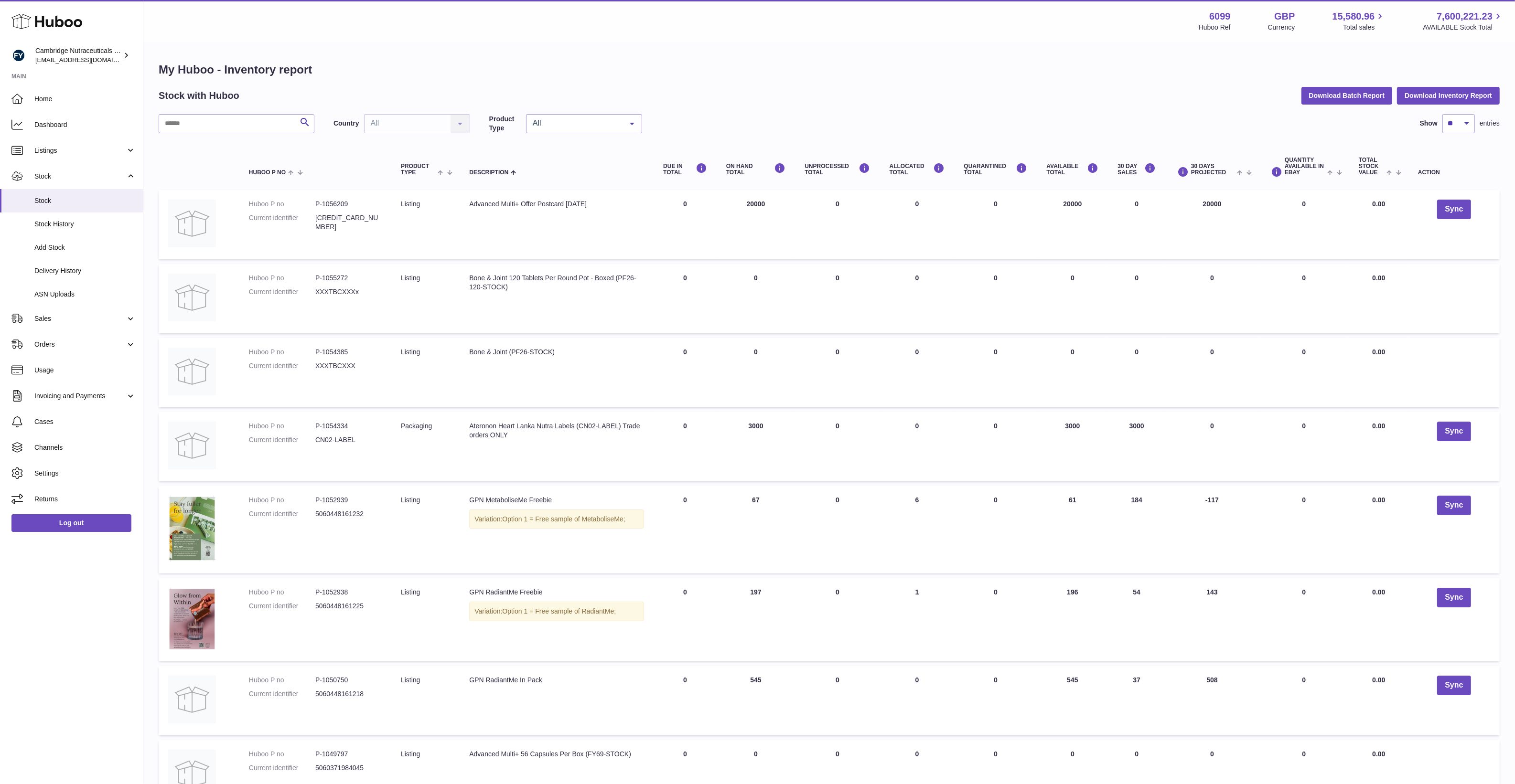
click at [196, 132] on div "Search Country All All No elements found. Consider changing the search query. L…" at bounding box center [829, 546] width 1341 height 865
click at [196, 130] on input "text" at bounding box center [236, 124] width 156 height 19
paste input "******"
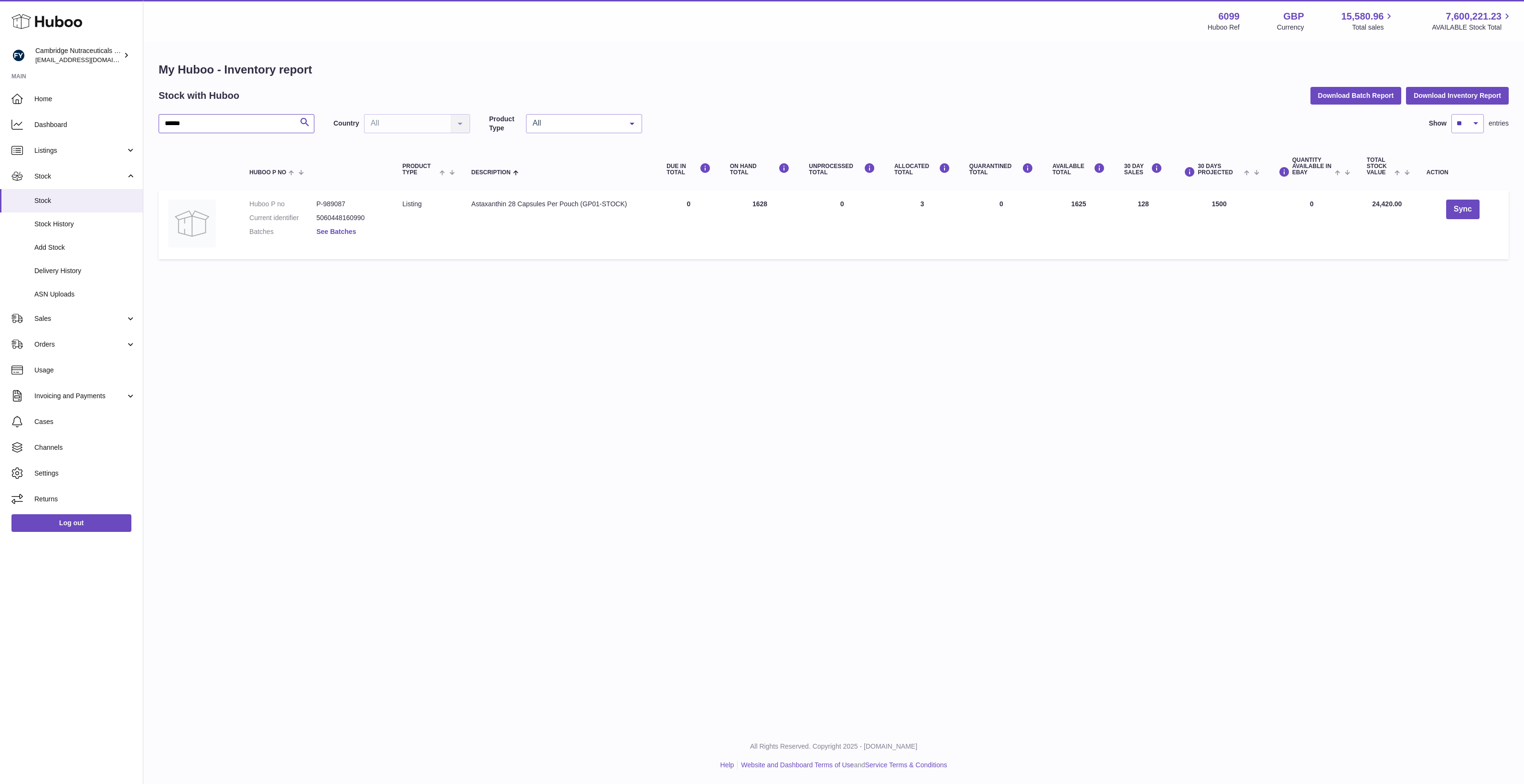
type input "******"
click at [337, 233] on link "See Batches" at bounding box center [336, 231] width 40 height 8
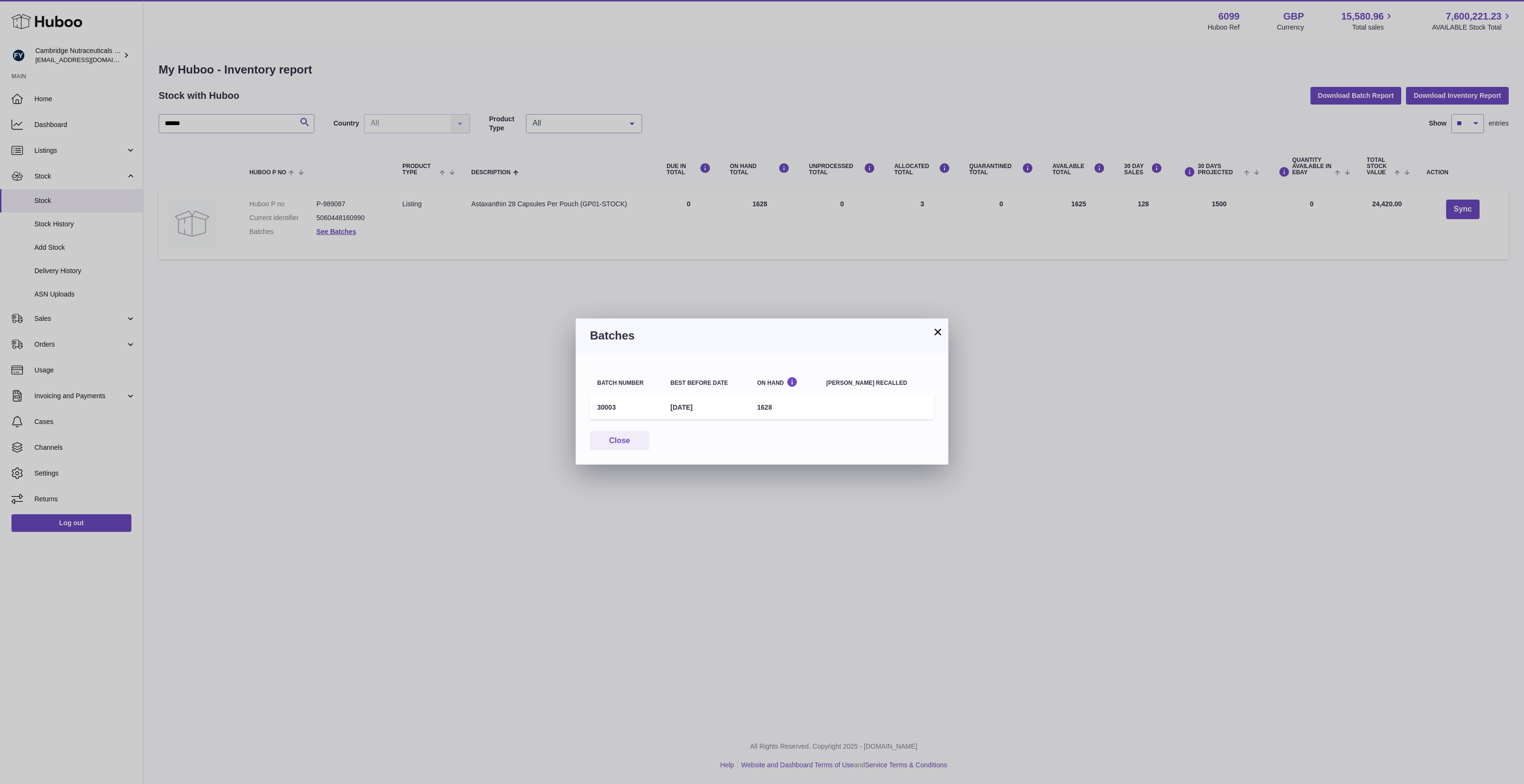
click at [388, 363] on div "× Batches Batch number Best before date On Hand Batch recalled 30003 31st Dec 2…" at bounding box center [762, 392] width 1524 height 784
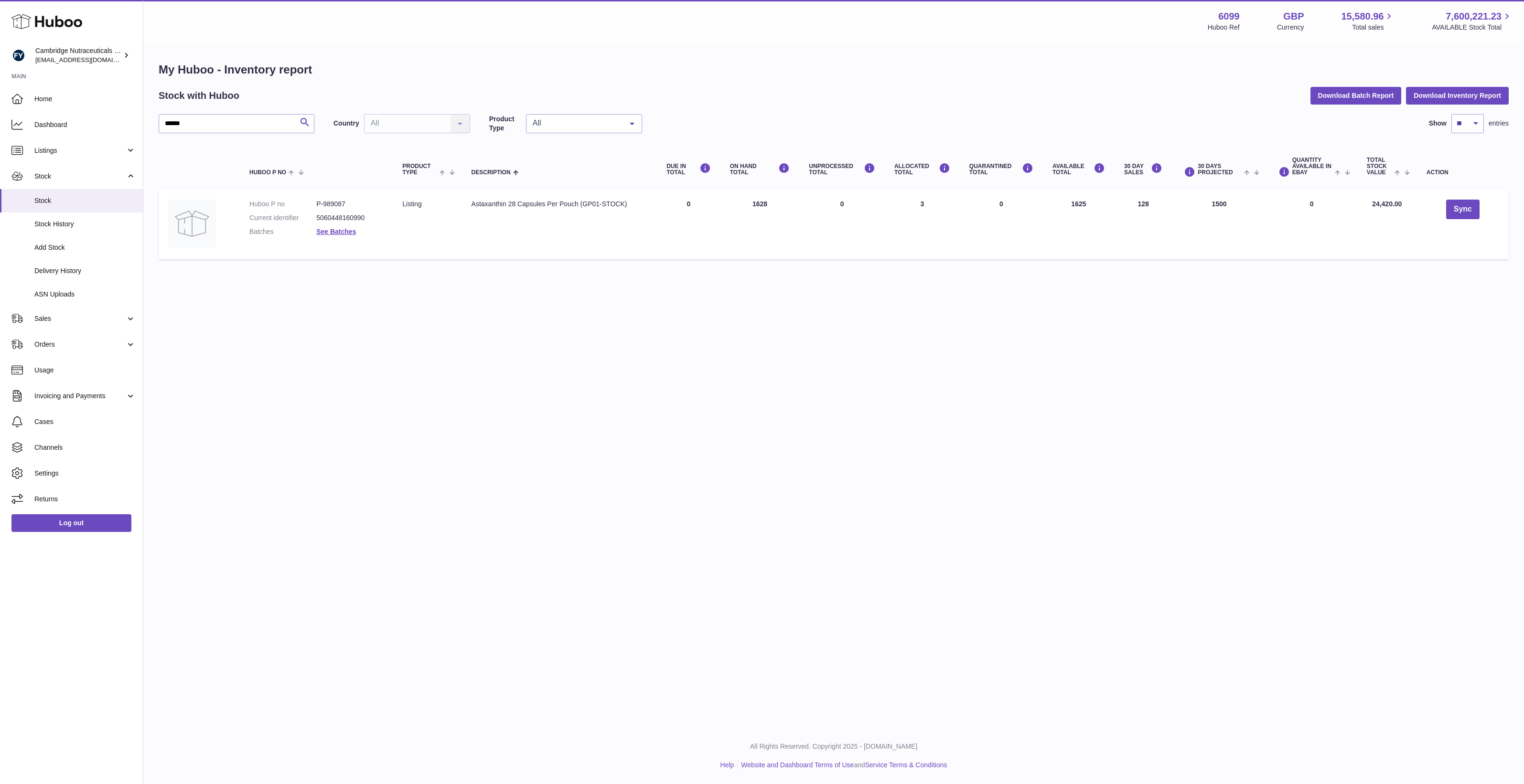
click at [560, 644] on div "Menu Huboo 6099 Huboo Ref GBP Currency 15,580.96 Total sales 7,600,221.23 AVAIL…" at bounding box center [834, 364] width 1381 height 728
click at [557, 559] on div "Menu Huboo 6099 Huboo Ref GBP Currency 15,580.96 Total sales 7,600,221.23 AVAIL…" at bounding box center [834, 364] width 1381 height 728
click at [60, 155] on link "Listings" at bounding box center [71, 151] width 143 height 26
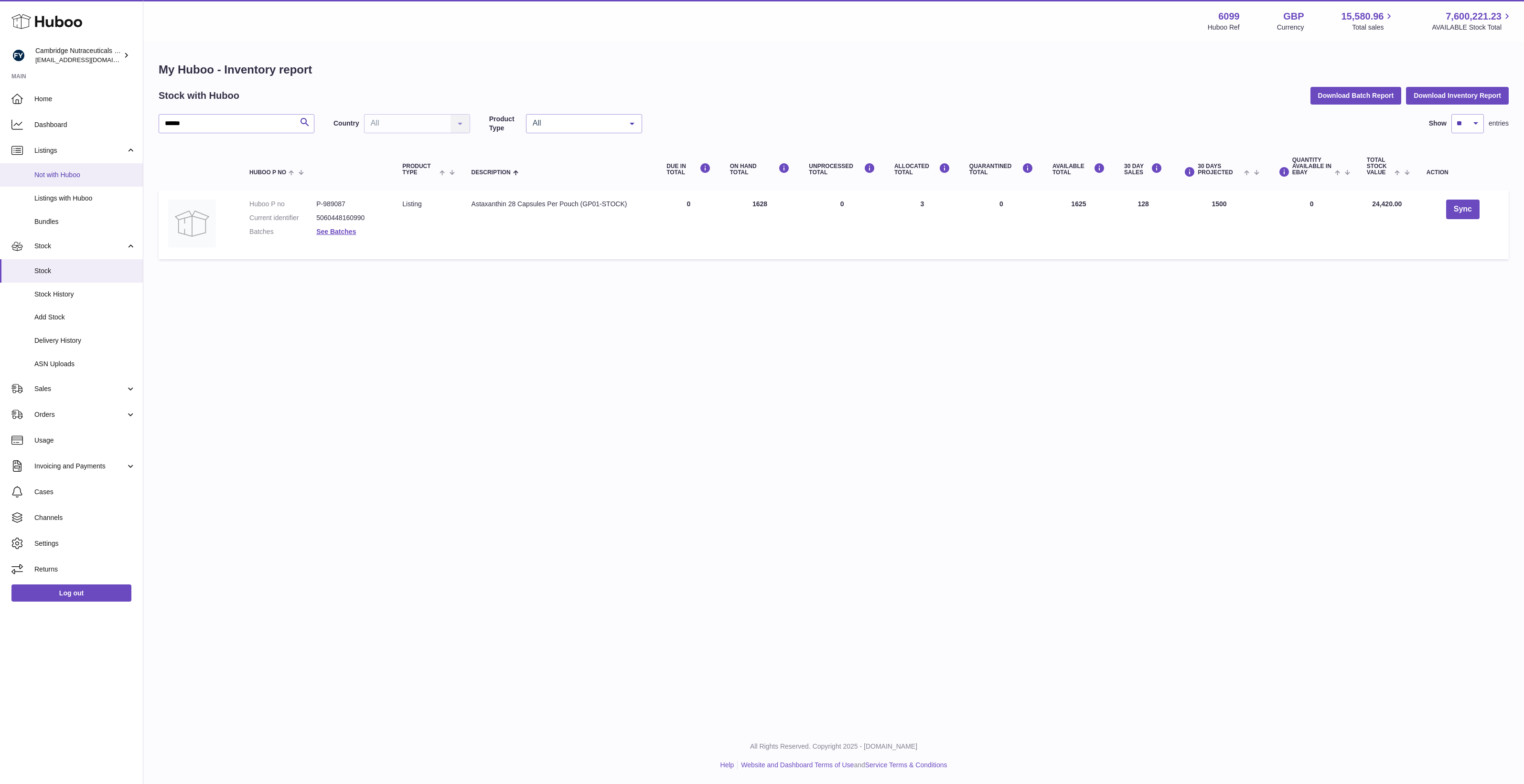
click at [80, 177] on span "Not with Huboo" at bounding box center [85, 174] width 101 height 9
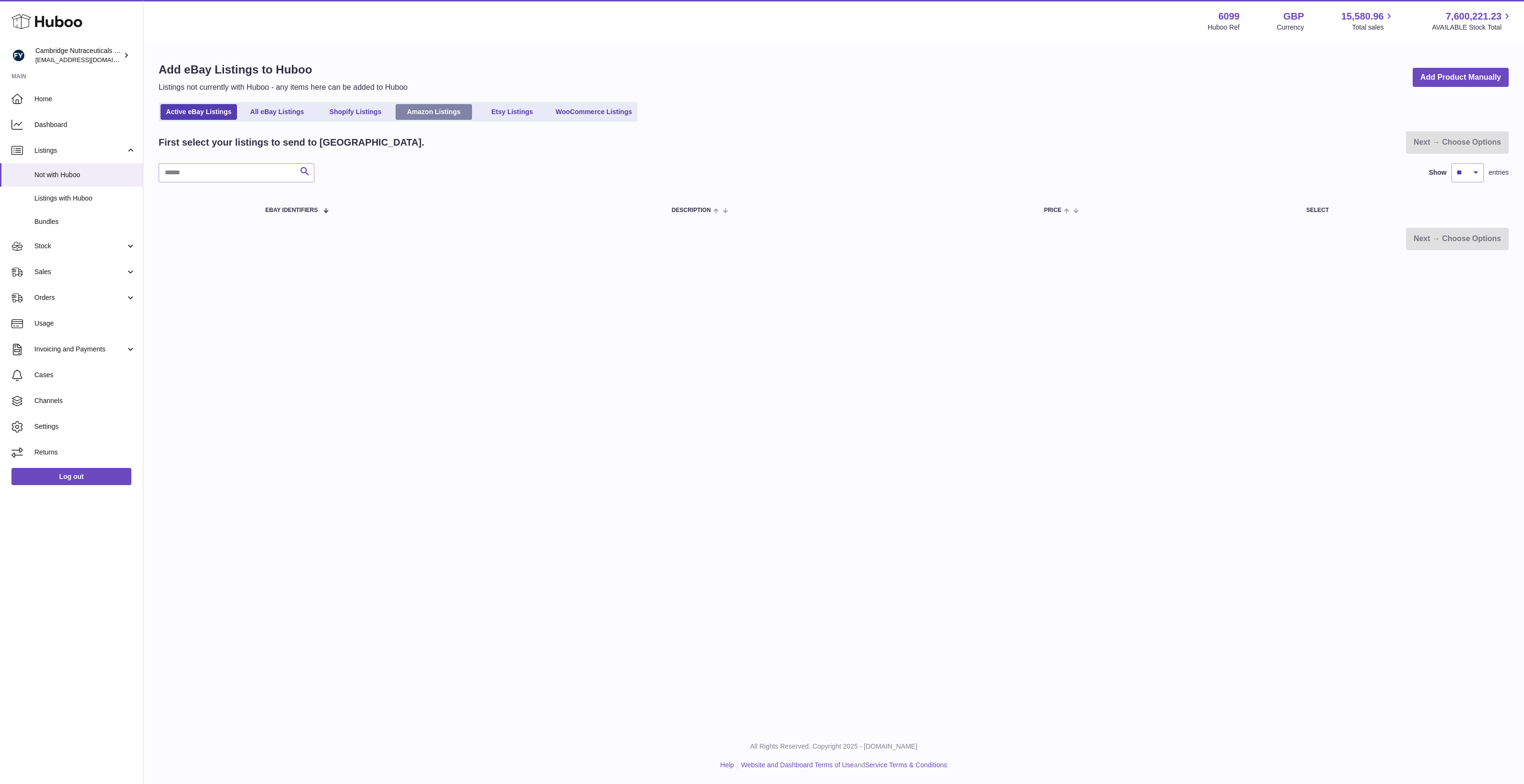
click at [414, 105] on link "Amazon Listings" at bounding box center [434, 112] width 76 height 16
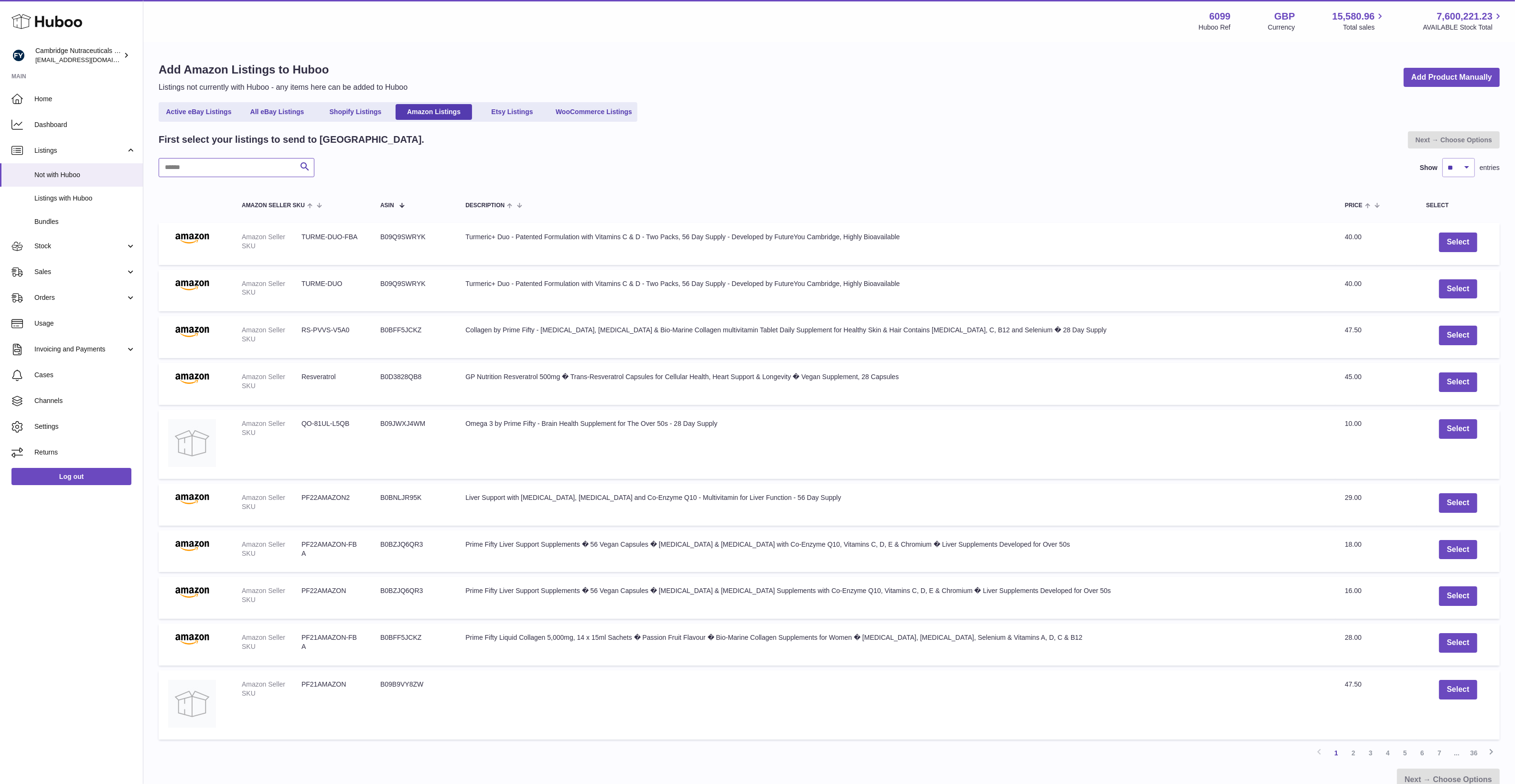
click at [196, 163] on input "text" at bounding box center [236, 167] width 156 height 19
click at [208, 168] on input "text" at bounding box center [236, 167] width 156 height 19
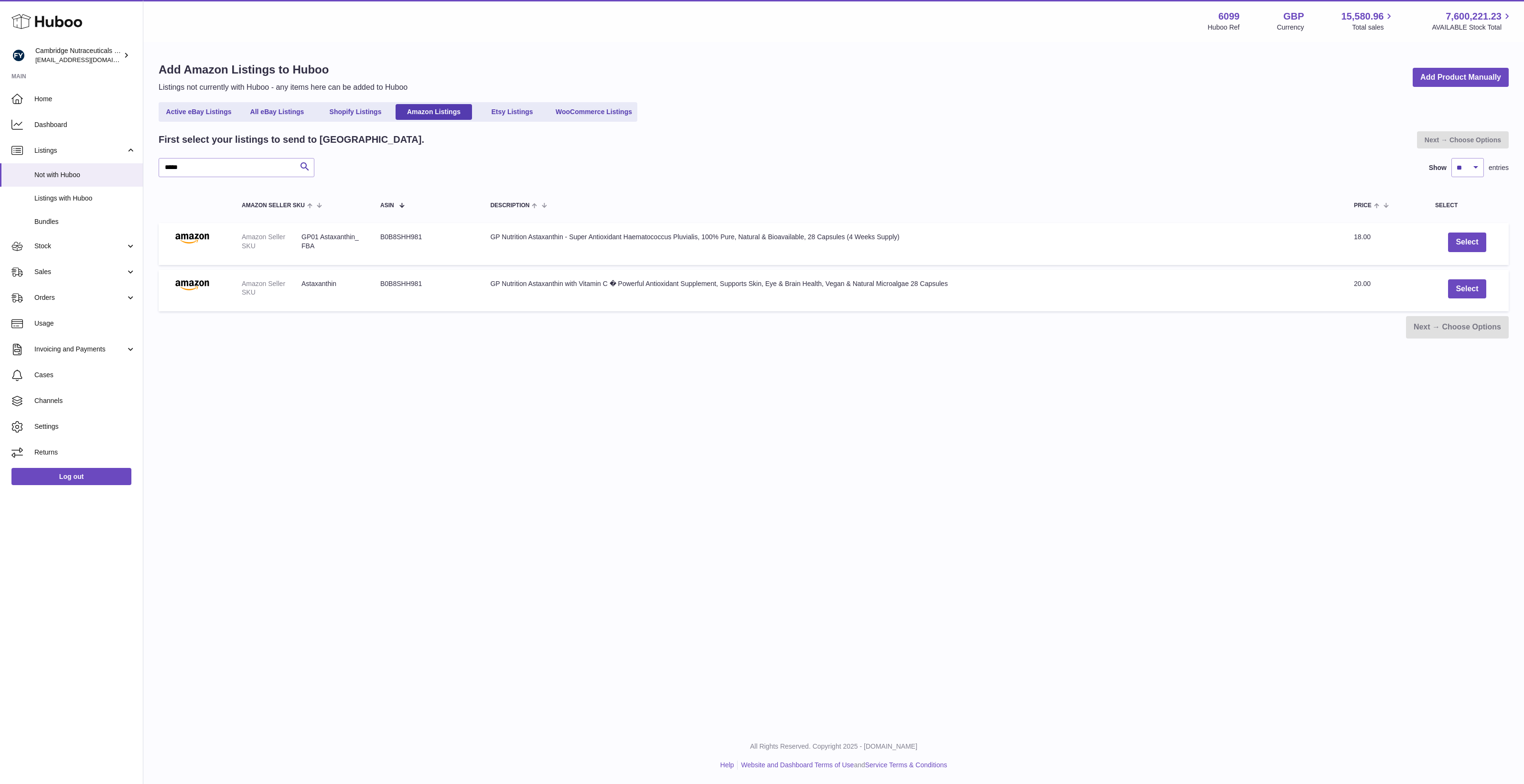
drag, startPoint x: 426, startPoint y: 284, endPoint x: 373, endPoint y: 287, distance: 53.1
click at [373, 287] on td "ASIN B0B8SHH981" at bounding box center [426, 290] width 110 height 42
copy td "B0B8SHH981"
click at [371, 338] on div "Next → Choose Options" at bounding box center [834, 328] width 1350 height 22
click at [340, 401] on div "Menu Huboo 6099 Huboo Ref GBP Currency 15,580.96 Total sales 7,600,221.23 AVAIL…" at bounding box center [834, 364] width 1381 height 728
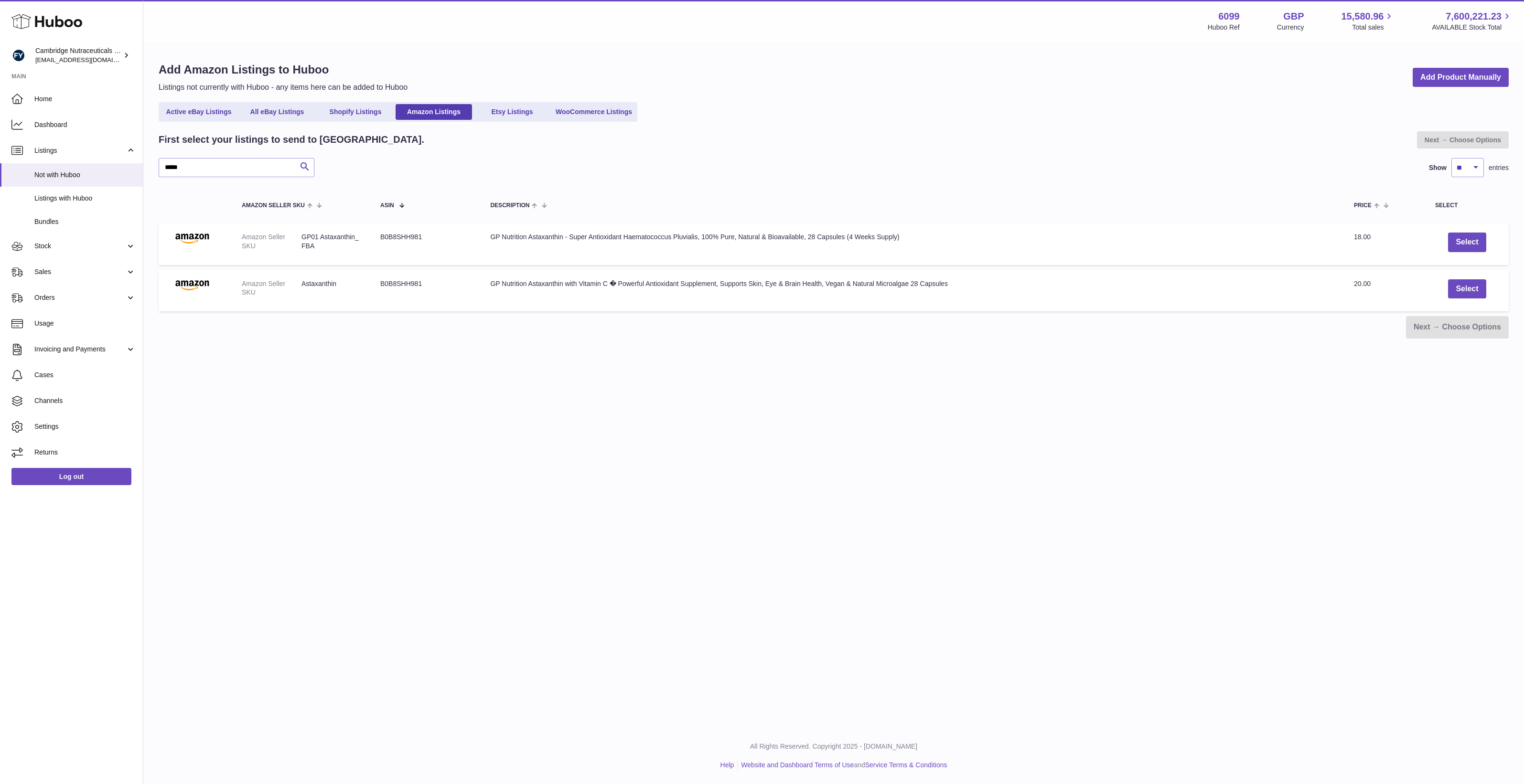
click at [393, 385] on div "Menu Huboo 6099 Huboo Ref GBP Currency 15,580.96 Total sales 7,600,221.23 AVAIL…" at bounding box center [834, 364] width 1381 height 728
click at [424, 349] on div "Add Amazon Listings to Huboo Listings not currently with Huboo - any items here…" at bounding box center [834, 200] width 1381 height 315
click at [314, 284] on dd "Astaxanthin" at bounding box center [331, 288] width 60 height 18
drag, startPoint x: 314, startPoint y: 284, endPoint x: 354, endPoint y: 340, distance: 68.8
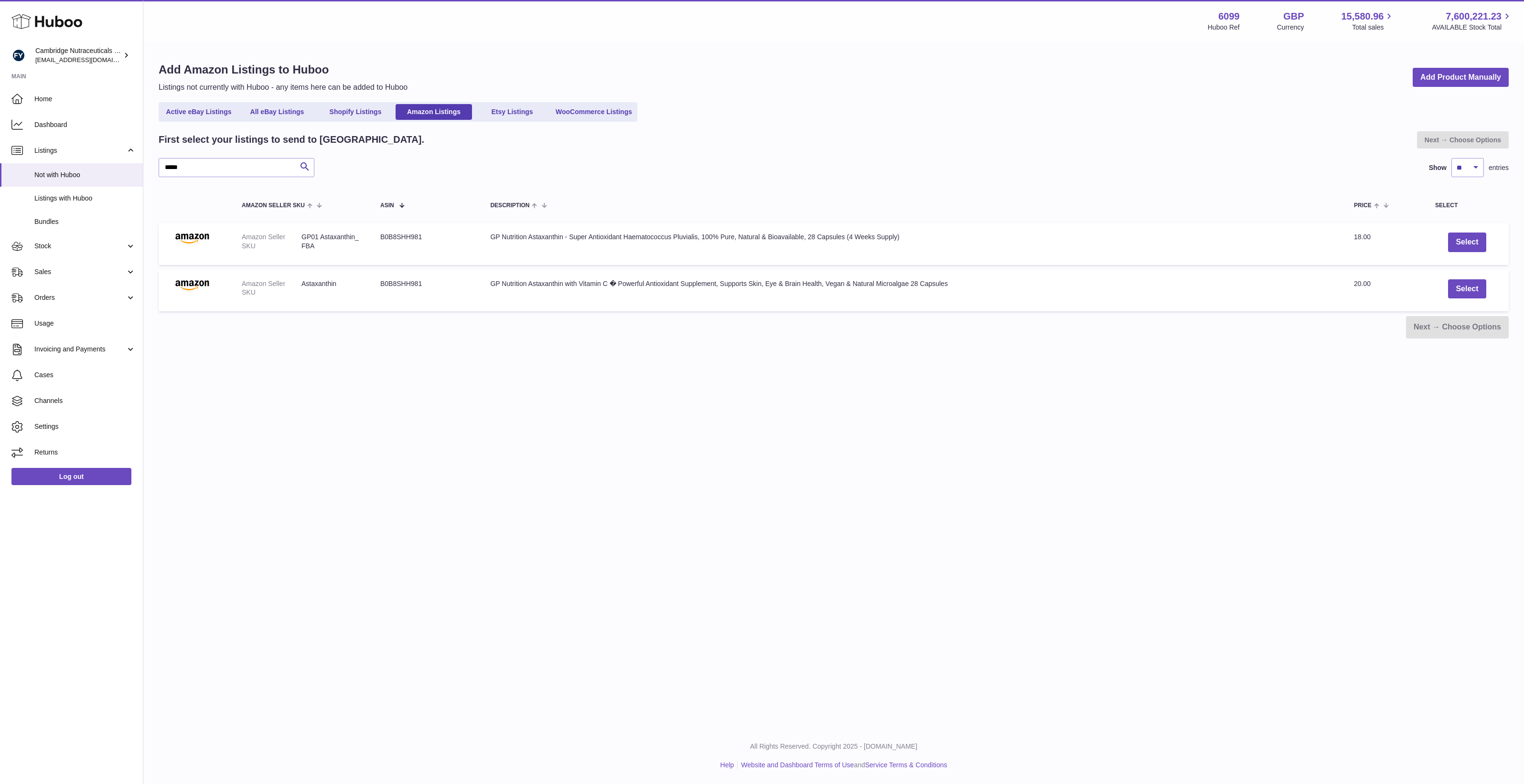
click at [354, 340] on div "Add Amazon Listings to Huboo Listings not currently with Huboo - any items here…" at bounding box center [834, 200] width 1381 height 315
click at [561, 484] on div "Menu Huboo 6099 Huboo Ref GBP Currency 15,580.96 Total sales 7,600,221.23 AVAIL…" at bounding box center [834, 364] width 1381 height 728
click at [450, 244] on td "ASIN B0B8SHH981" at bounding box center [426, 244] width 110 height 42
drag, startPoint x: 341, startPoint y: 288, endPoint x: 292, endPoint y: 289, distance: 49.0
click at [292, 289] on dl "Amazon Seller SKU Astaxanthin" at bounding box center [302, 290] width 120 height 23
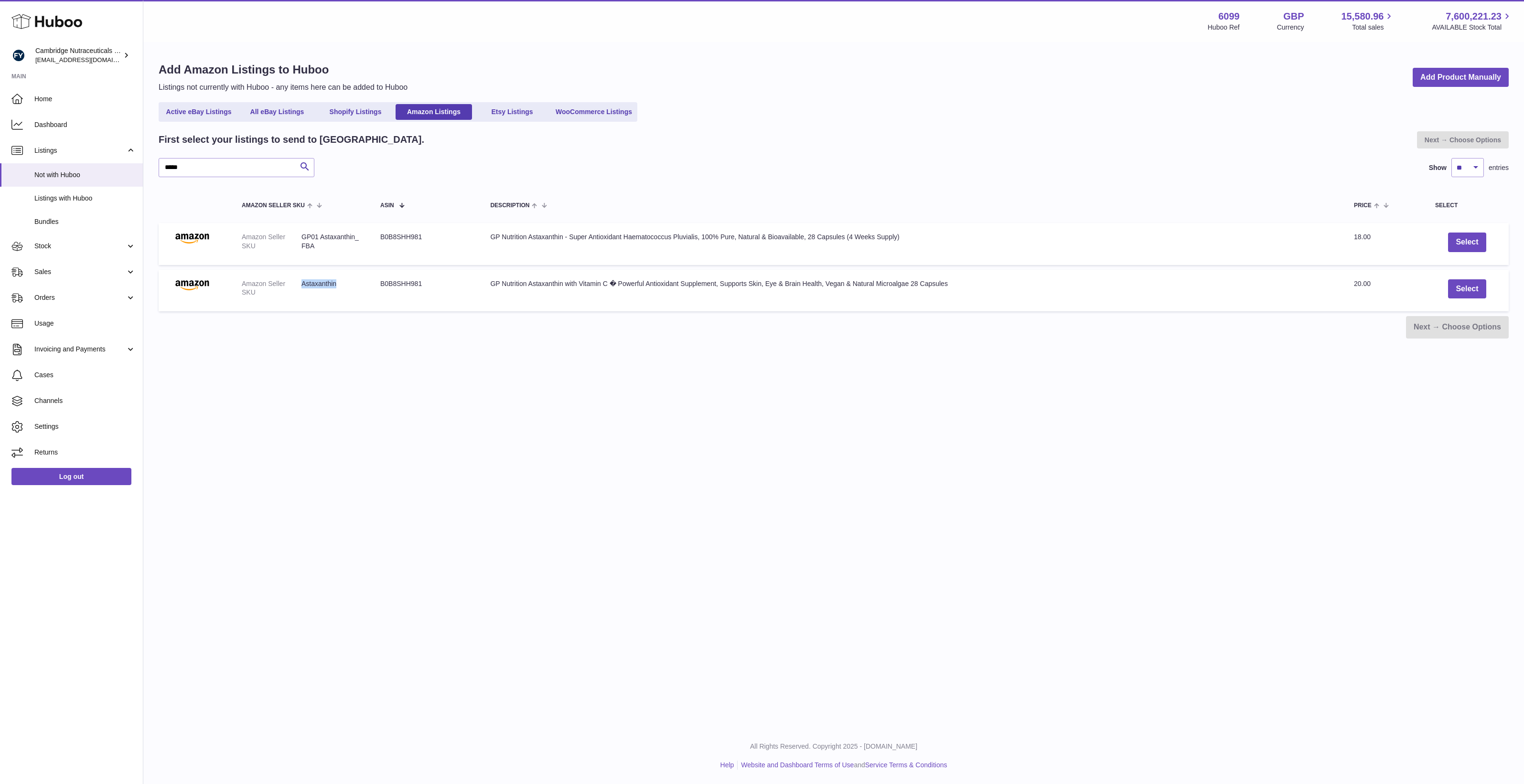
copy dl "Astaxanthin"
drag, startPoint x: 292, startPoint y: 289, endPoint x: 209, endPoint y: 165, distance: 149.2
click at [209, 165] on input "*****" at bounding box center [236, 167] width 156 height 19
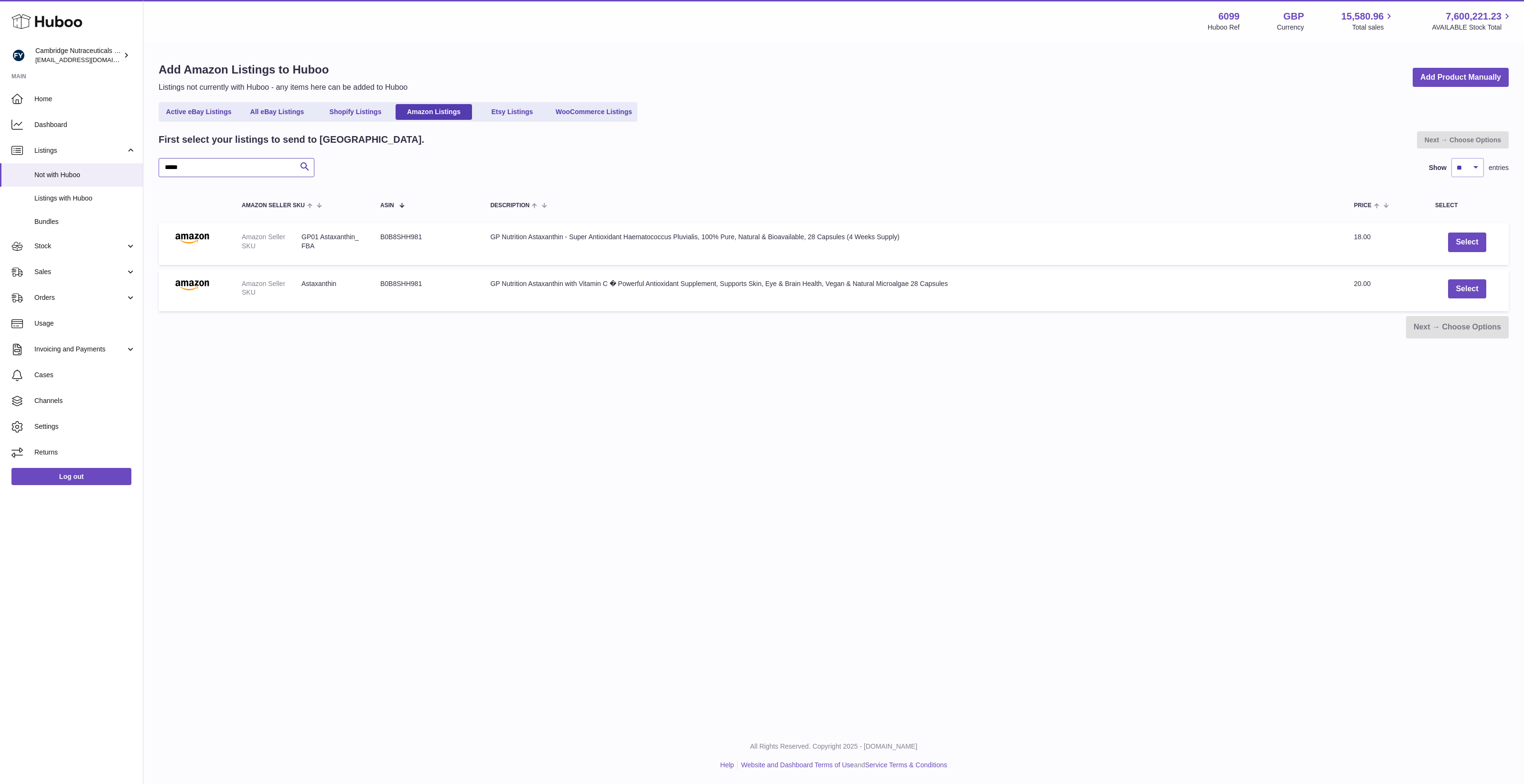
paste input "******"
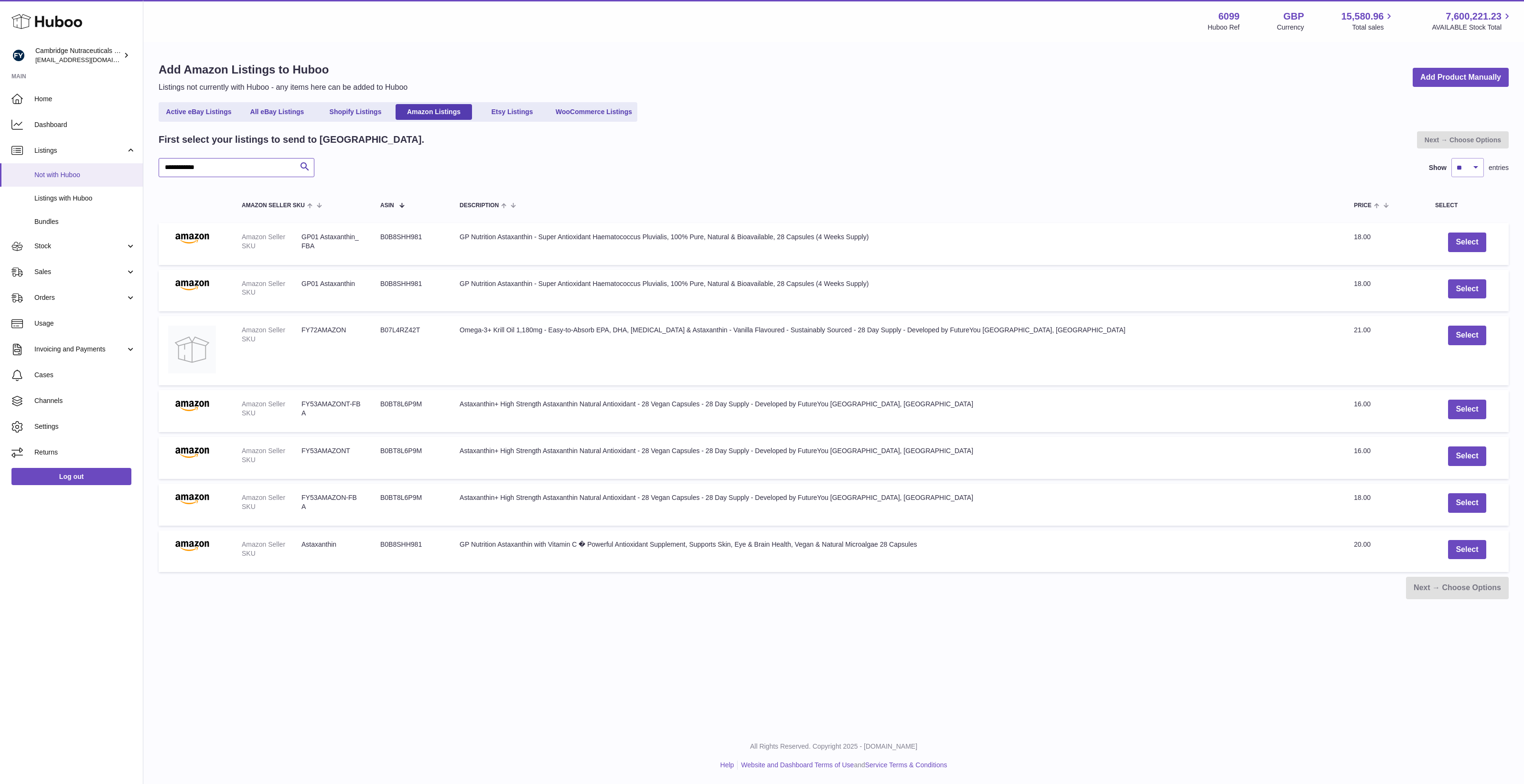
drag, startPoint x: 209, startPoint y: 165, endPoint x: 120, endPoint y: 170, distance: 89.1
click at [120, 170] on div "Huboo Cambridge Nutraceuticals Ltd internalAdmin-6099@internal.huboo.com Main H…" at bounding box center [762, 392] width 1524 height 784
click at [169, 163] on input "**********" at bounding box center [236, 167] width 156 height 19
drag, startPoint x: 437, startPoint y: 546, endPoint x: 374, endPoint y: 555, distance: 63.6
click at [374, 555] on td "ASIN B0B8SHH981" at bounding box center [411, 551] width 79 height 42
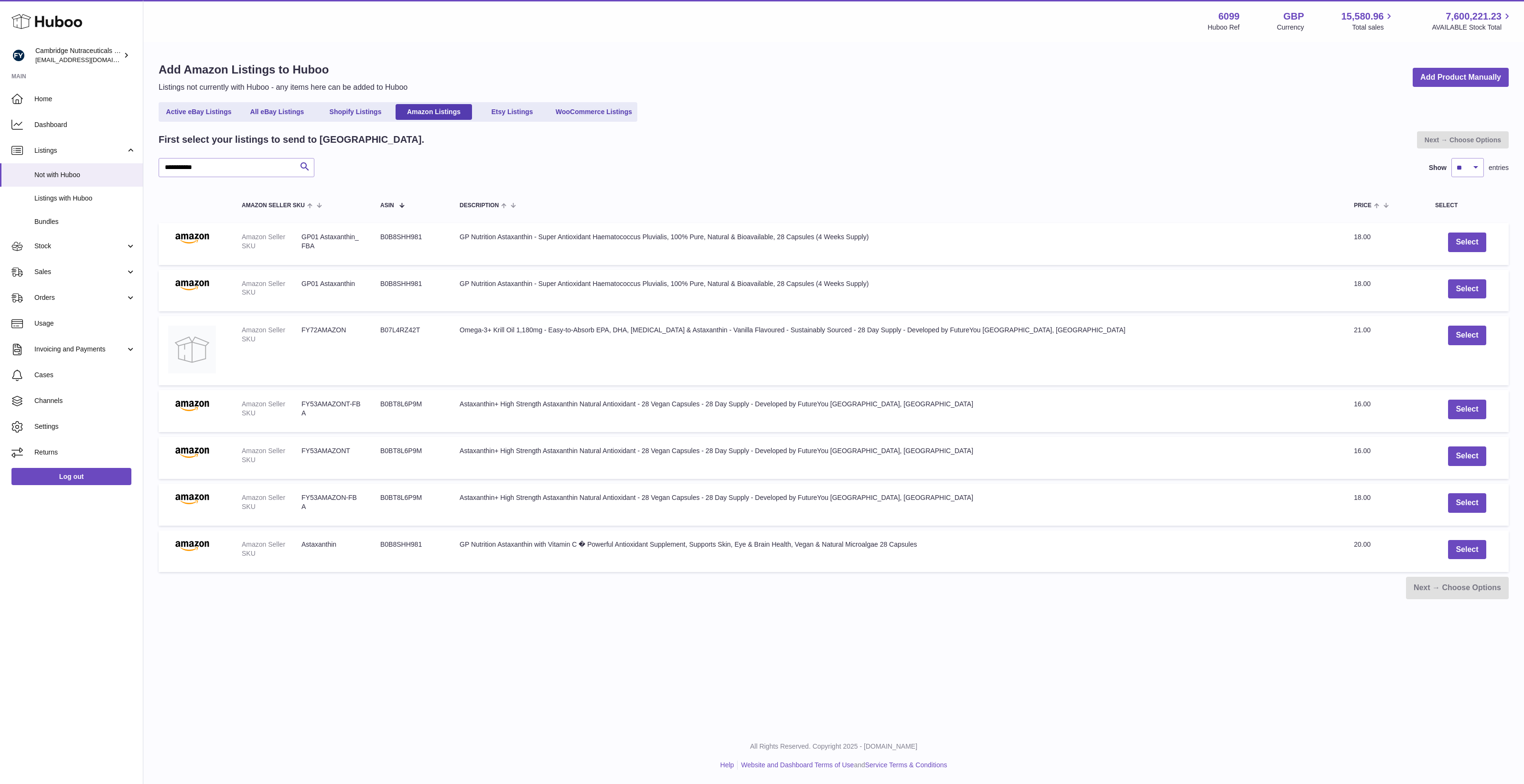
copy td "B0B8SHH981"
click at [232, 175] on input "**********" at bounding box center [236, 167] width 156 height 19
paste input "text"
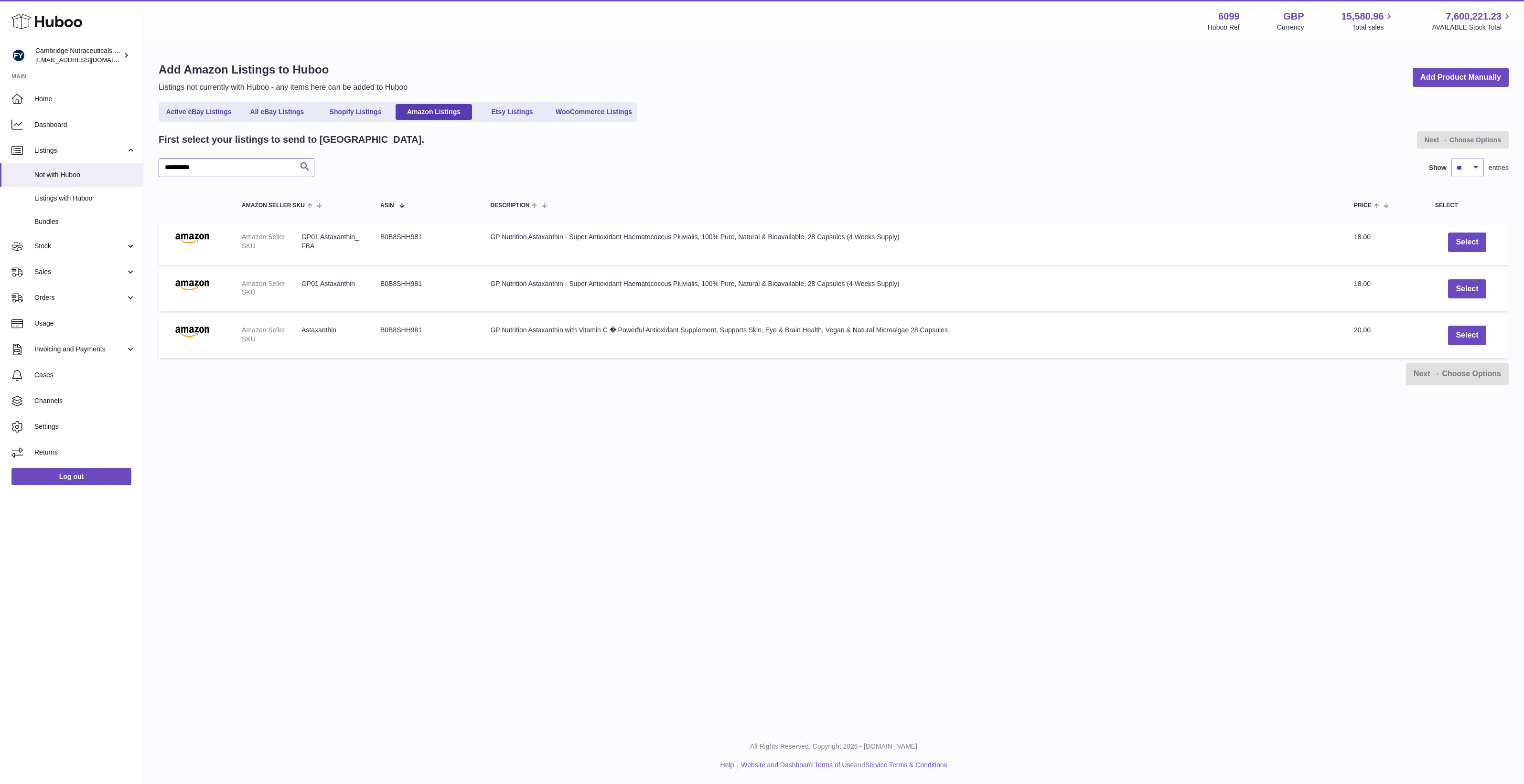
type input "**********"
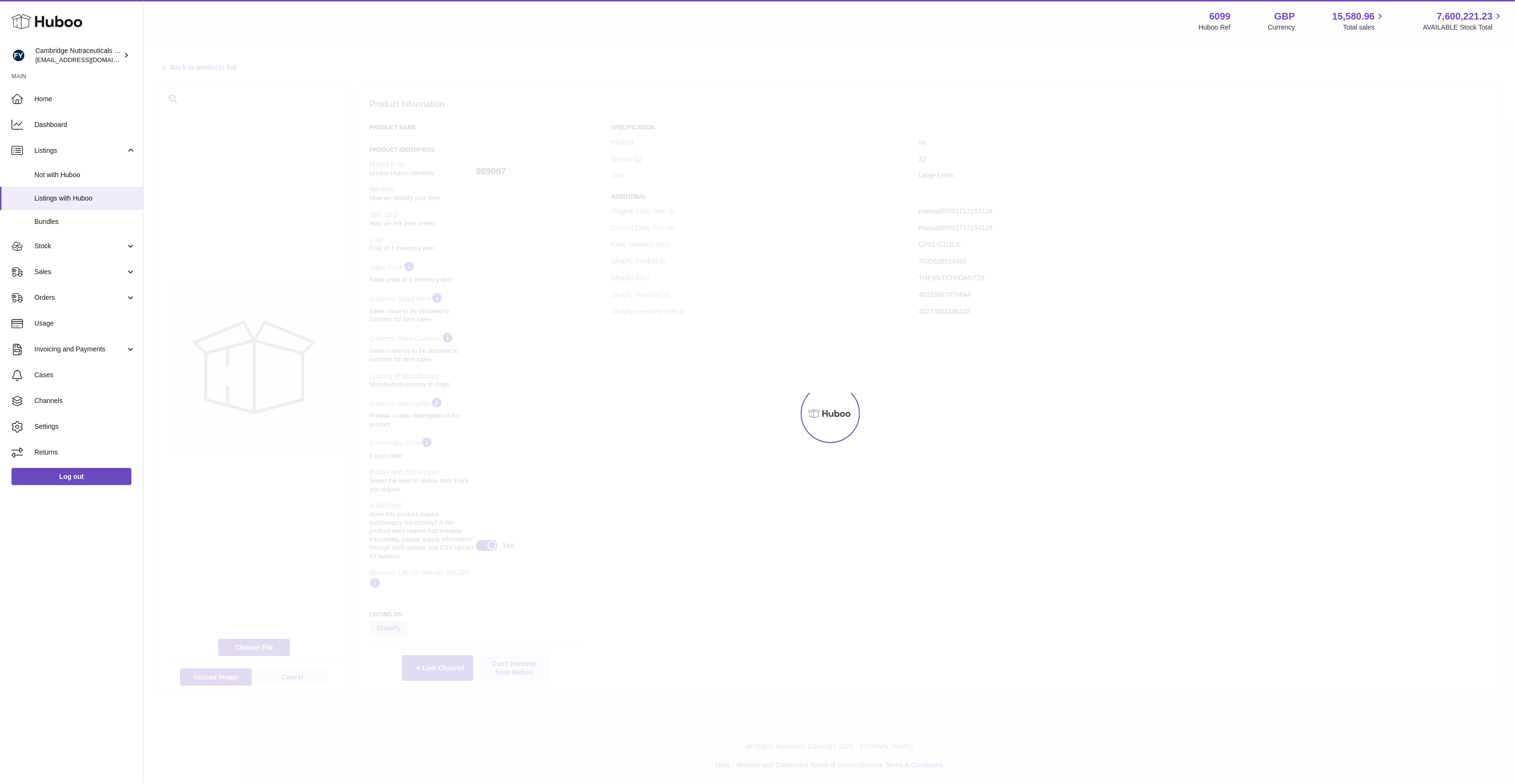
select select "***"
select select "****"
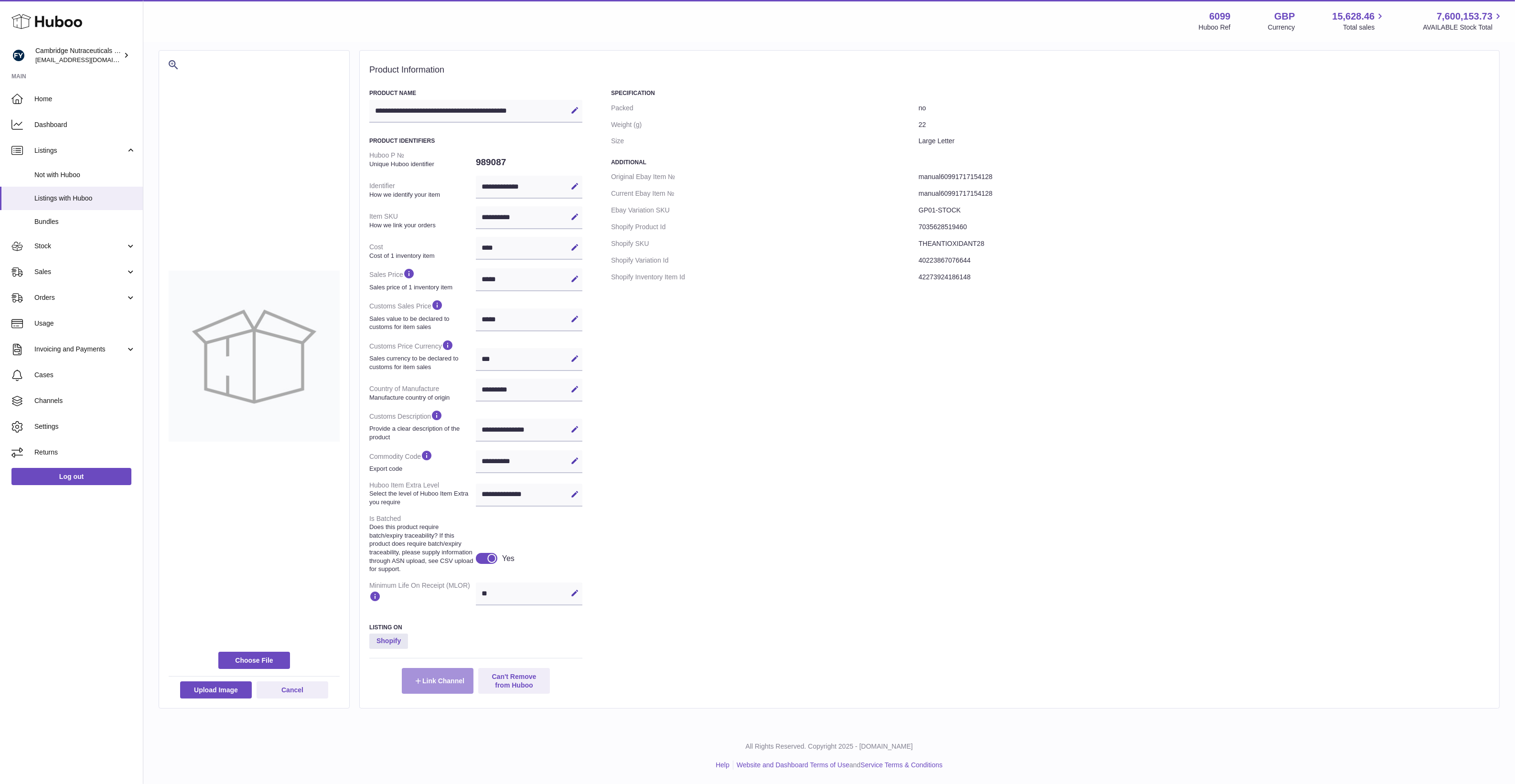
click at [447, 689] on button "Link Channel" at bounding box center [437, 681] width 72 height 26
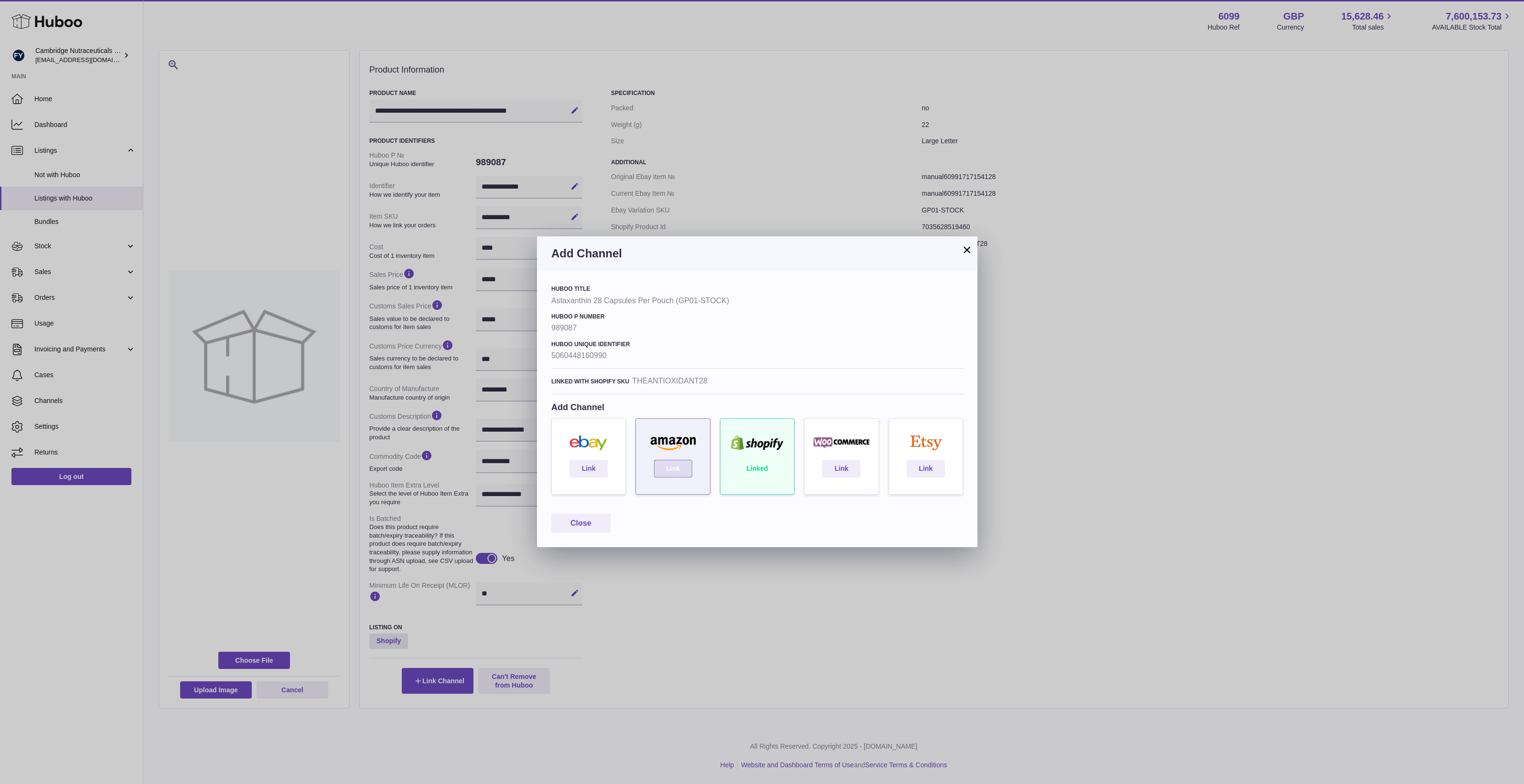
click at [665, 469] on link "Link" at bounding box center [673, 468] width 38 height 17
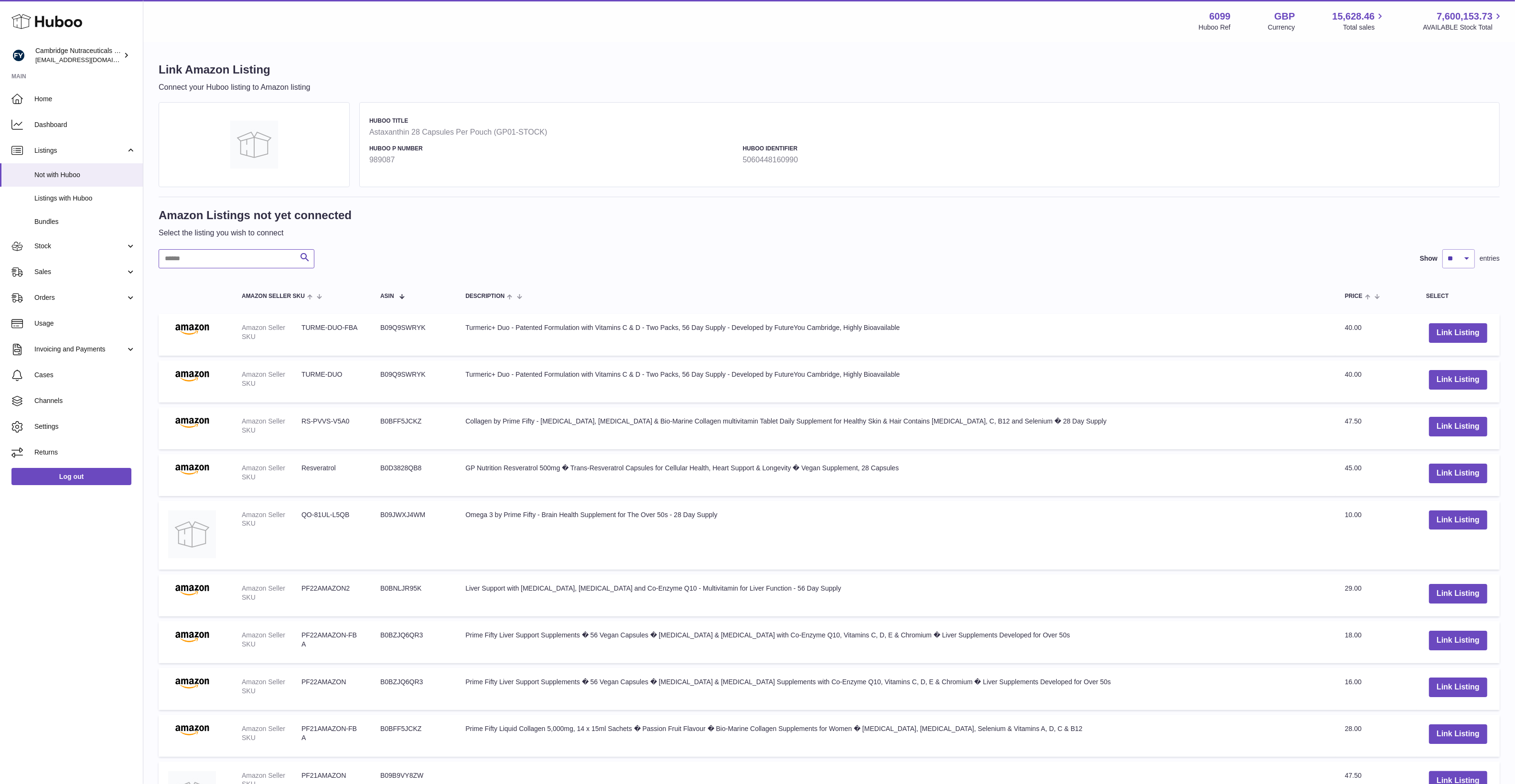
click at [228, 255] on input "text" at bounding box center [236, 259] width 156 height 19
paste input "**********"
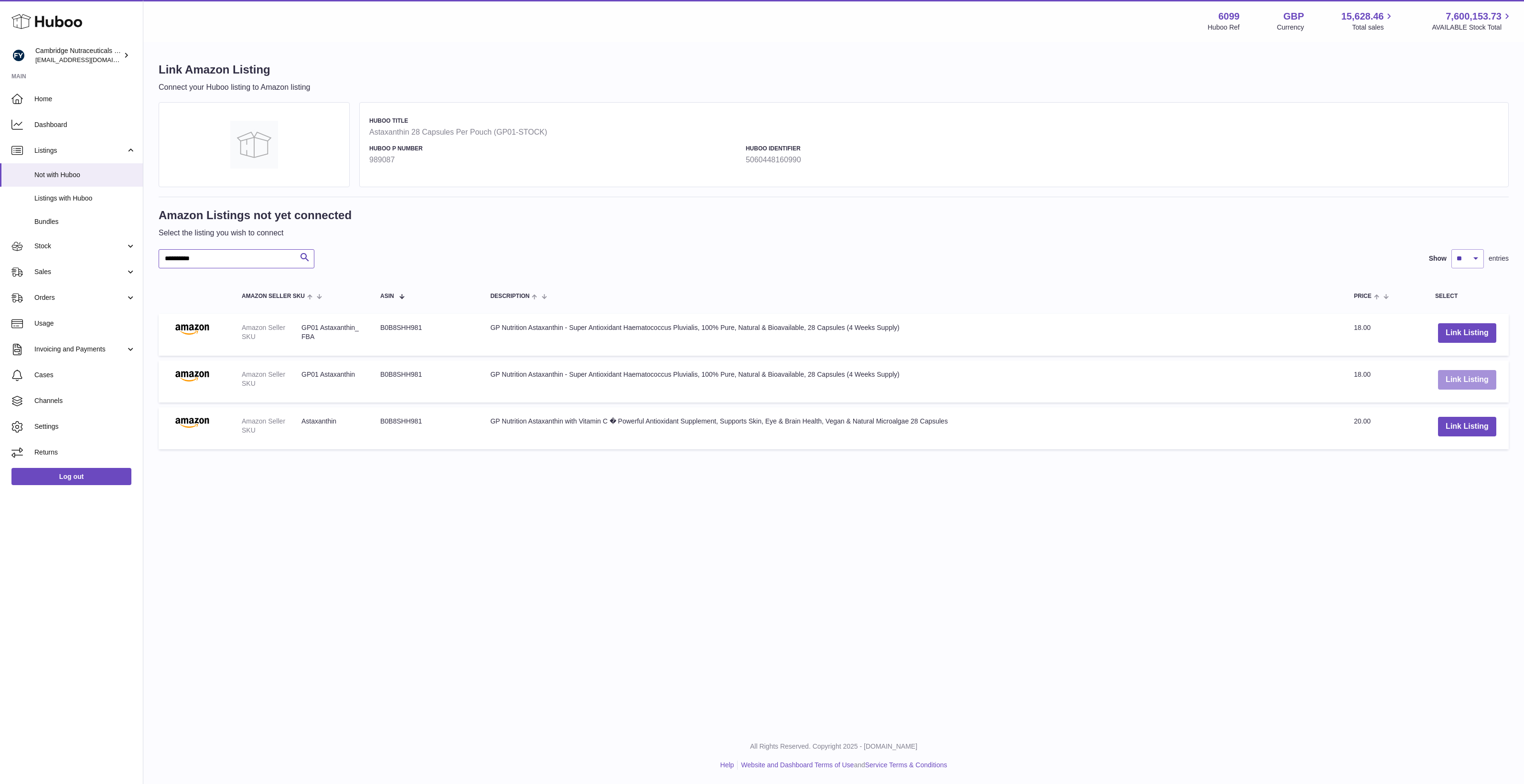
type input "**********"
click at [1465, 384] on button "Link Listing" at bounding box center [1467, 380] width 59 height 20
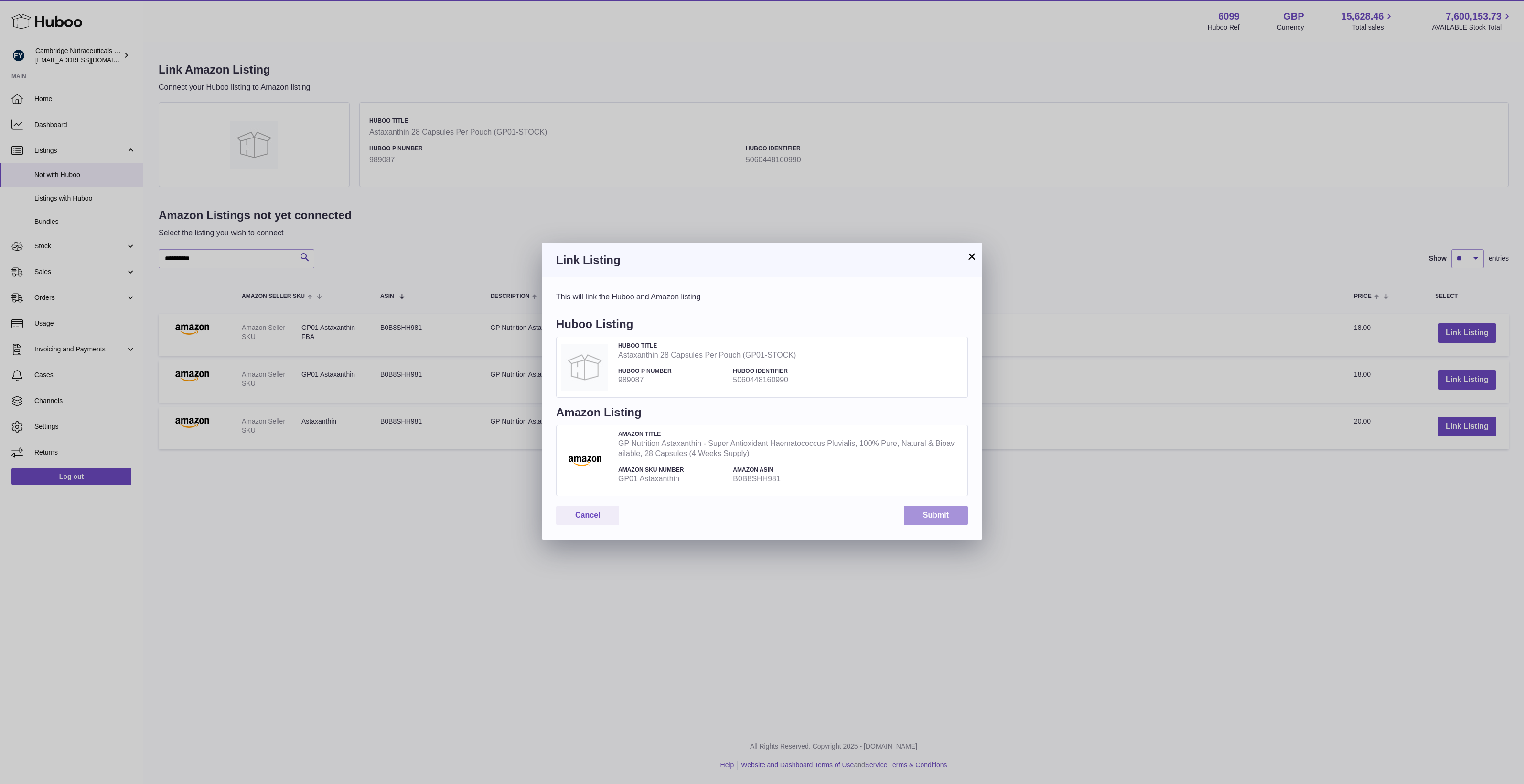
click at [927, 515] on button "Submit" at bounding box center [936, 515] width 64 height 20
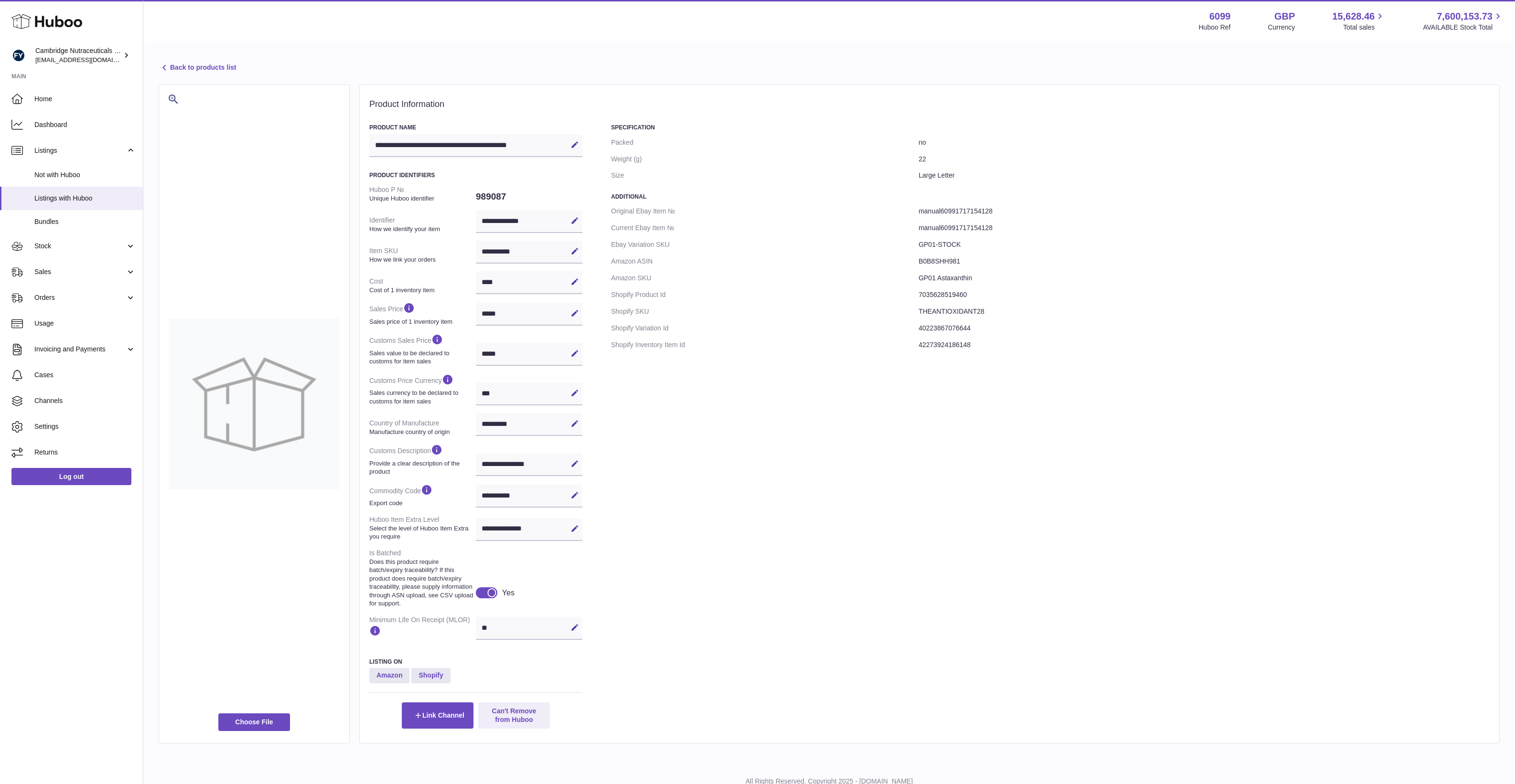
select select "***"
select select "****"
click at [944, 282] on dd "GP01 Astaxanthin" at bounding box center [1204, 278] width 571 height 17
drag, startPoint x: 944, startPoint y: 282, endPoint x: 1232, endPoint y: 667, distance: 480.8
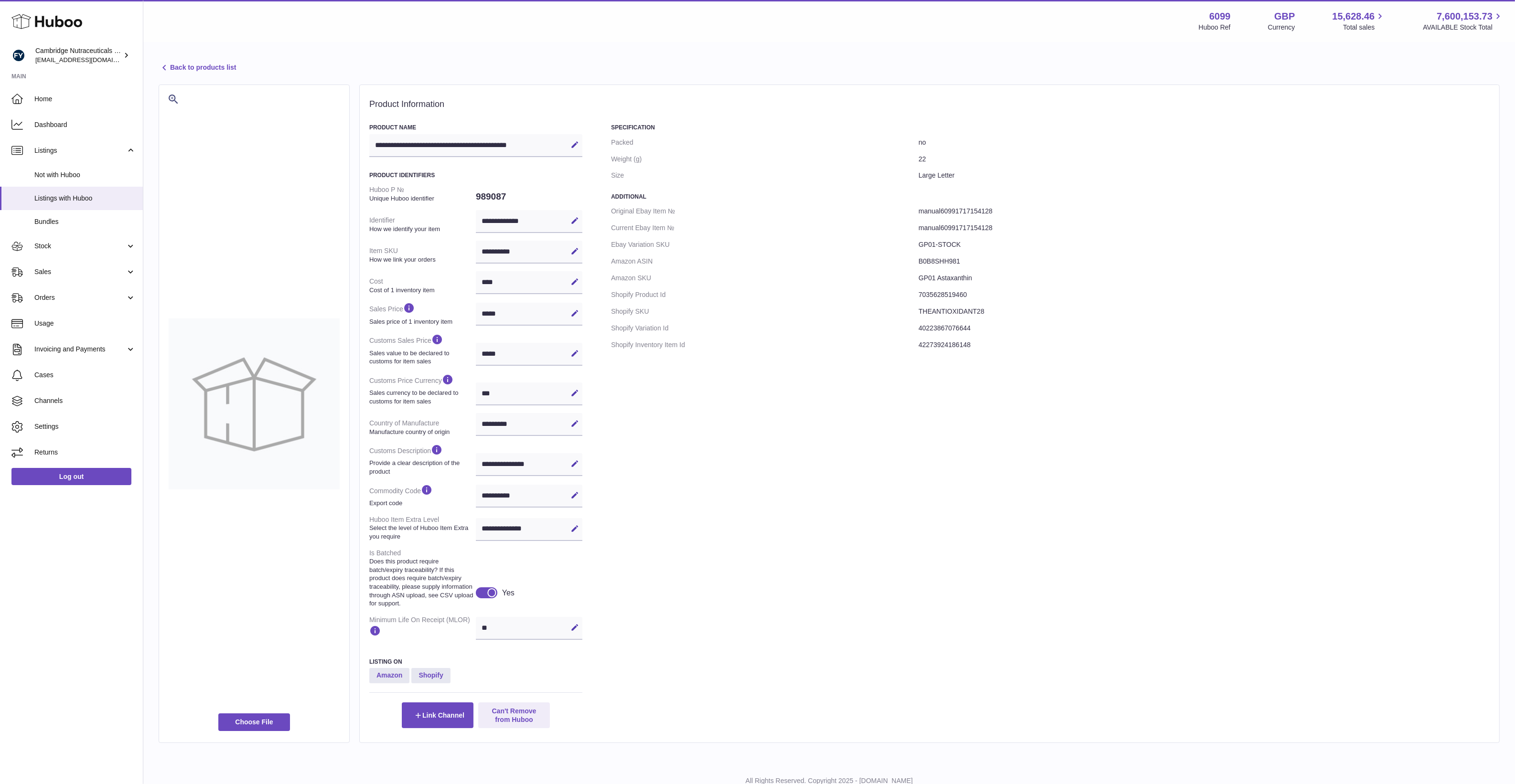
click at [1232, 665] on div "Specification Packed no Weight (g) 22 Size Large Letter Additional Original Eba…" at bounding box center [1050, 426] width 878 height 604
click at [1013, 665] on div "Specification Packed no Weight (g) 22 Size Large Letter Additional Original Eba…" at bounding box center [1050, 426] width 878 height 604
click at [751, 520] on div "Specification Packed no Weight (g) 22 Size Large Letter Additional Original Eba…" at bounding box center [1050, 426] width 878 height 604
click at [515, 640] on div "** Edit Cancel Save" at bounding box center [529, 628] width 106 height 23
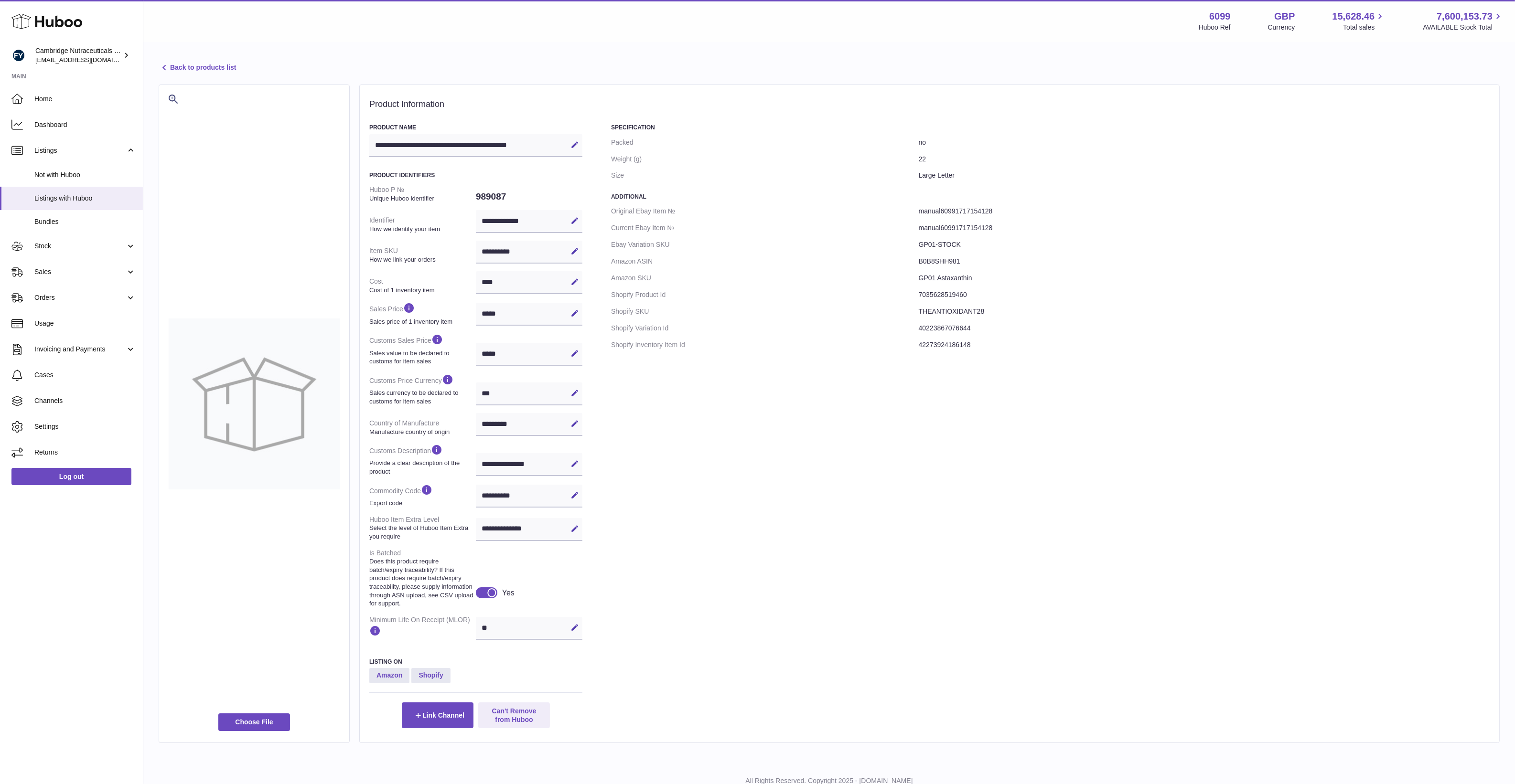
click at [644, 592] on div "Specification Packed no Weight (g) 22 Size Large Letter Additional Original Eba…" at bounding box center [1050, 426] width 878 height 604
click at [965, 311] on dd "THEANTIOXIDANT28" at bounding box center [1204, 312] width 571 height 17
drag, startPoint x: 965, startPoint y: 311, endPoint x: 954, endPoint y: 381, distance: 70.9
click at [954, 381] on div "Specification Packed no Weight (g) 22 Size Large Letter Additional Original Eba…" at bounding box center [1050, 426] width 878 height 604
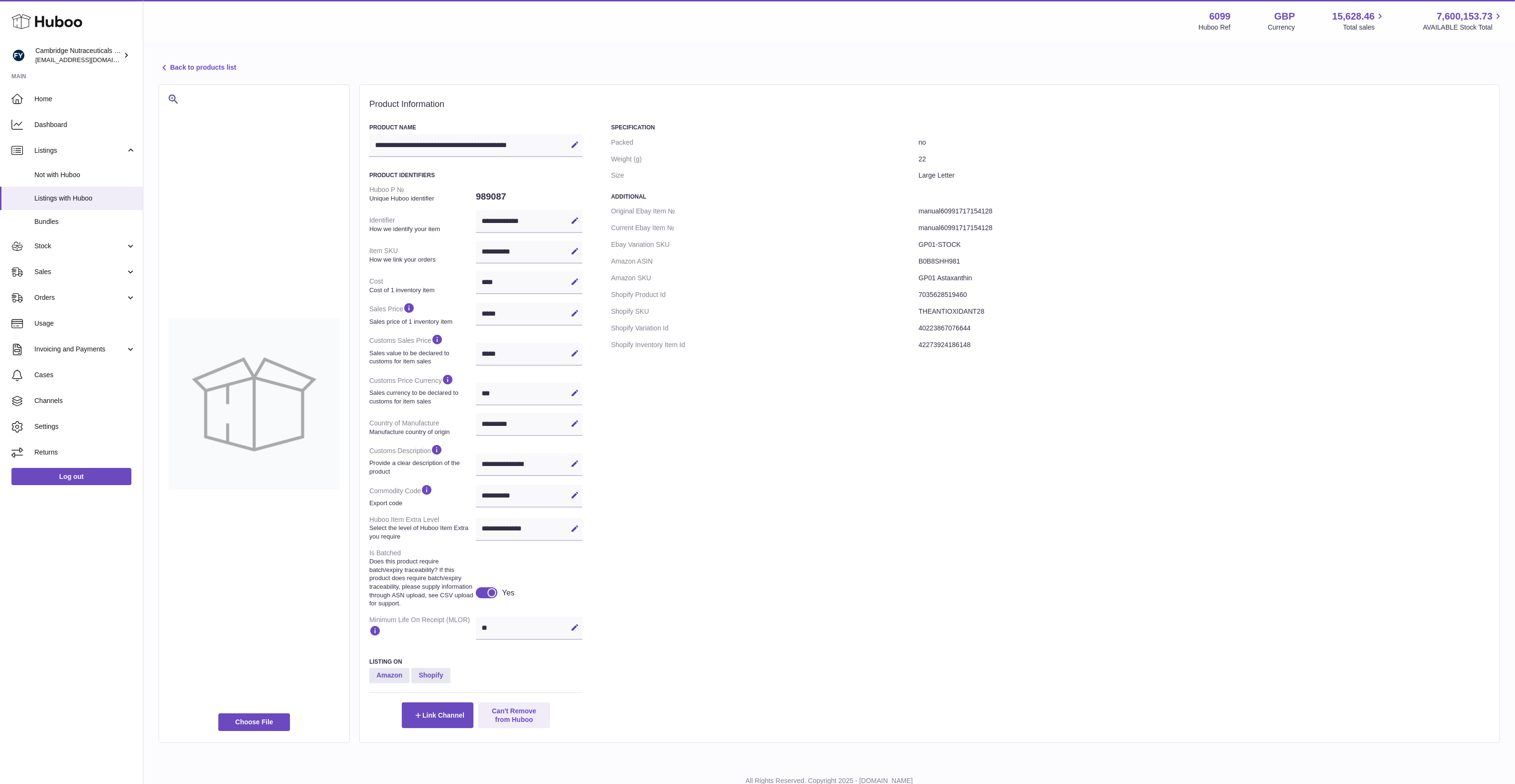
click at [897, 492] on div "Specification Packed no Weight (g) 22 Size Large Letter Additional Original Eba…" at bounding box center [1050, 426] width 878 height 604
click at [958, 280] on dd "GP01 Astaxanthin" at bounding box center [1204, 278] width 571 height 17
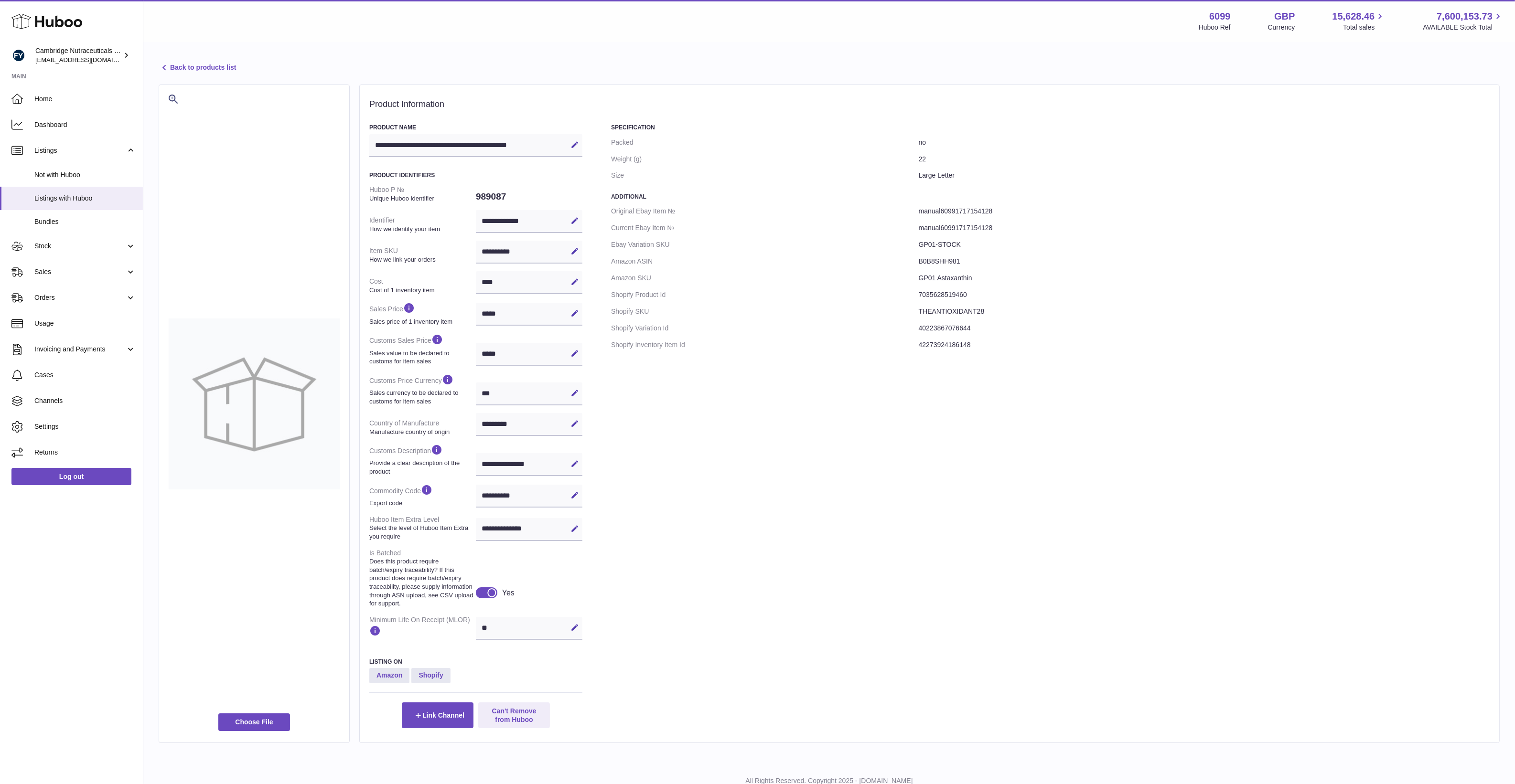
drag, startPoint x: 958, startPoint y: 280, endPoint x: 1009, endPoint y: 471, distance: 197.7
click at [1009, 471] on div "Specification Packed no Weight (g) 22 Size Large Letter Additional Original Eba…" at bounding box center [1050, 426] width 878 height 604
click at [983, 228] on dd "manual60991717154128" at bounding box center [1204, 228] width 571 height 17
drag, startPoint x: 983, startPoint y: 228, endPoint x: 928, endPoint y: 207, distance: 58.9
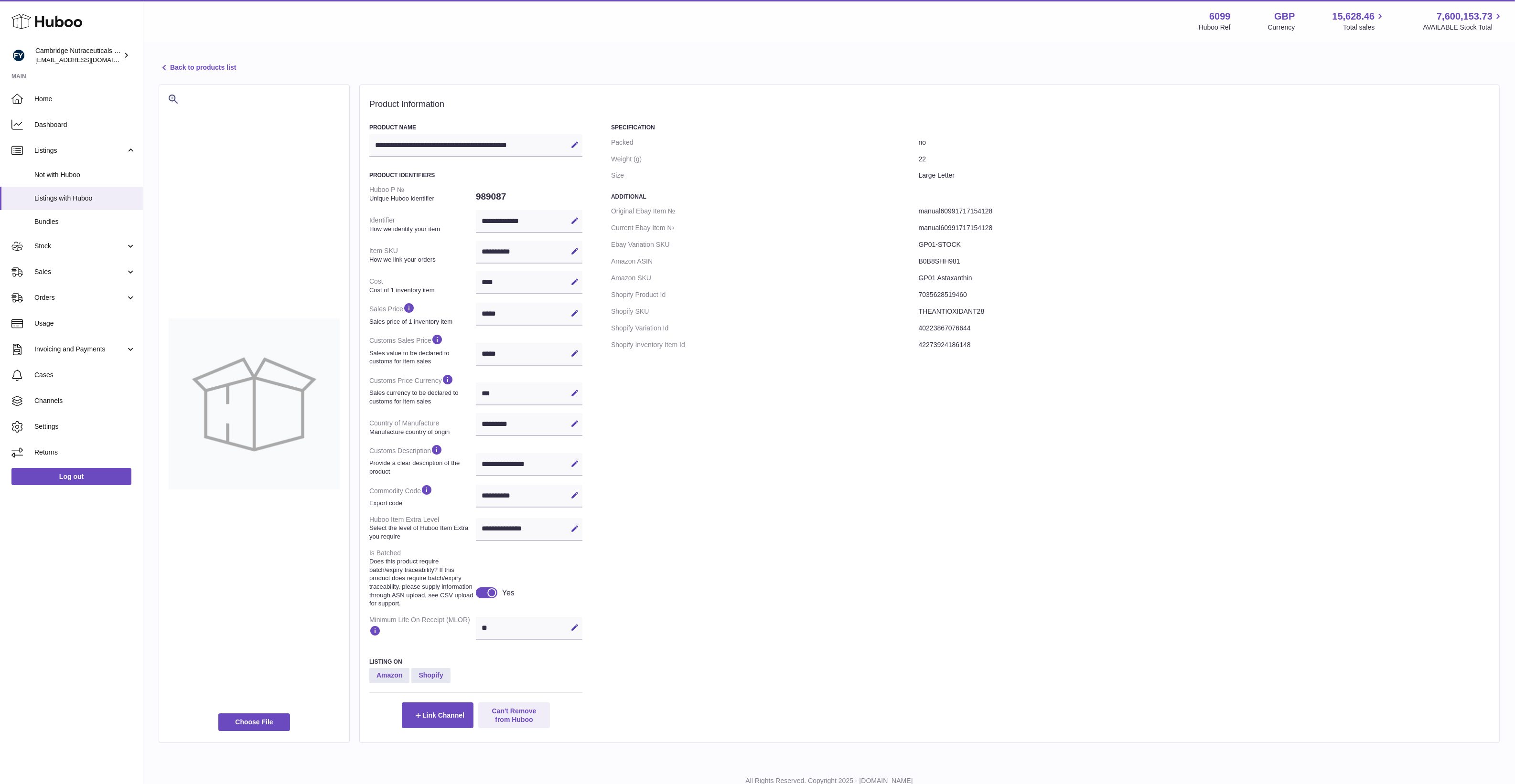
click at [928, 207] on dd "manual60991717154128" at bounding box center [1204, 211] width 571 height 17
drag, startPoint x: 928, startPoint y: 207, endPoint x: 947, endPoint y: 220, distance: 23.0
click at [947, 220] on dd "manual60991717154128" at bounding box center [1204, 228] width 571 height 17
click at [947, 223] on dd "manual60991717154128" at bounding box center [1204, 228] width 571 height 17
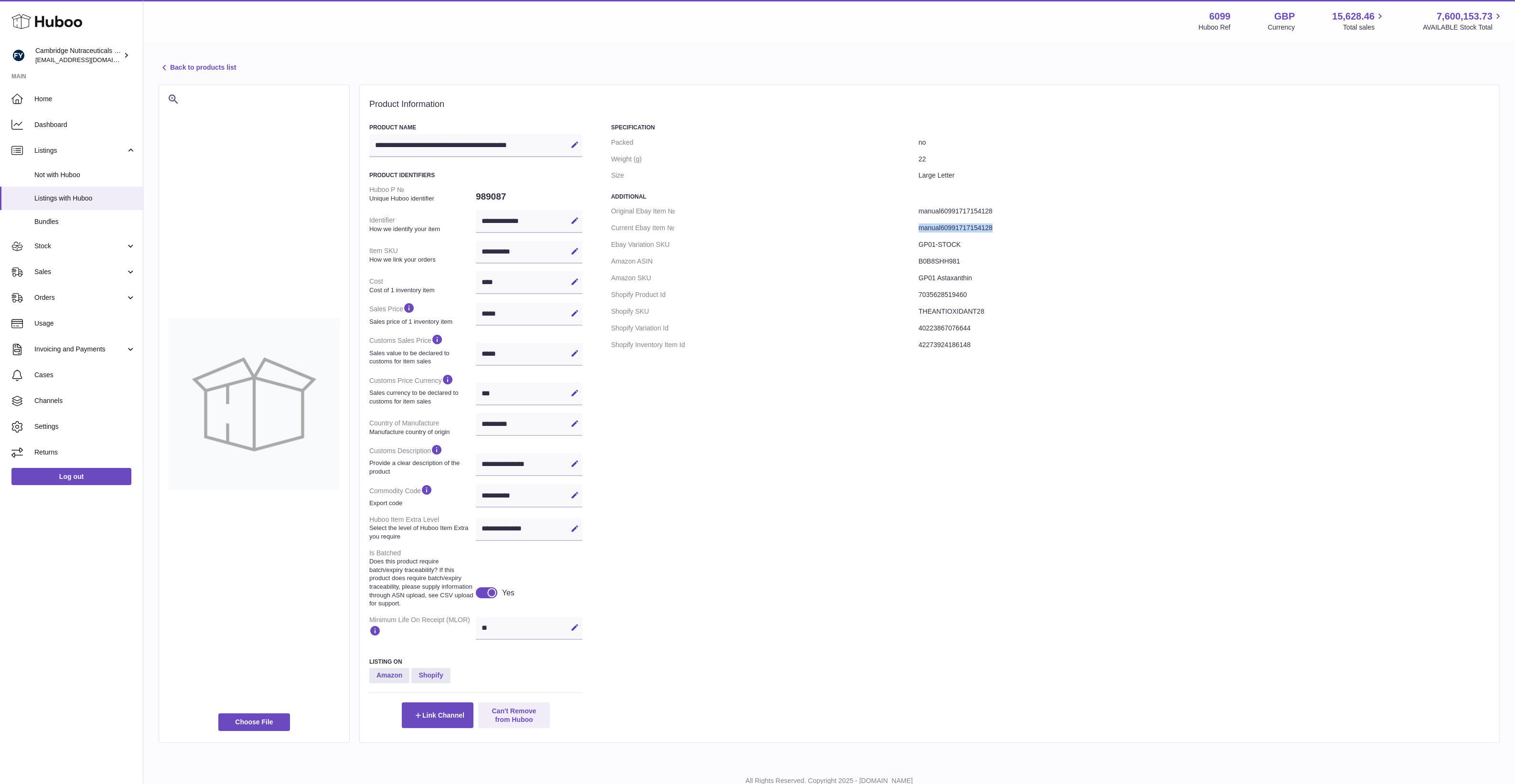
click at [947, 223] on dd "manual60991717154128" at bounding box center [1204, 228] width 571 height 17
click at [849, 565] on div "Specification Packed no Weight (g) 22 Size Large Letter Additional Original Eba…" at bounding box center [1050, 426] width 878 height 604
